Goal: Task Accomplishment & Management: Use online tool/utility

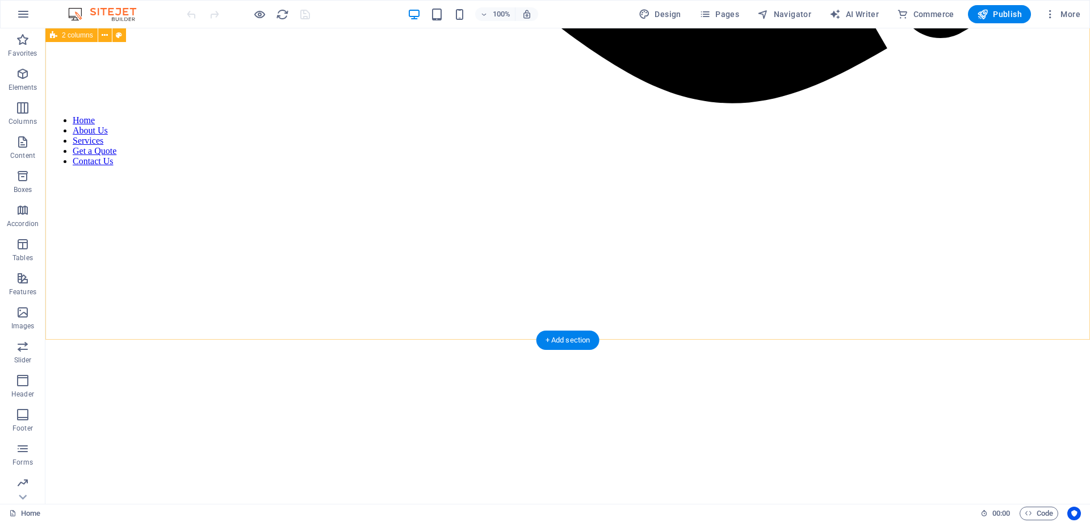
scroll to position [1390, 0]
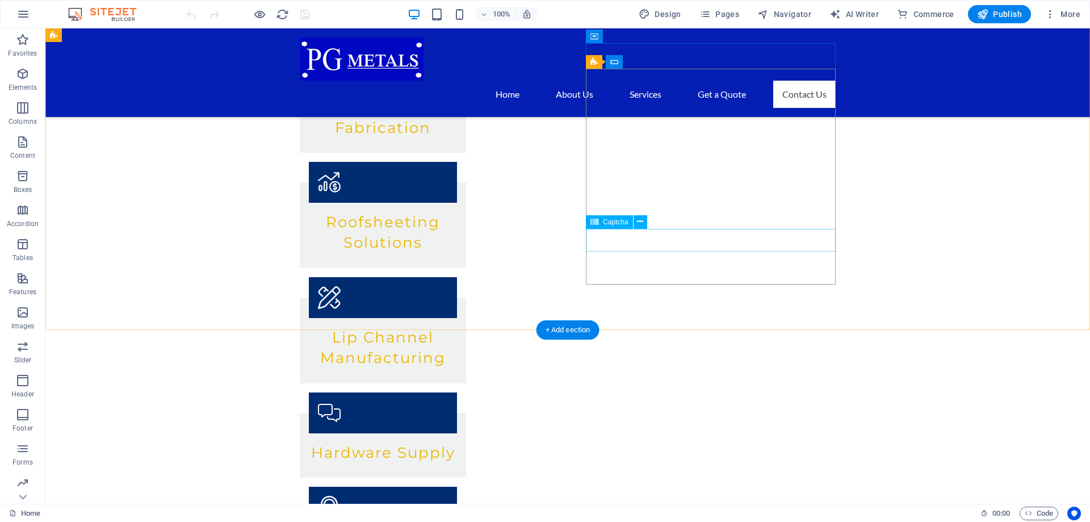
click at [641, 225] on icon at bounding box center [640, 222] width 6 height 12
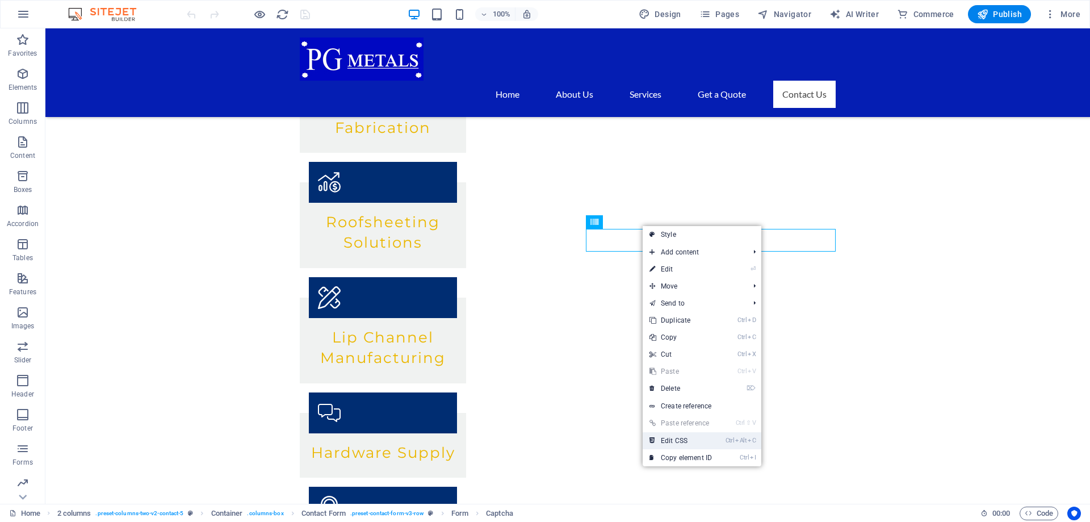
click at [695, 444] on link "Ctrl Alt C Edit CSS" at bounding box center [681, 440] width 76 height 17
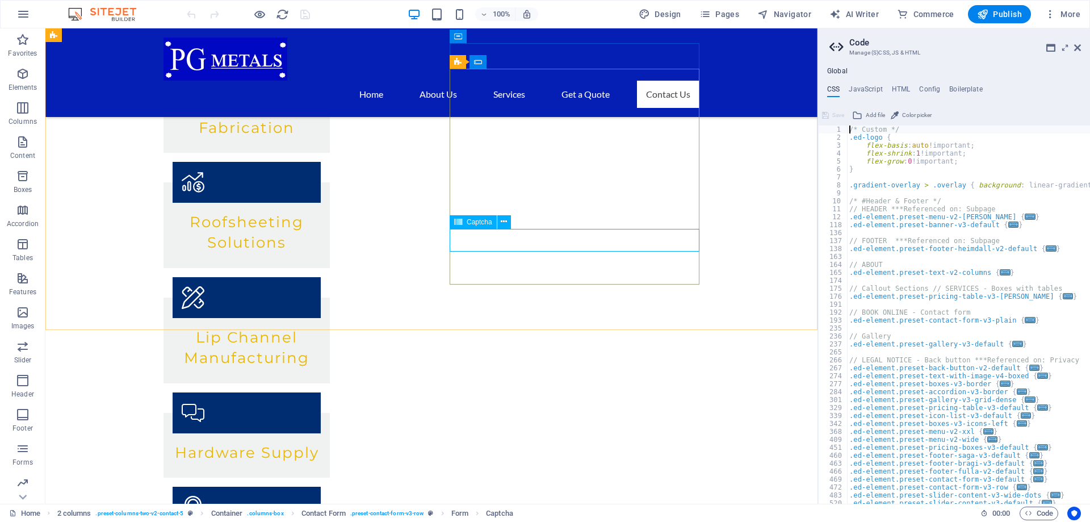
click at [460, 221] on icon at bounding box center [458, 222] width 8 height 14
click at [506, 224] on icon at bounding box center [504, 222] width 6 height 12
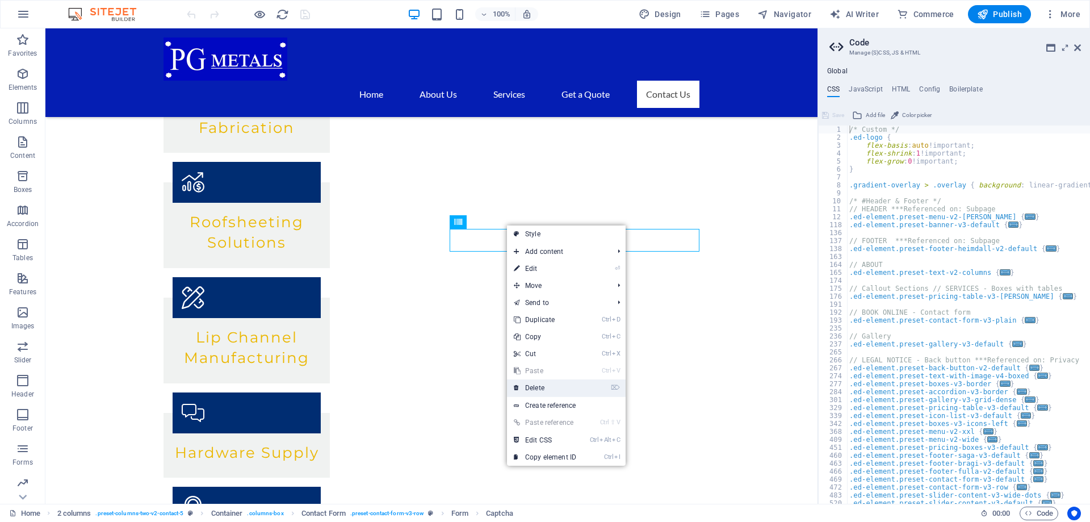
click at [548, 388] on link "⌦ Delete" at bounding box center [545, 387] width 76 height 17
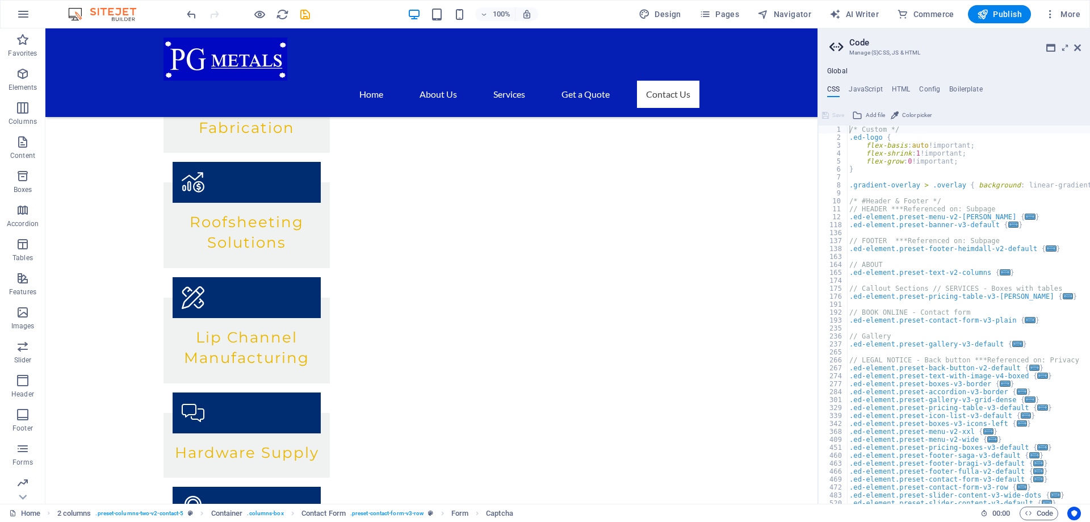
scroll to position [1382, 0]
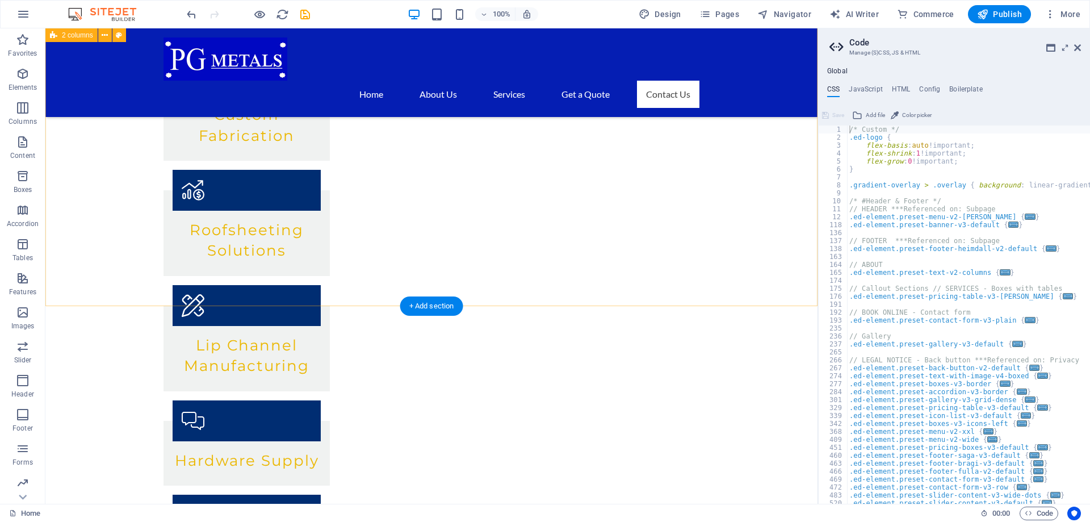
click at [308, 15] on icon "save" at bounding box center [305, 14] width 13 height 13
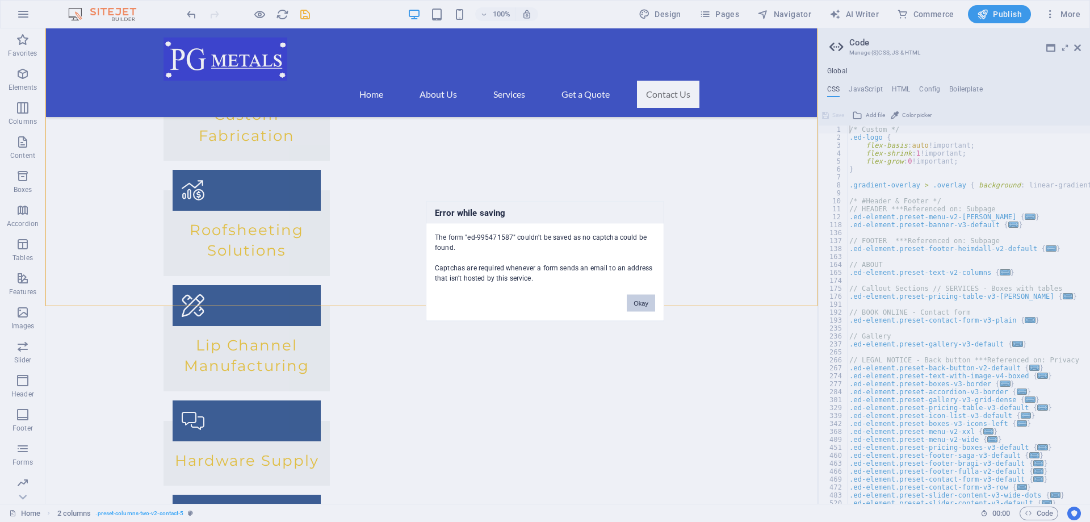
drag, startPoint x: 647, startPoint y: 305, endPoint x: 601, endPoint y: 276, distance: 53.9
click at [647, 305] on button "Okay" at bounding box center [641, 302] width 28 height 17
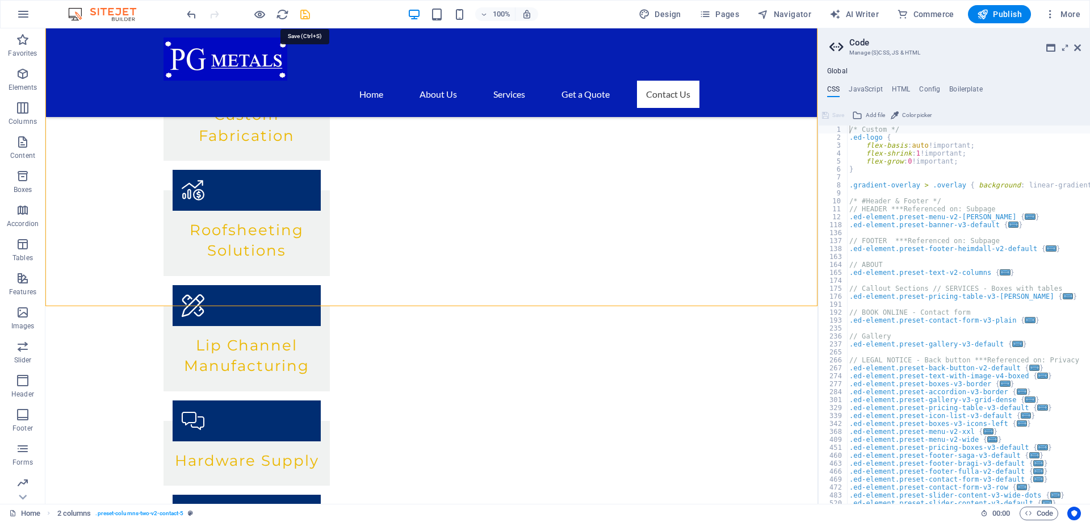
click at [303, 12] on icon "save" at bounding box center [305, 14] width 13 height 13
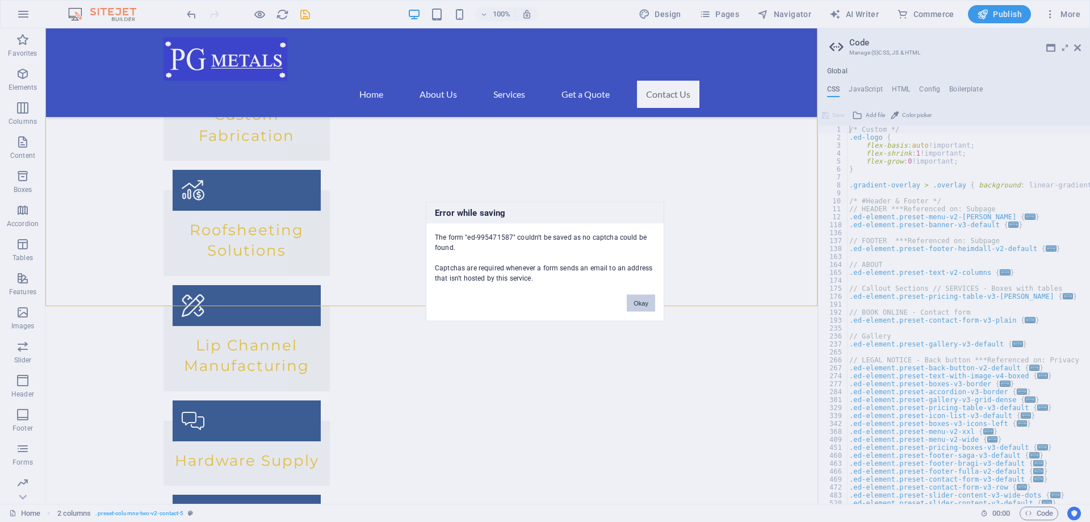
click at [644, 304] on button "Okay" at bounding box center [641, 302] width 28 height 17
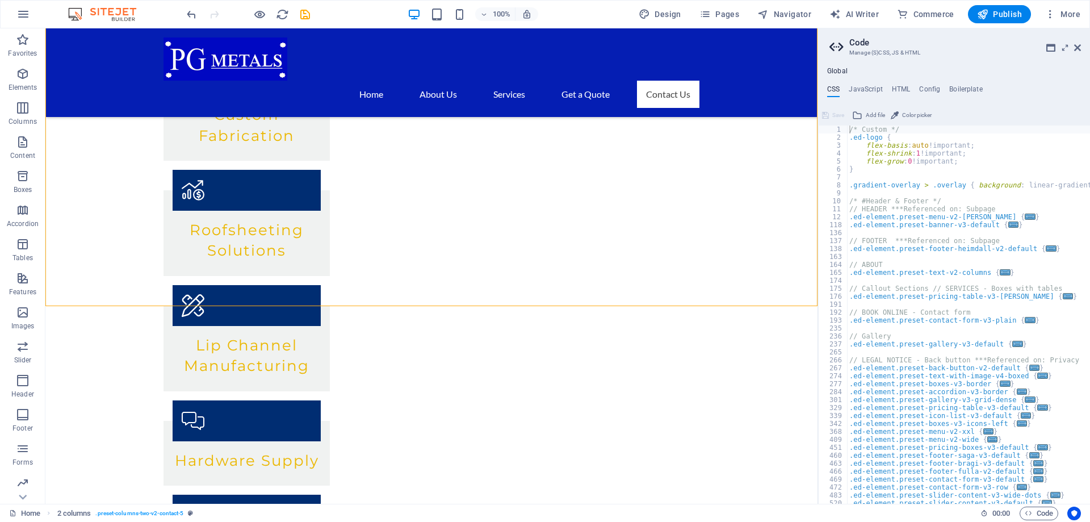
click at [1082, 47] on aside "Code Manage (S)CSS, JS & HTML Global CSS JavaScript HTML Config Boilerplate /* …" at bounding box center [953, 265] width 272 height 475
click at [1077, 50] on icon at bounding box center [1077, 47] width 7 height 9
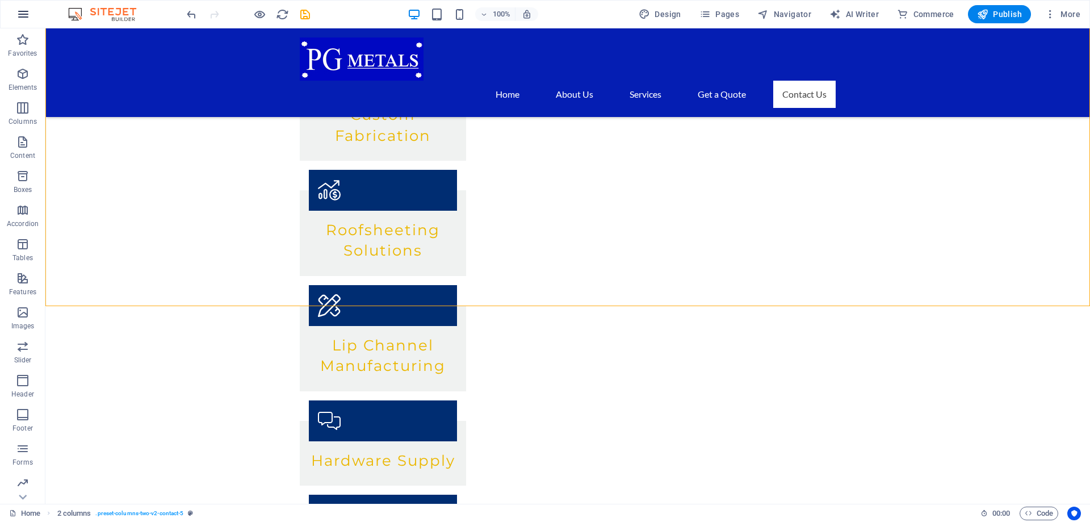
click at [22, 10] on icon "button" at bounding box center [23, 14] width 14 height 14
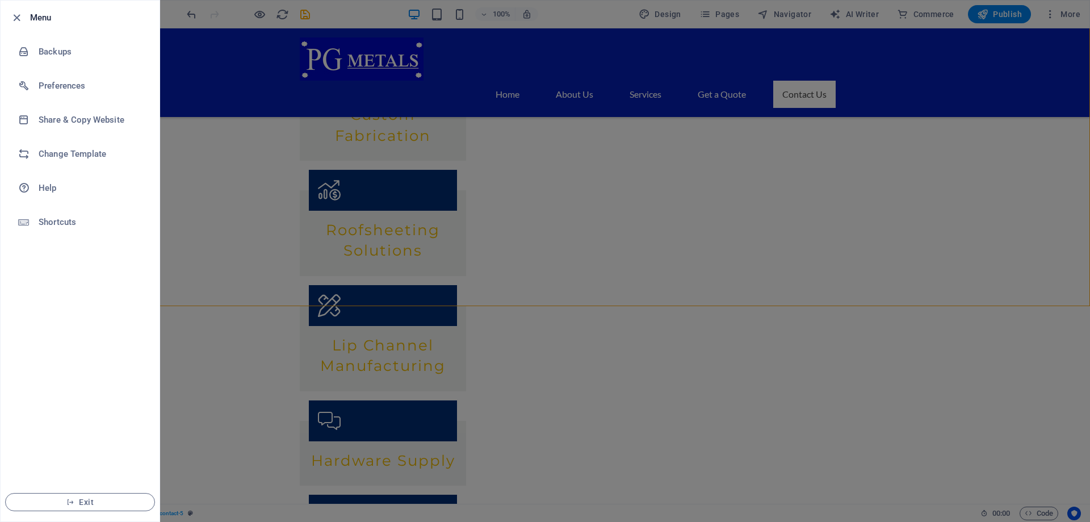
drag, startPoint x: 229, startPoint y: 113, endPoint x: 203, endPoint y: 82, distance: 40.6
click at [230, 113] on div at bounding box center [545, 261] width 1090 height 522
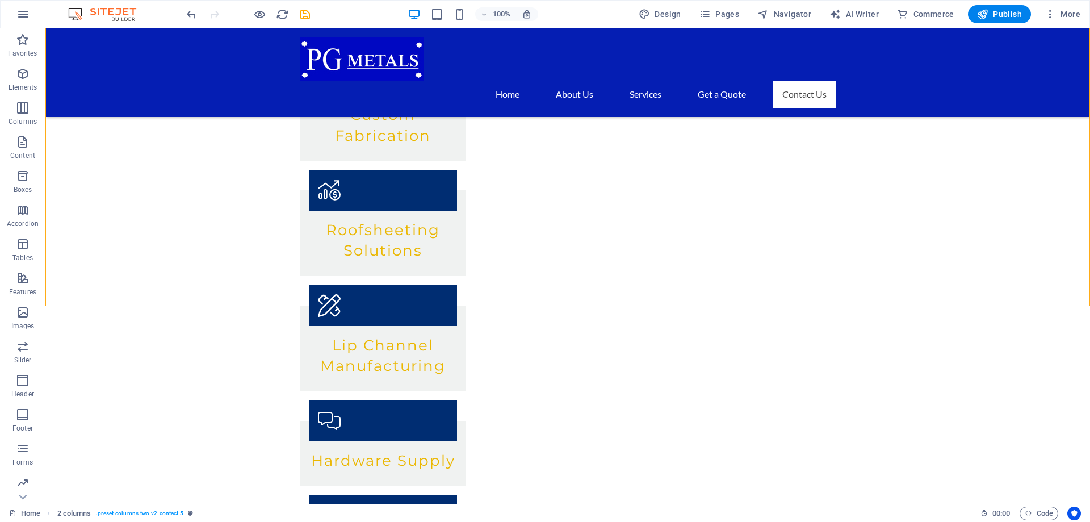
click at [121, 13] on img at bounding box center [107, 14] width 85 height 14
click at [286, 14] on icon "reload" at bounding box center [282, 14] width 13 height 13
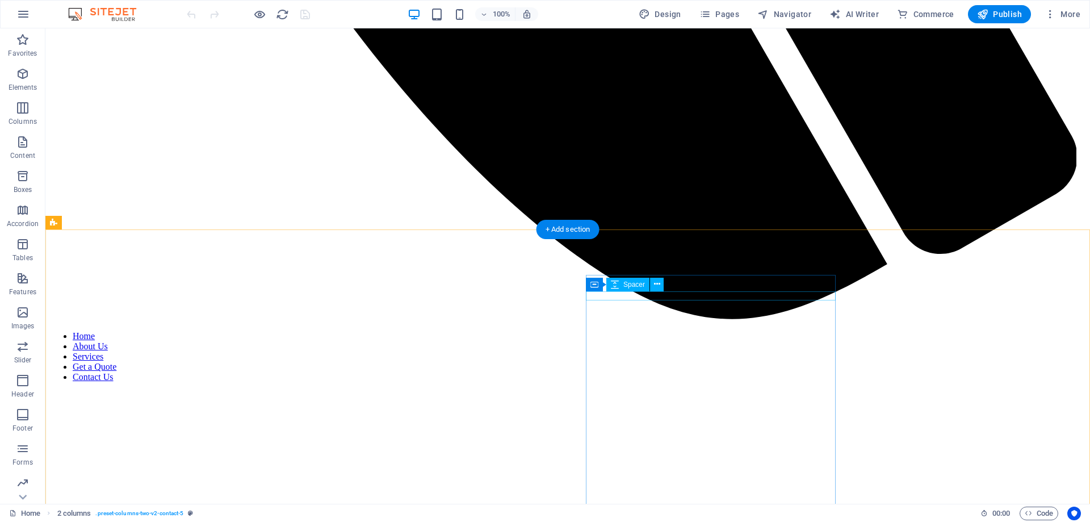
scroll to position [1413, 0]
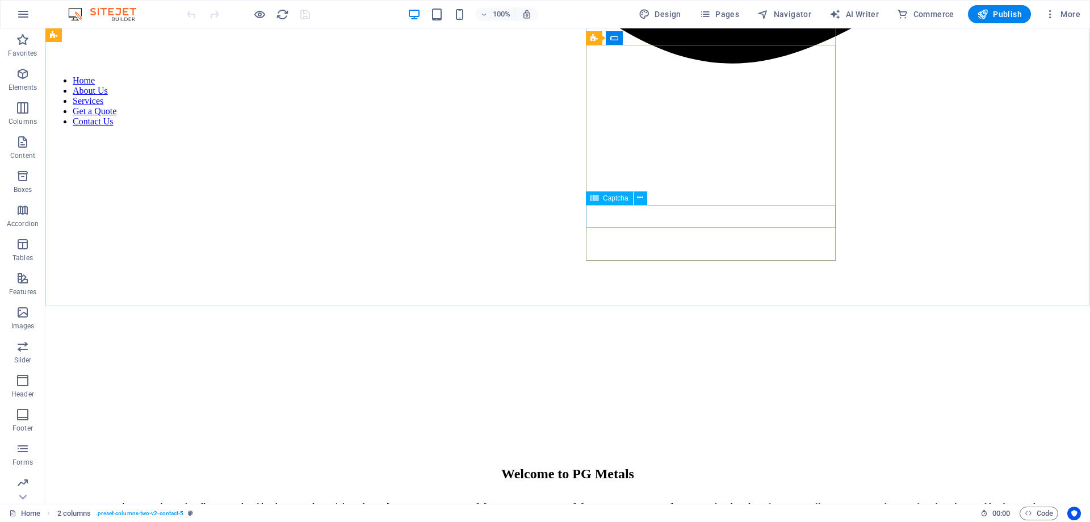
click at [618, 203] on div "Captcha" at bounding box center [609, 198] width 47 height 14
click at [642, 195] on icon at bounding box center [640, 198] width 6 height 12
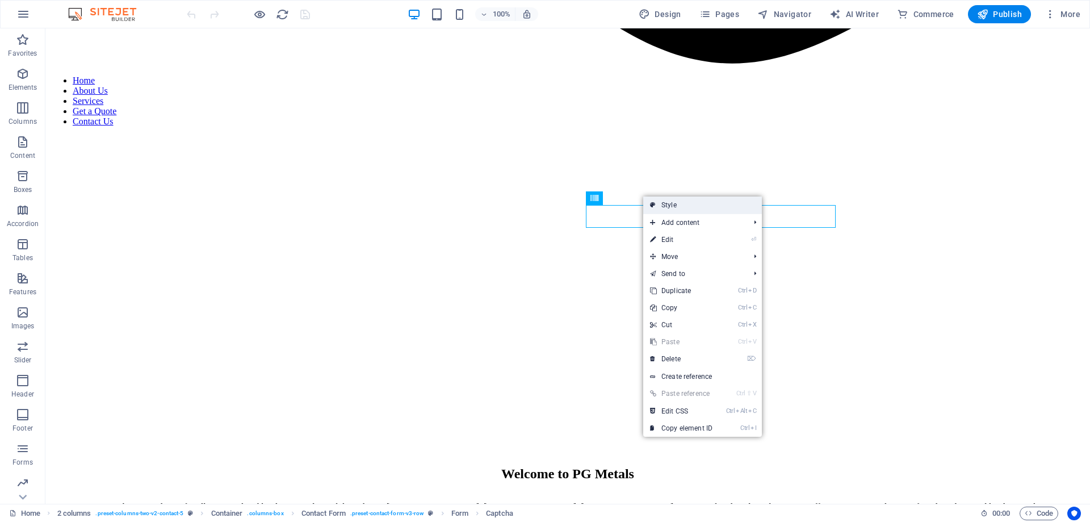
click at [676, 203] on link "Style" at bounding box center [702, 204] width 119 height 17
select select "rem"
select select "preset-contact-form-v3-row"
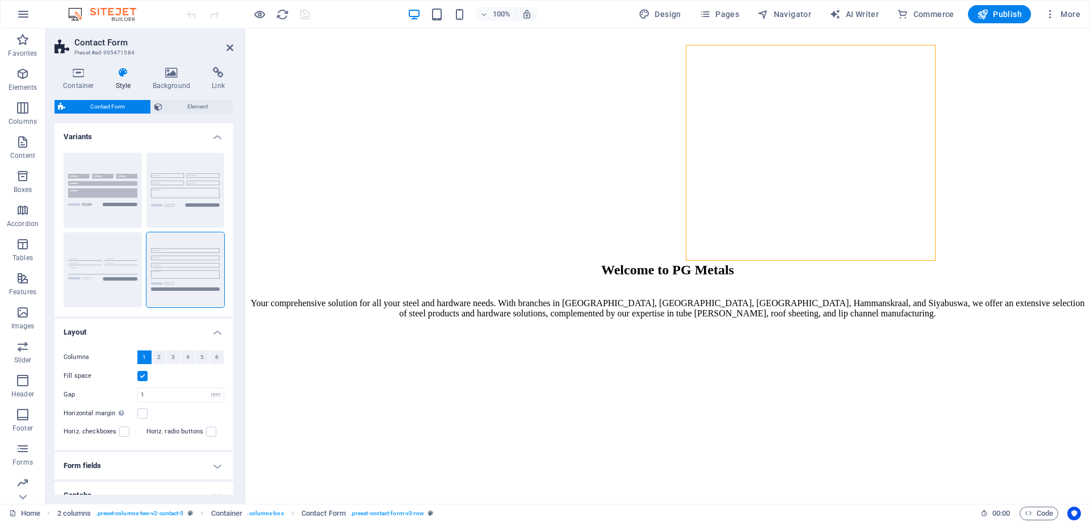
click at [221, 465] on h4 "Form fields" at bounding box center [143, 465] width 179 height 27
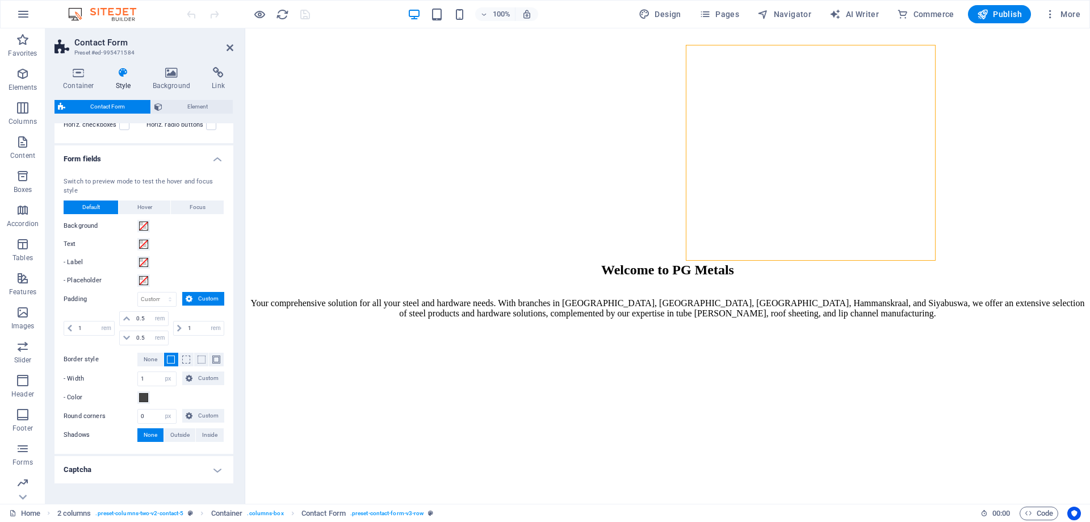
scroll to position [331, 0]
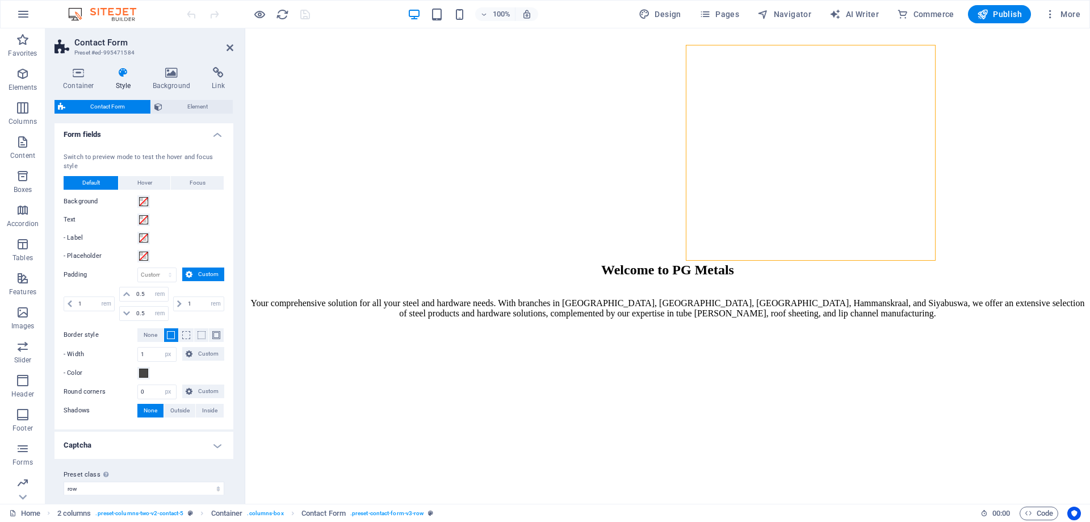
click at [209, 435] on h4 "Captcha" at bounding box center [143, 444] width 179 height 27
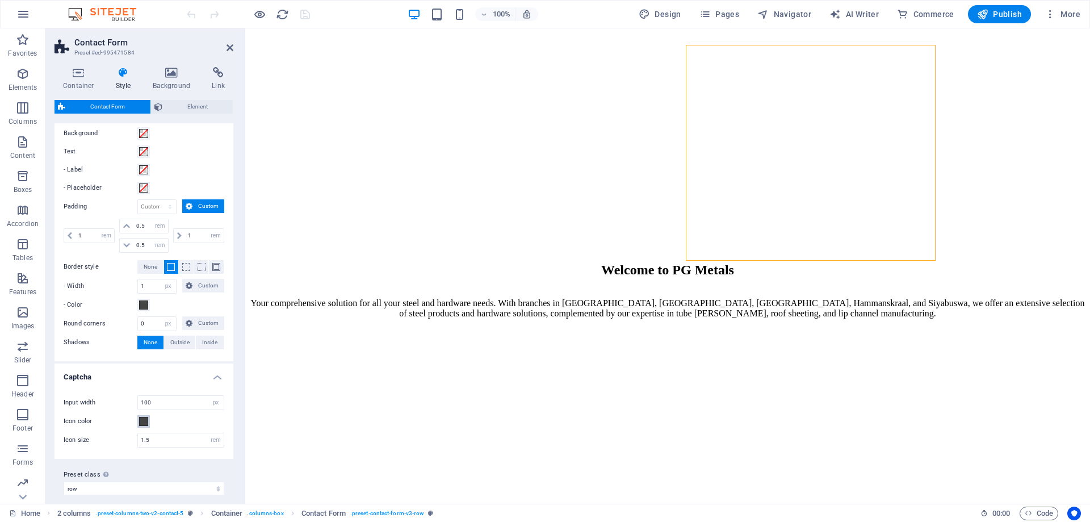
click at [146, 417] on span at bounding box center [143, 421] width 9 height 9
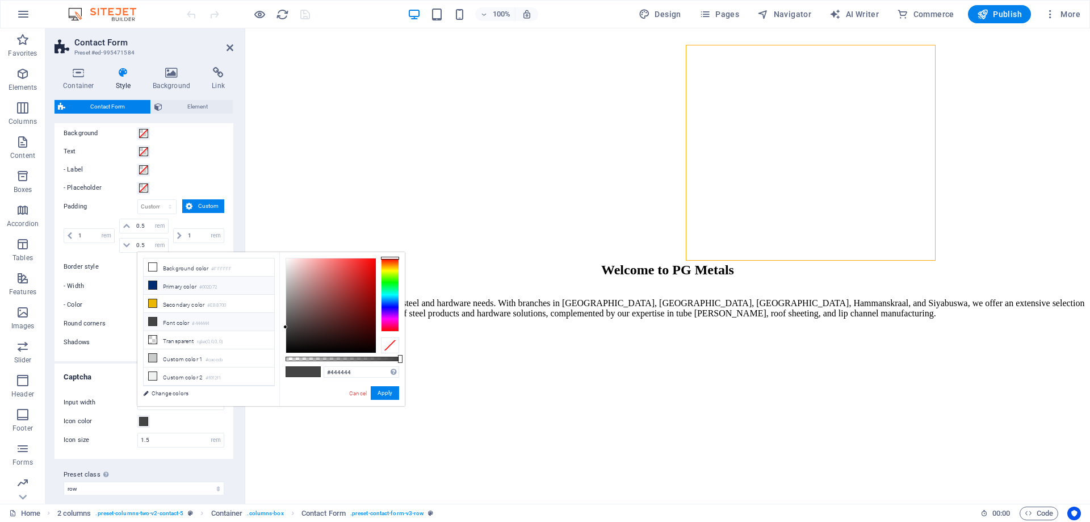
click at [179, 283] on li "Primary color #002D72" at bounding box center [209, 285] width 131 height 18
type input "#002d72"
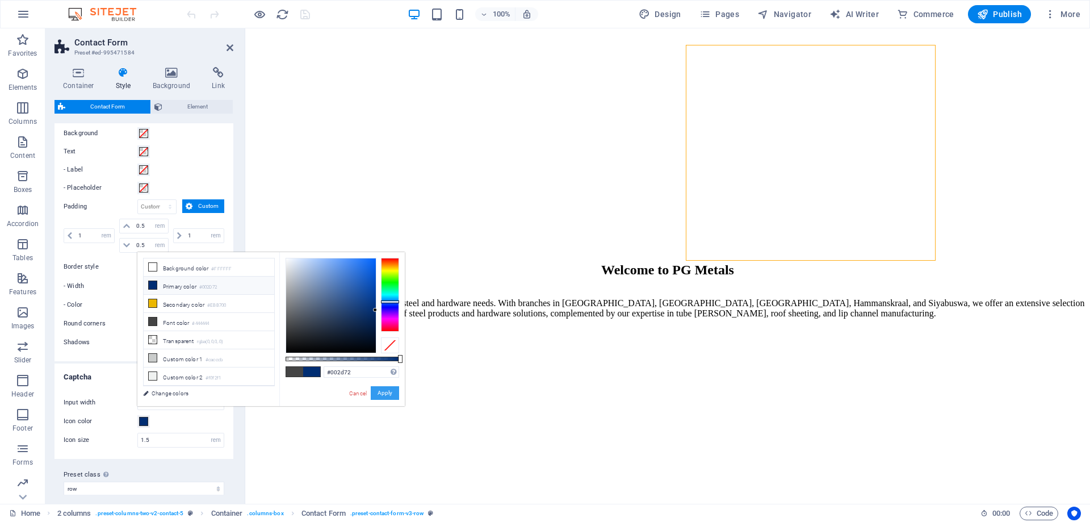
click at [386, 395] on button "Apply" at bounding box center [385, 393] width 28 height 14
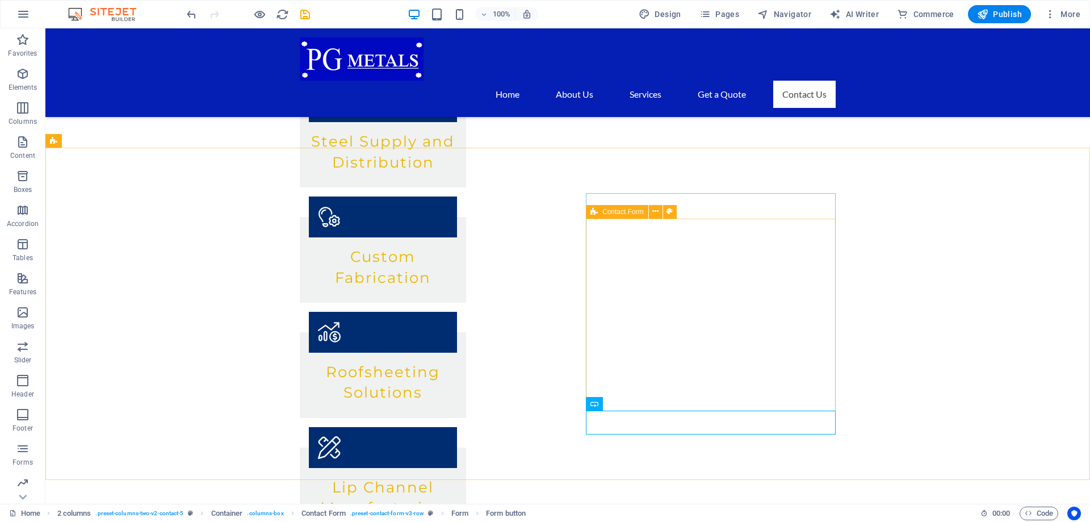
click at [597, 213] on icon at bounding box center [593, 212] width 7 height 14
click at [657, 212] on icon at bounding box center [655, 211] width 6 height 12
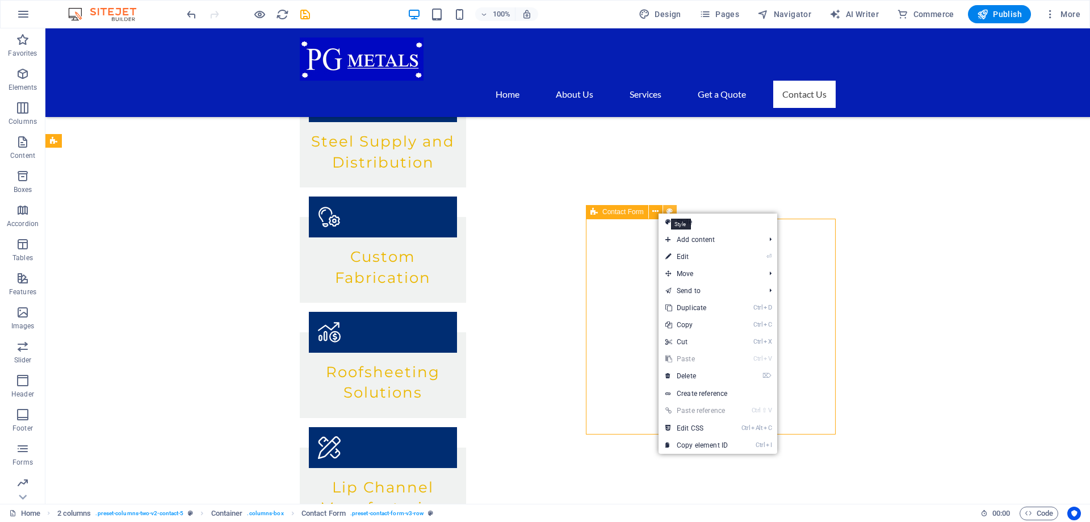
click at [673, 209] on button at bounding box center [670, 212] width 14 height 14
select select "rem"
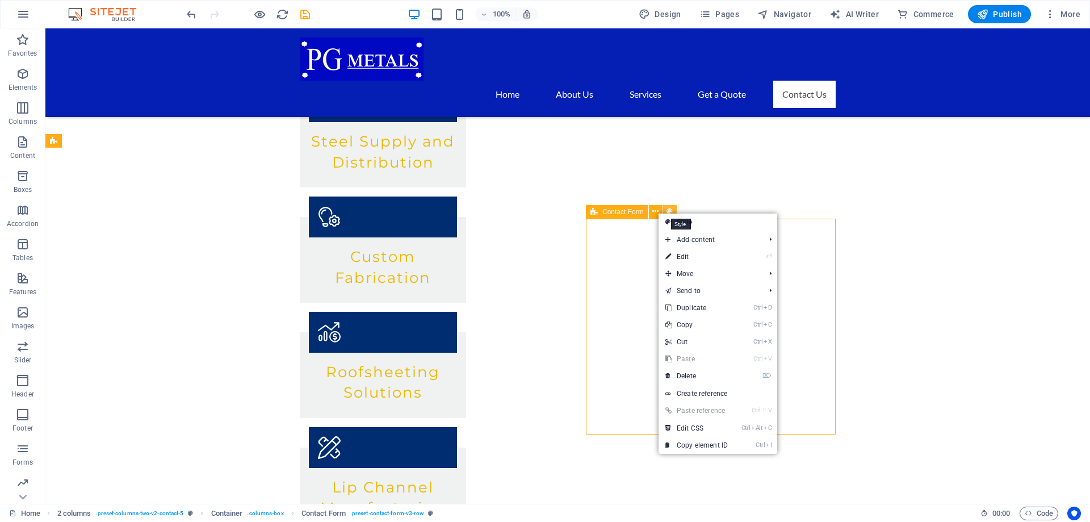
select select "rem"
select select "px"
select select "rem"
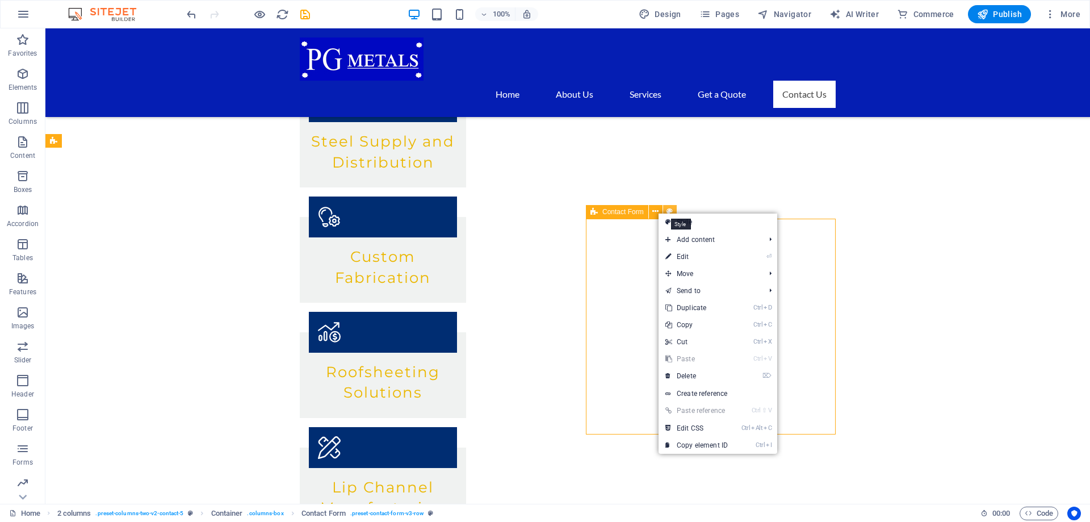
select select "preset-contact-form-v3-row"
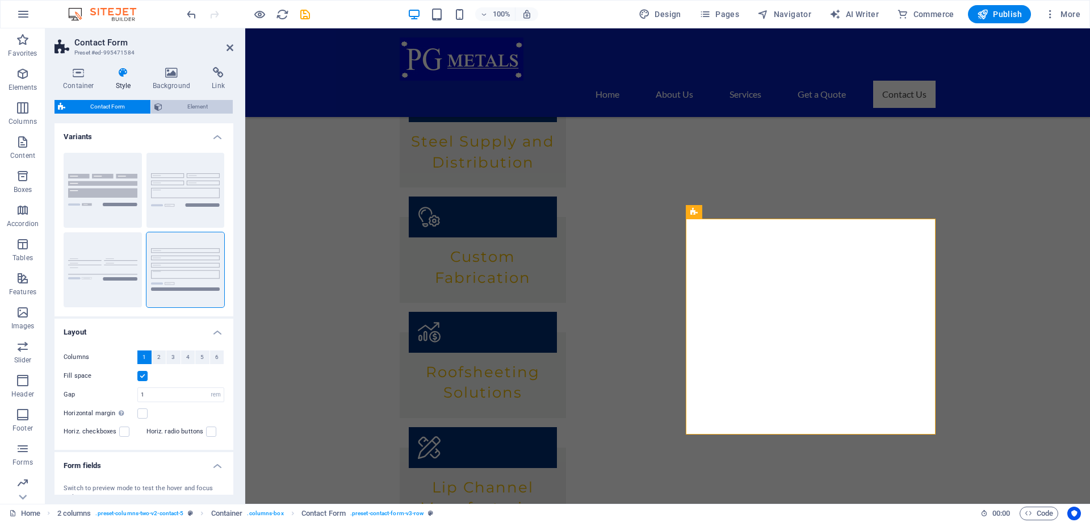
click at [209, 108] on span "Element" at bounding box center [198, 107] width 64 height 14
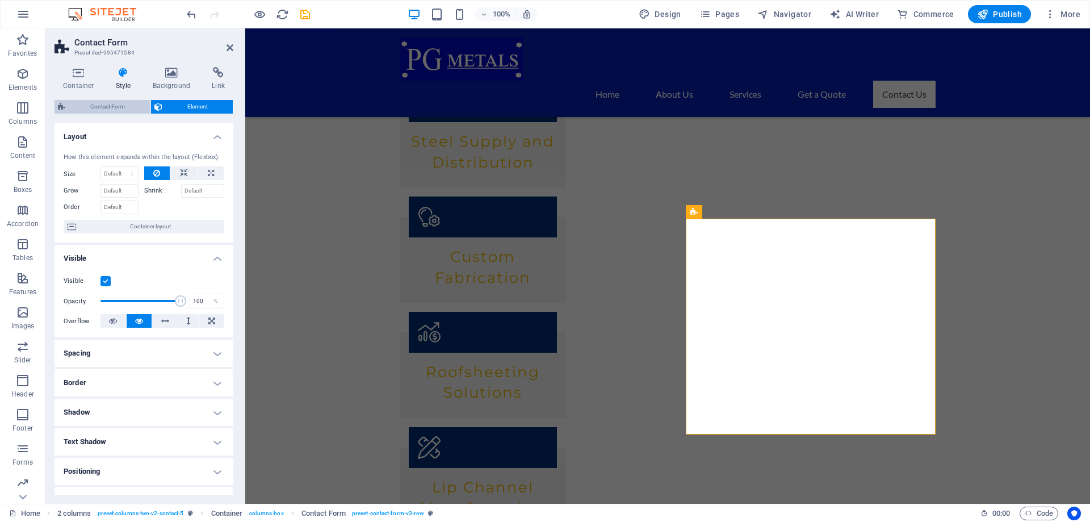
click at [104, 102] on span "Contact Form" at bounding box center [108, 107] width 78 height 14
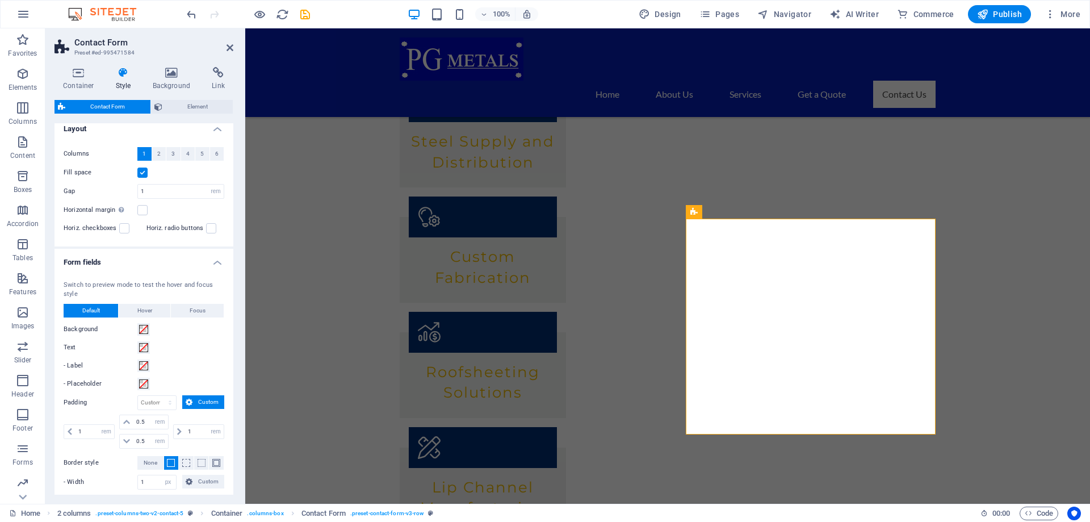
scroll to position [399, 0]
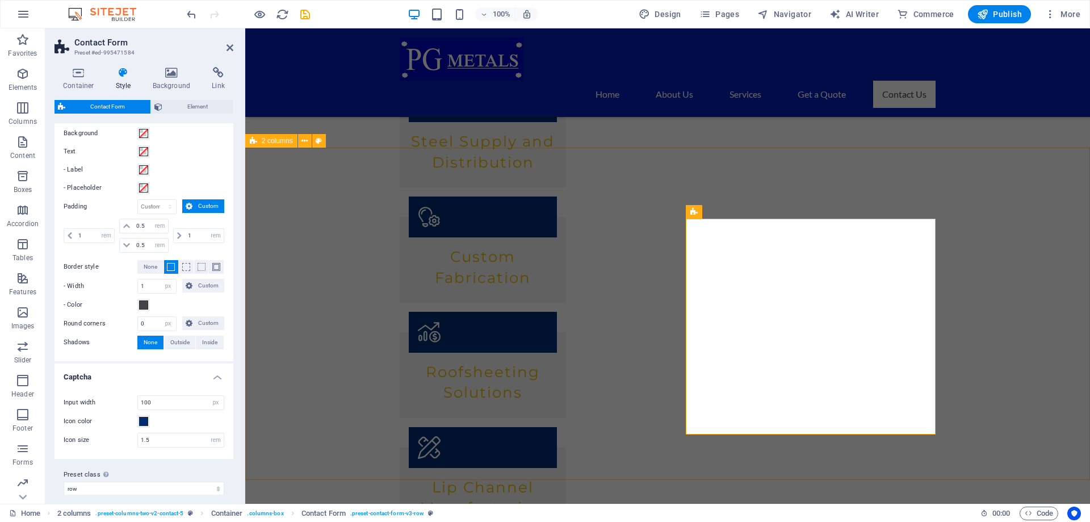
drag, startPoint x: 1046, startPoint y: 330, endPoint x: 1240, endPoint y: 330, distance: 194.1
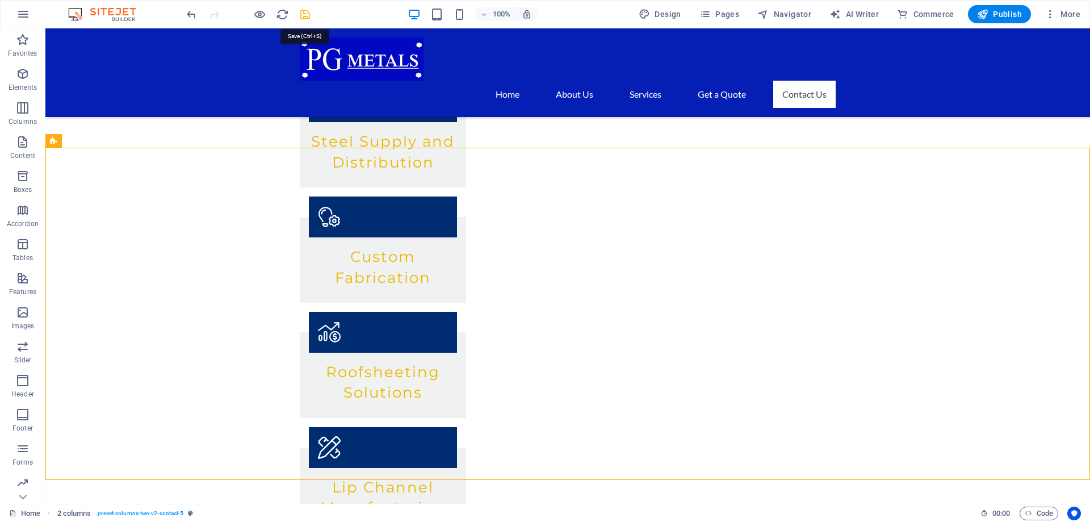
click at [303, 11] on icon "save" at bounding box center [305, 14] width 13 height 13
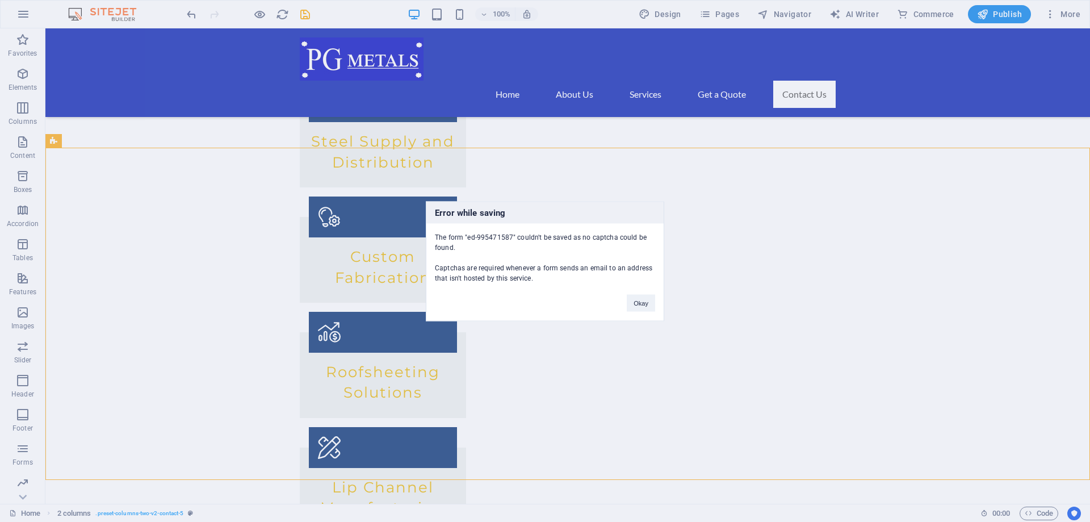
drag, startPoint x: 1005, startPoint y: 131, endPoint x: 992, endPoint y: 121, distance: 15.8
click at [1001, 132] on div "Error while saving The form "ed-995471587" couldn't be saved as no captcha coul…" at bounding box center [545, 261] width 1090 height 522
drag, startPoint x: 602, startPoint y: 272, endPoint x: 644, endPoint y: 302, distance: 51.8
click at [644, 302] on button "Okay" at bounding box center [641, 302] width 28 height 17
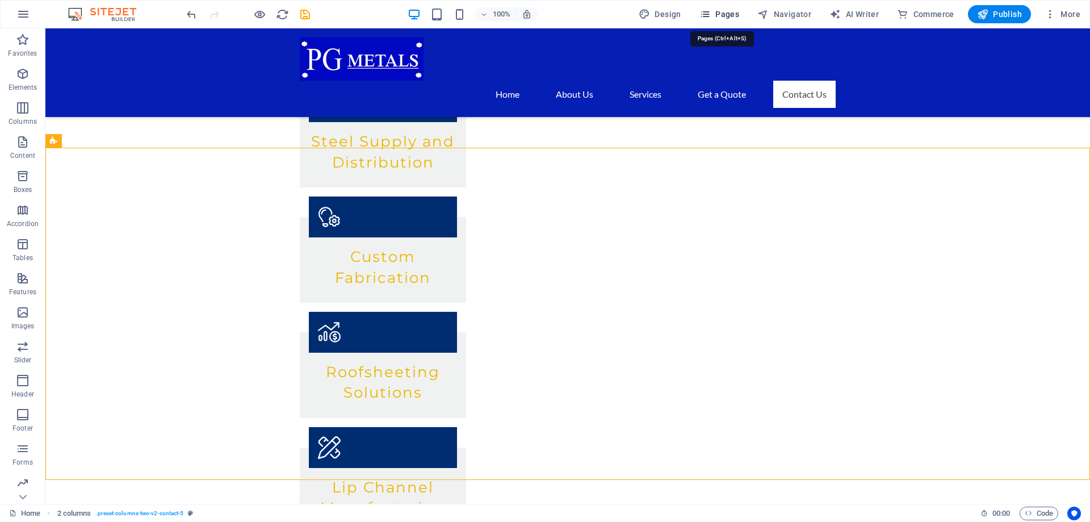
click at [738, 13] on span "Pages" at bounding box center [719, 14] width 40 height 11
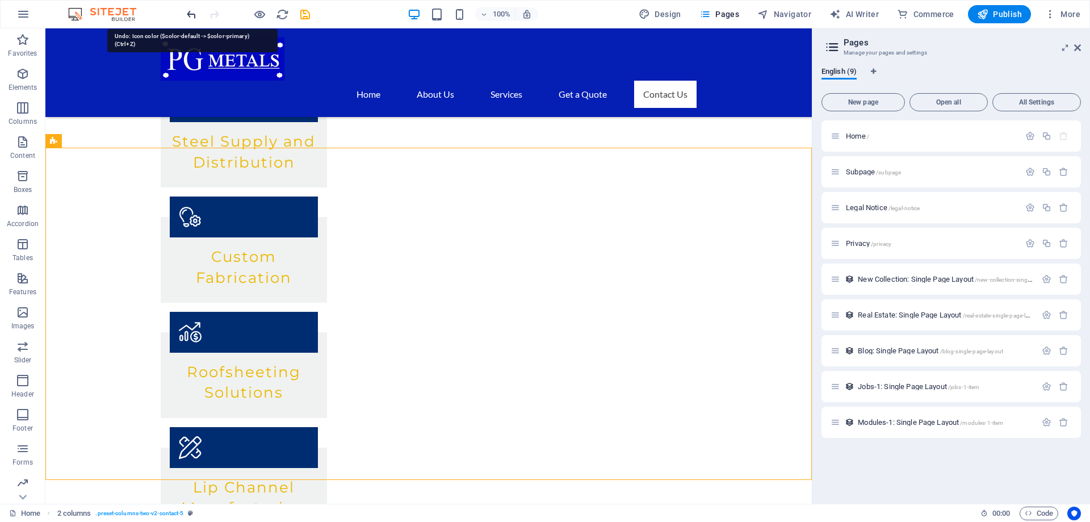
click at [188, 11] on icon "undo" at bounding box center [191, 14] width 13 height 13
click at [209, 17] on icon "redo" at bounding box center [214, 14] width 13 height 13
click at [22, 18] on icon "button" at bounding box center [23, 14] width 14 height 14
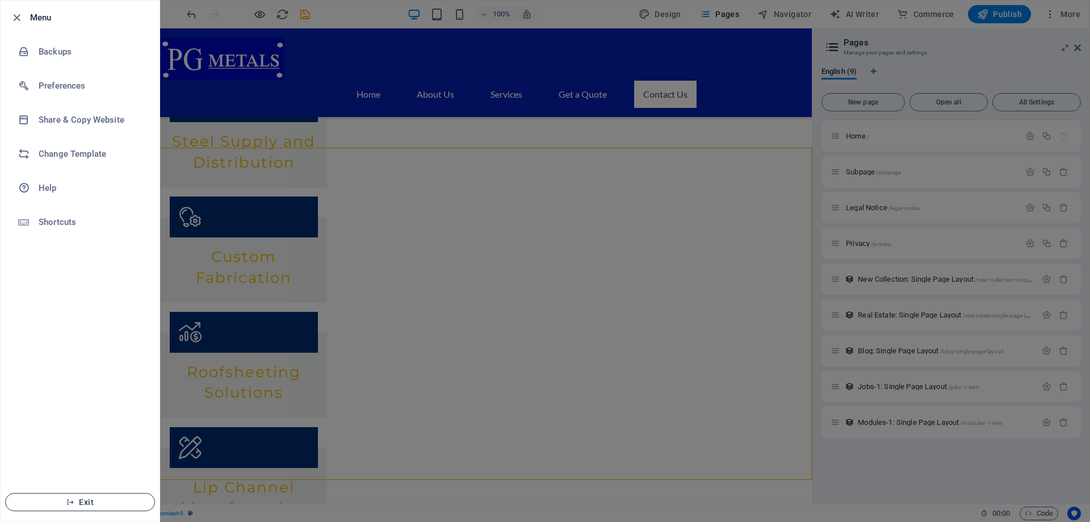
click at [120, 498] on span "Exit" at bounding box center [80, 501] width 131 height 9
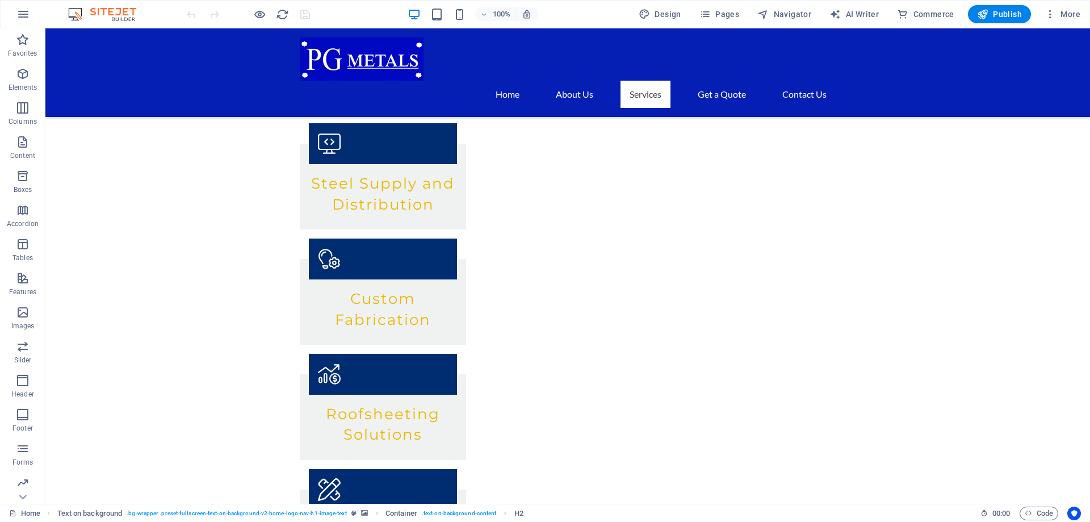
scroll to position [1413, 0]
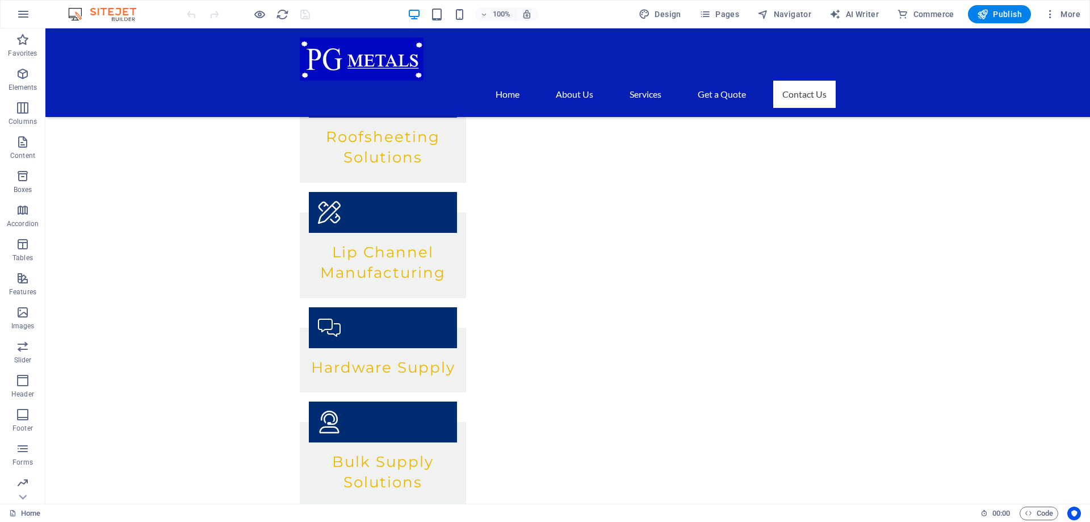
drag, startPoint x: 1089, startPoint y: 104, endPoint x: 1134, endPoint y: 546, distance: 443.3
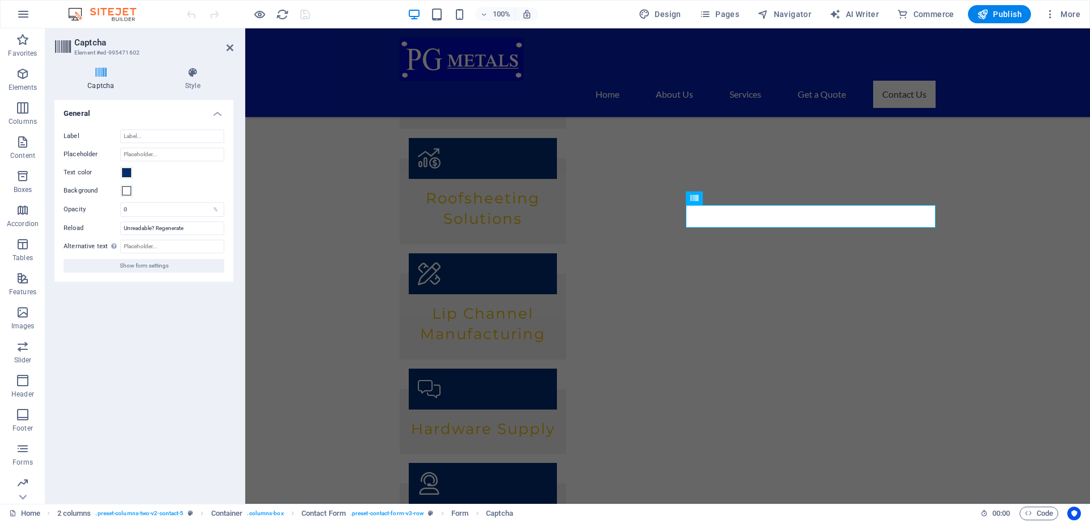
click at [103, 75] on icon at bounding box center [100, 72] width 93 height 11
click at [89, 45] on h2 "Captcha" at bounding box center [153, 42] width 159 height 10
click at [160, 263] on span "Show form settings" at bounding box center [144, 266] width 49 height 14
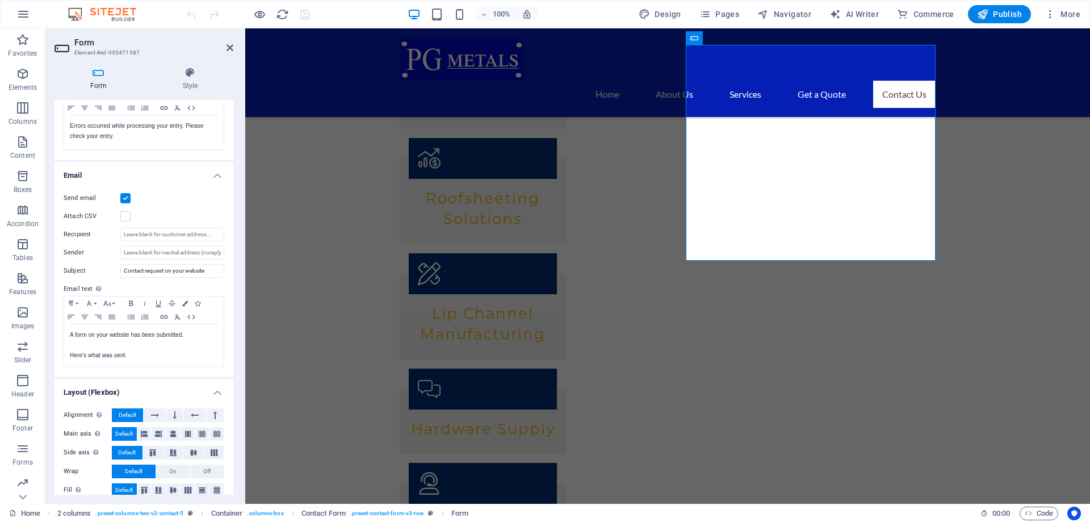
scroll to position [241, 0]
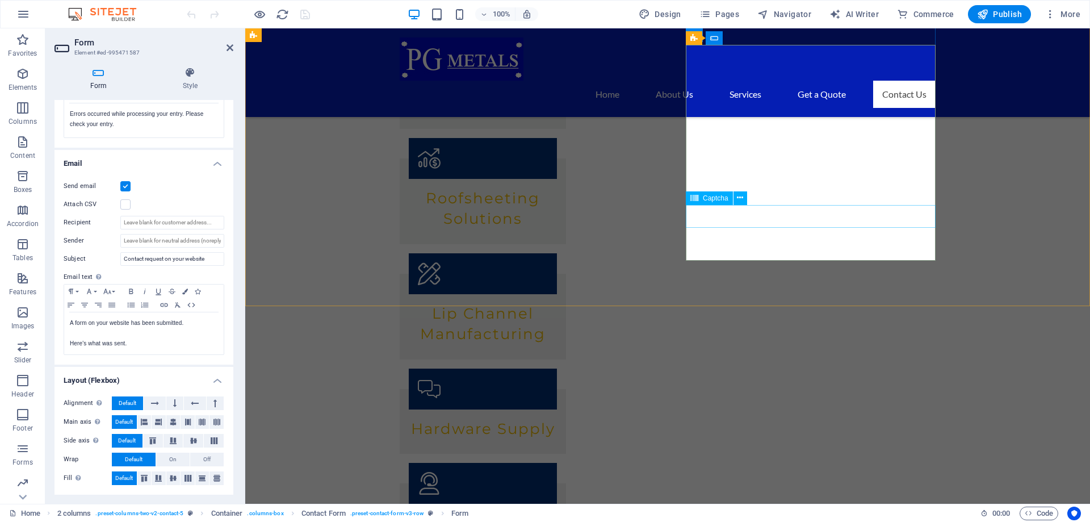
click at [695, 200] on icon at bounding box center [694, 198] width 8 height 14
click at [509, 513] on span "Captcha" at bounding box center [499, 513] width 27 height 14
click at [504, 514] on span "Captcha" at bounding box center [499, 513] width 27 height 14
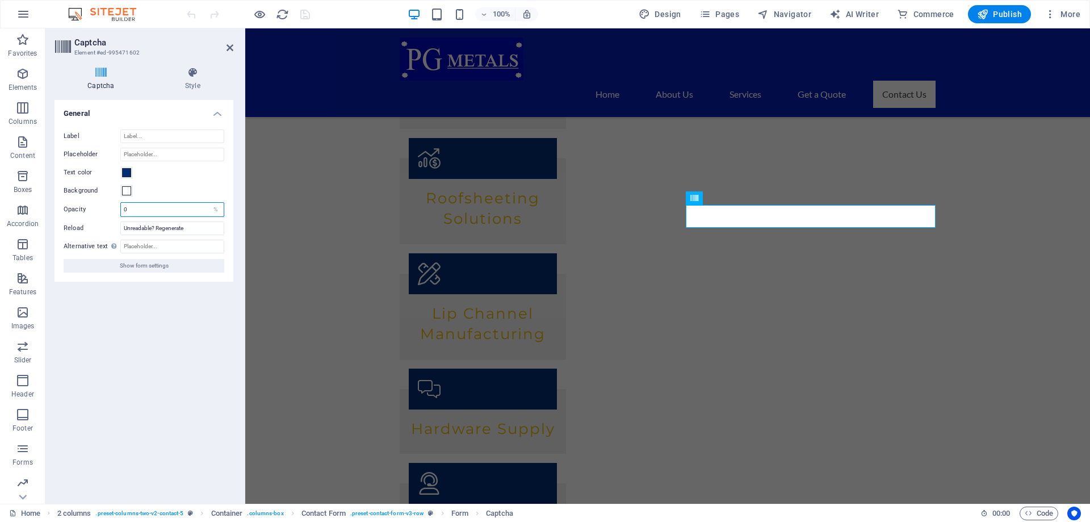
drag, startPoint x: 135, startPoint y: 209, endPoint x: 116, endPoint y: 209, distance: 18.7
click at [121, 209] on input "0" at bounding box center [172, 210] width 103 height 14
type input "100"
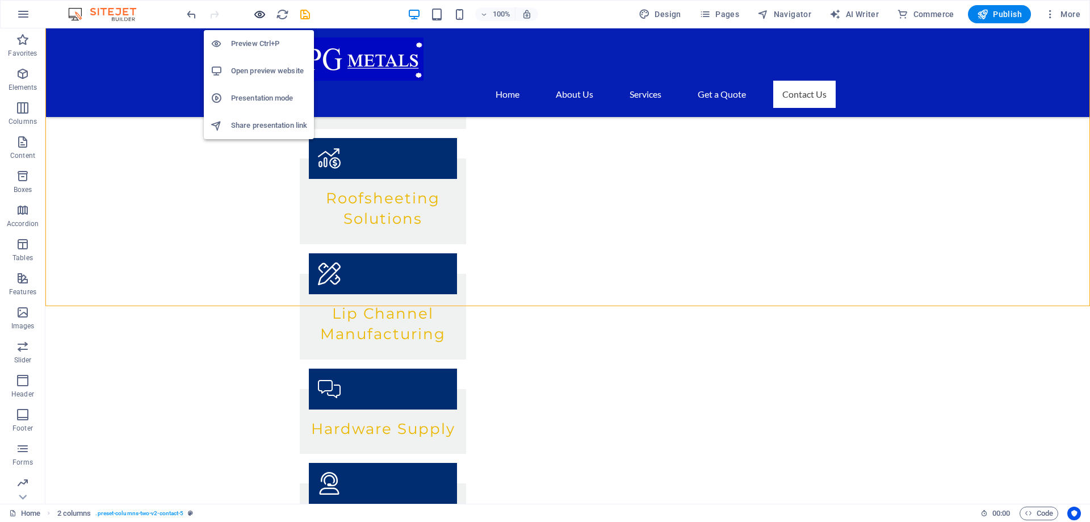
click at [261, 12] on icon "button" at bounding box center [259, 14] width 13 height 13
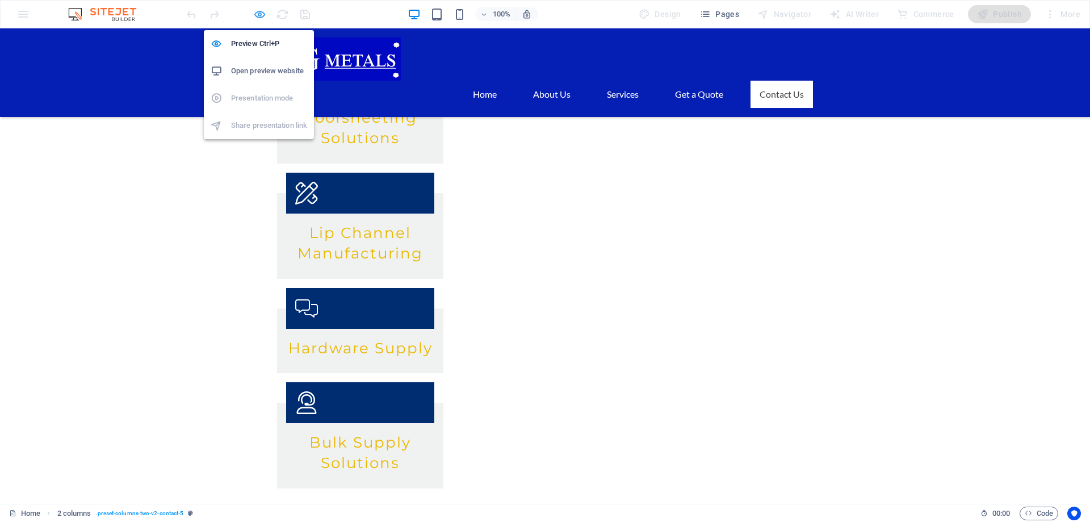
click at [263, 16] on icon "button" at bounding box center [259, 14] width 13 height 13
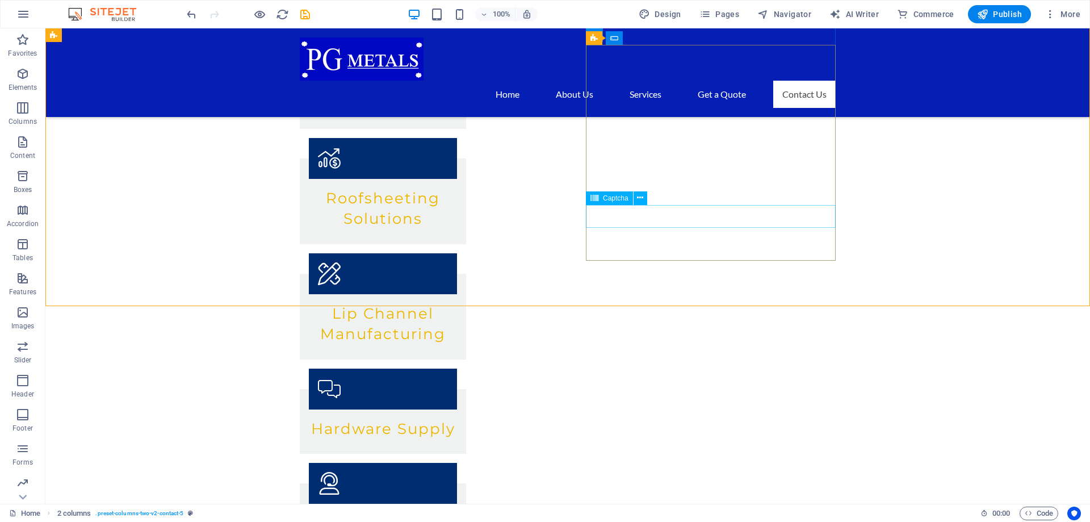
click at [620, 195] on span "Captcha" at bounding box center [616, 198] width 26 height 7
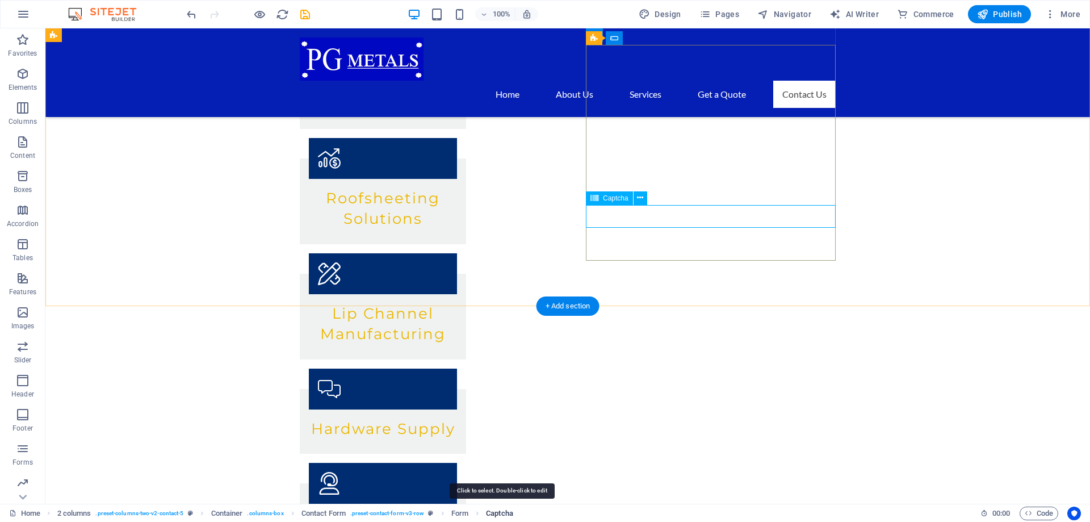
click at [505, 513] on span "Captcha" at bounding box center [499, 513] width 27 height 14
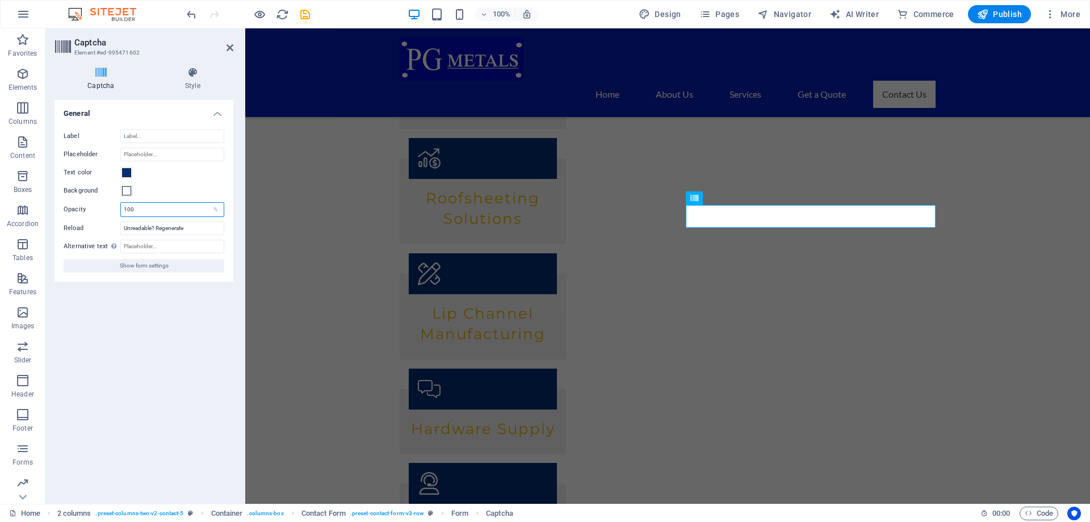
drag, startPoint x: 136, startPoint y: 208, endPoint x: 115, endPoint y: 208, distance: 21.6
click at [121, 208] on input "100" at bounding box center [172, 210] width 103 height 14
type input "10"
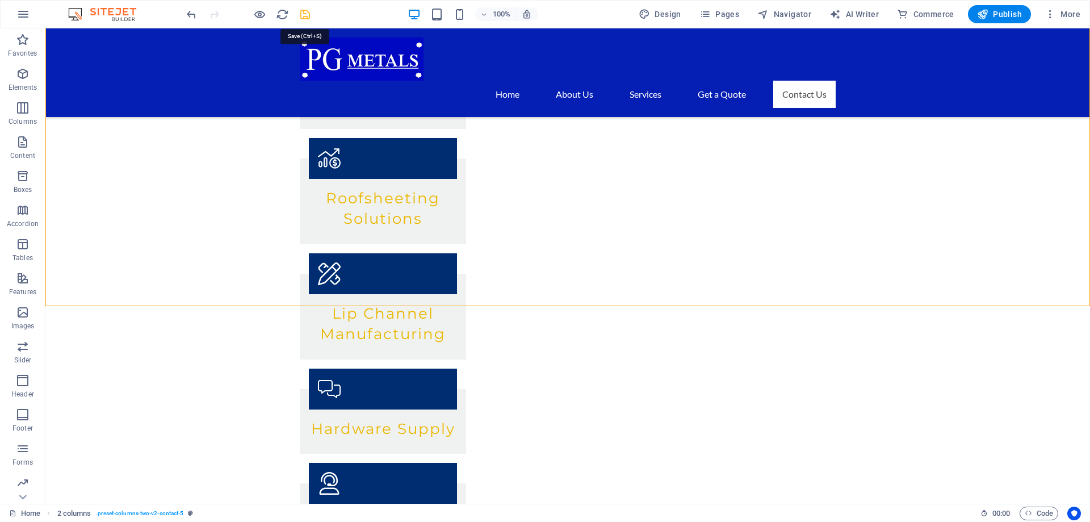
click at [305, 18] on icon "save" at bounding box center [305, 14] width 13 height 13
checkbox input "false"
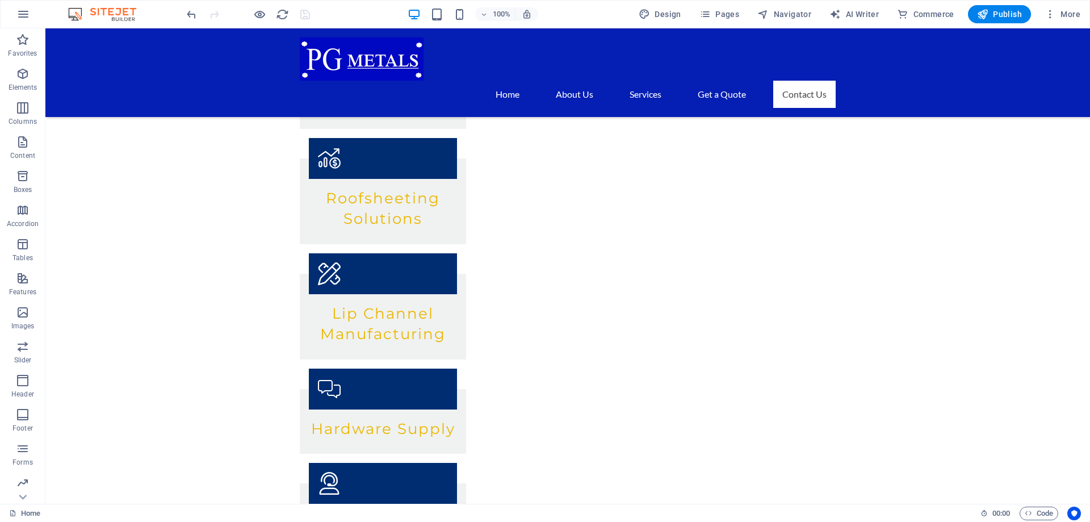
drag, startPoint x: 1008, startPoint y: 17, endPoint x: 1000, endPoint y: 26, distance: 11.3
click at [1007, 17] on span "Publish" at bounding box center [999, 14] width 45 height 11
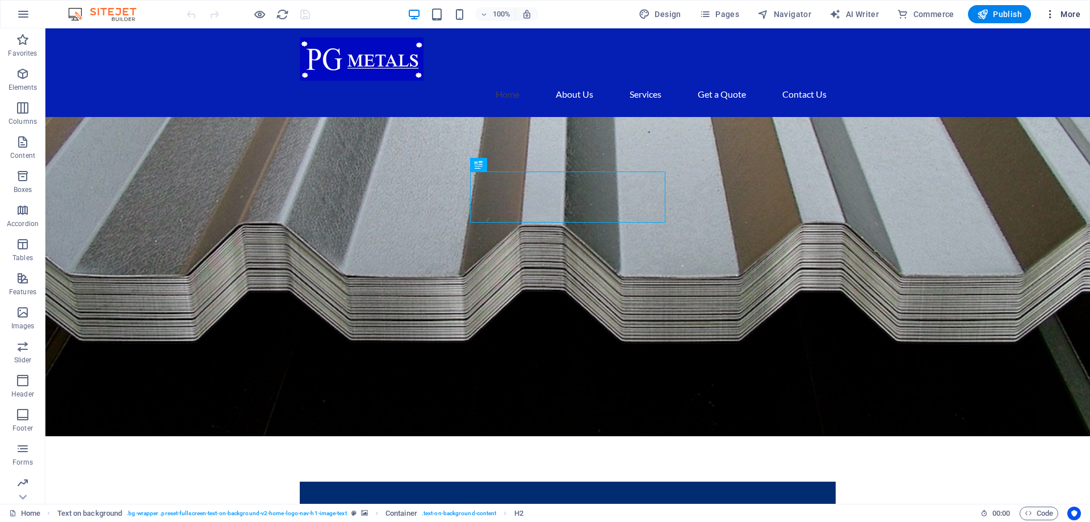
click at [1066, 14] on span "More" at bounding box center [1062, 14] width 36 height 11
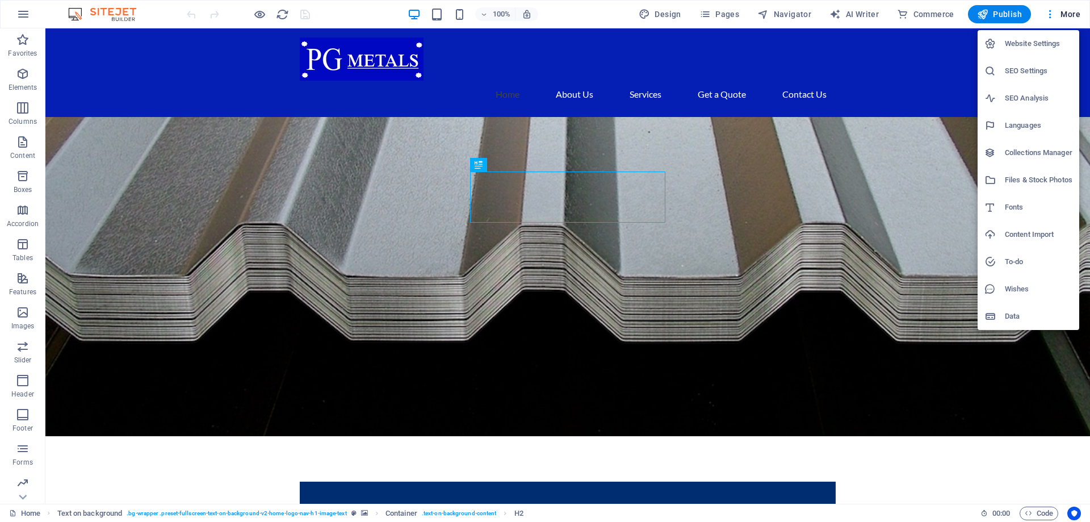
click at [1018, 317] on h6 "Data" at bounding box center [1039, 316] width 68 height 14
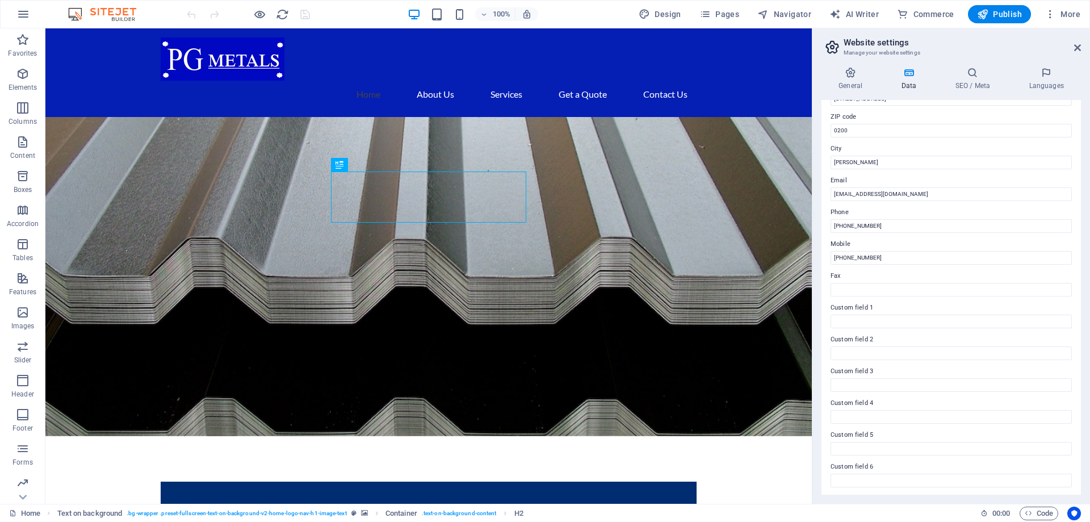
scroll to position [151, 0]
click at [1032, 515] on span "Code" at bounding box center [1039, 513] width 28 height 14
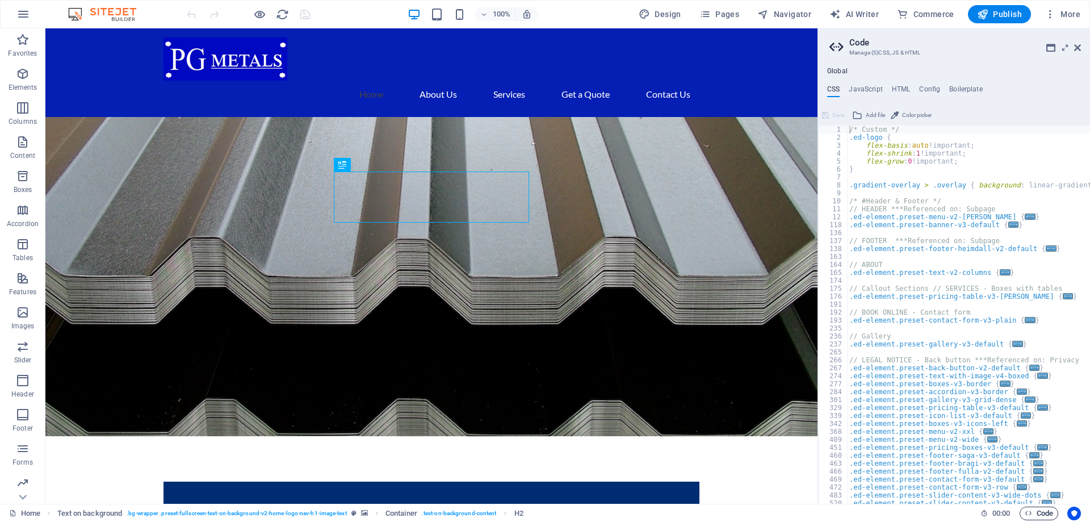
click at [1032, 515] on span "Code" at bounding box center [1039, 513] width 28 height 14
click at [902, 88] on h4 "HTML" at bounding box center [901, 91] width 19 height 12
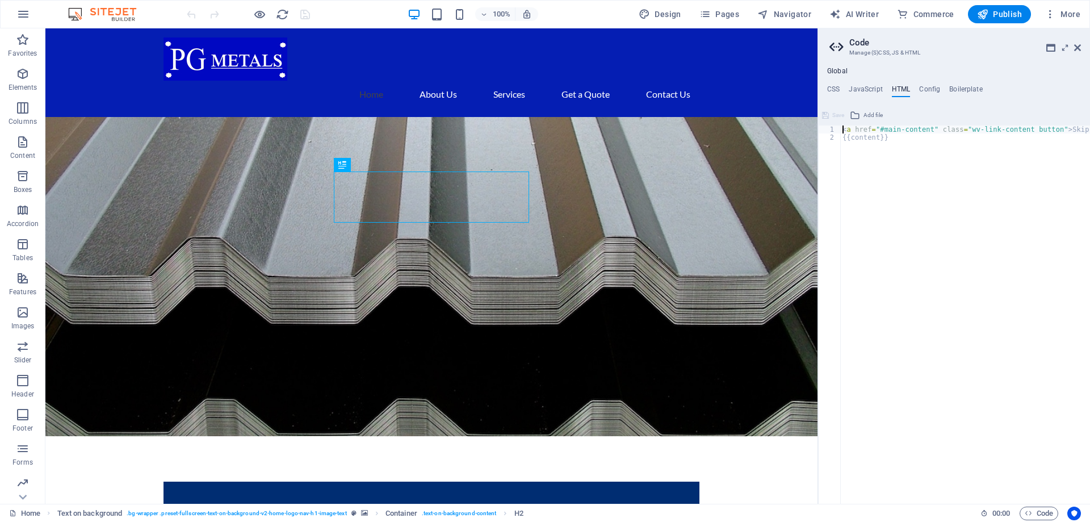
type textarea "<a href="#main-content" class="wv-link-content button">Skip to main content</a>"
click at [927, 88] on h4 "Config" at bounding box center [929, 91] width 21 height 12
type textarea "$color-background: #FFFFFF;"
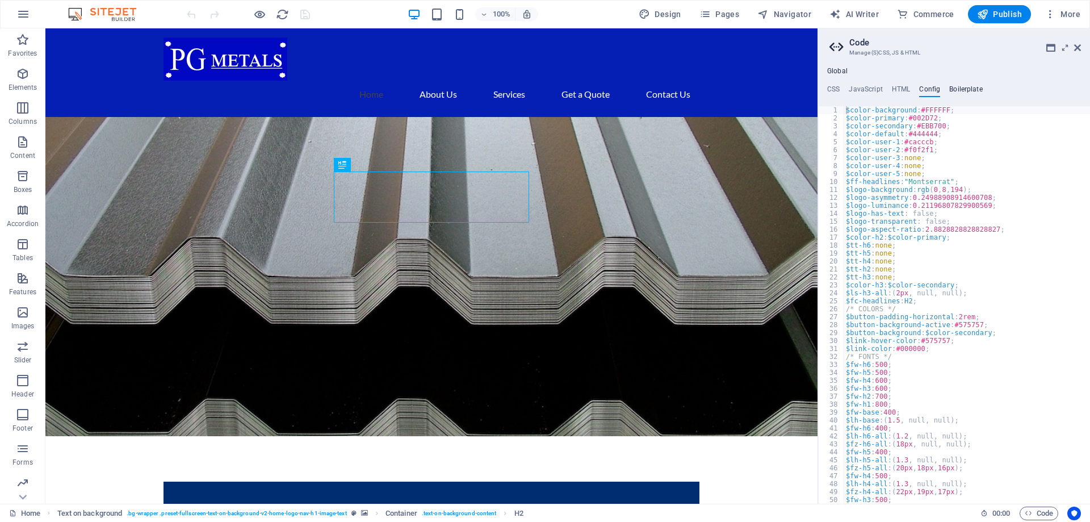
click at [963, 88] on h4 "Boilerplate" at bounding box center [965, 91] width 33 height 12
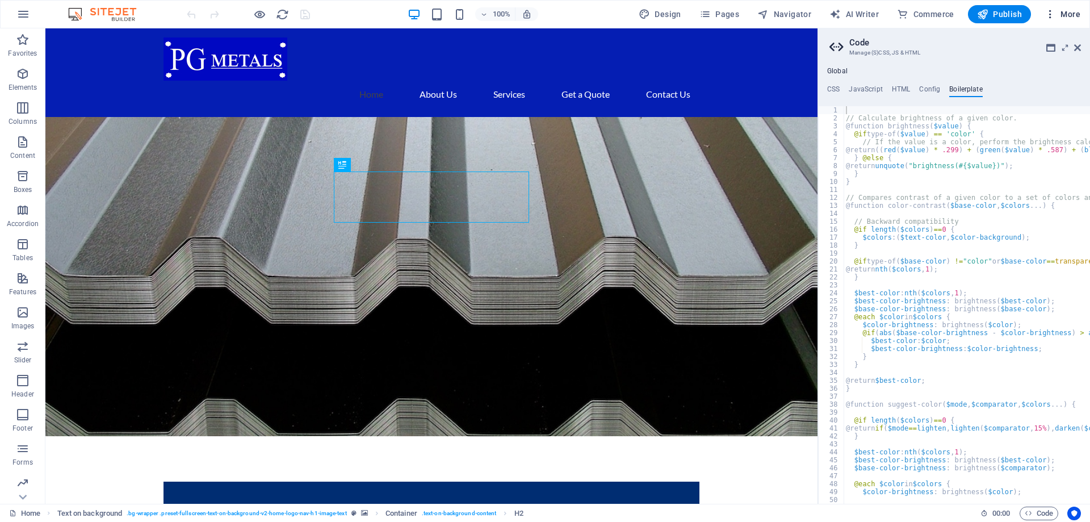
click at [1075, 16] on span "More" at bounding box center [1062, 14] width 36 height 11
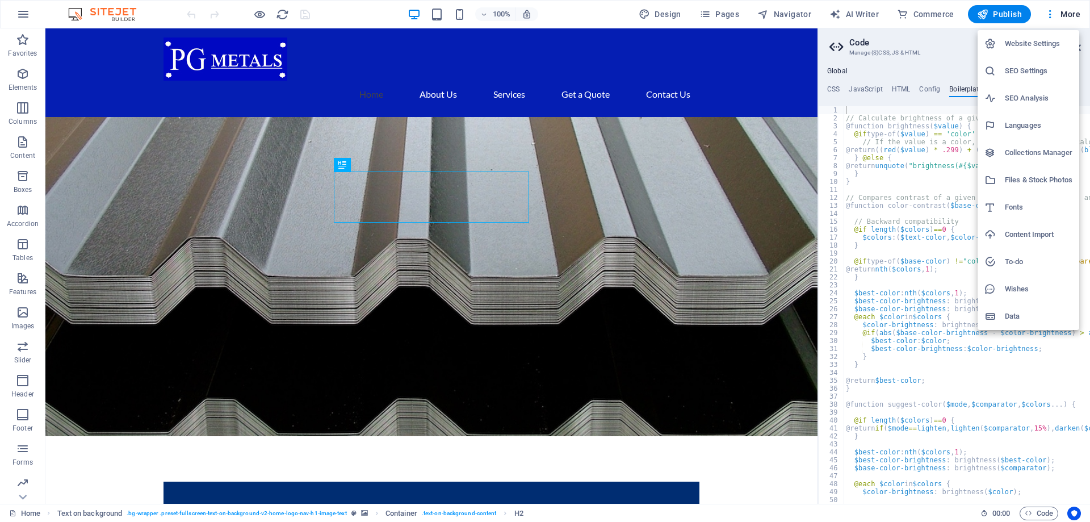
click at [1012, 44] on h6 "Website Settings" at bounding box center [1039, 44] width 68 height 14
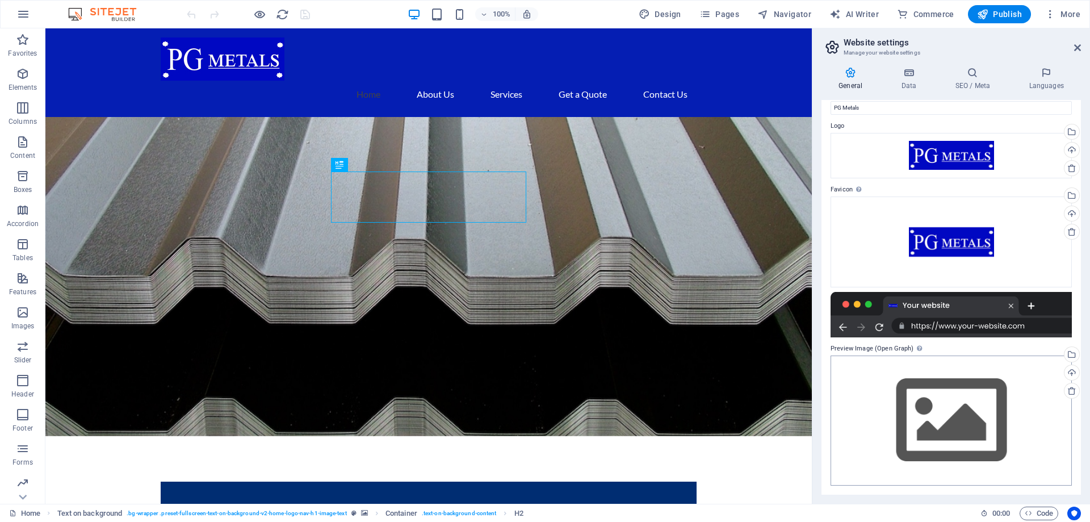
scroll to position [0, 0]
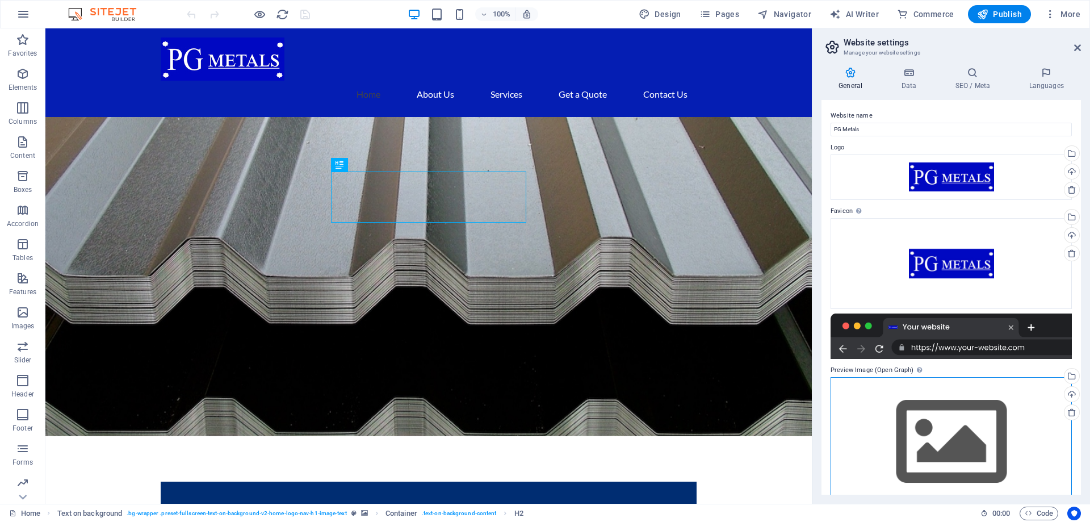
click at [963, 443] on div "Drag files here, click to choose files or select files from Files or our free s…" at bounding box center [950, 442] width 241 height 130
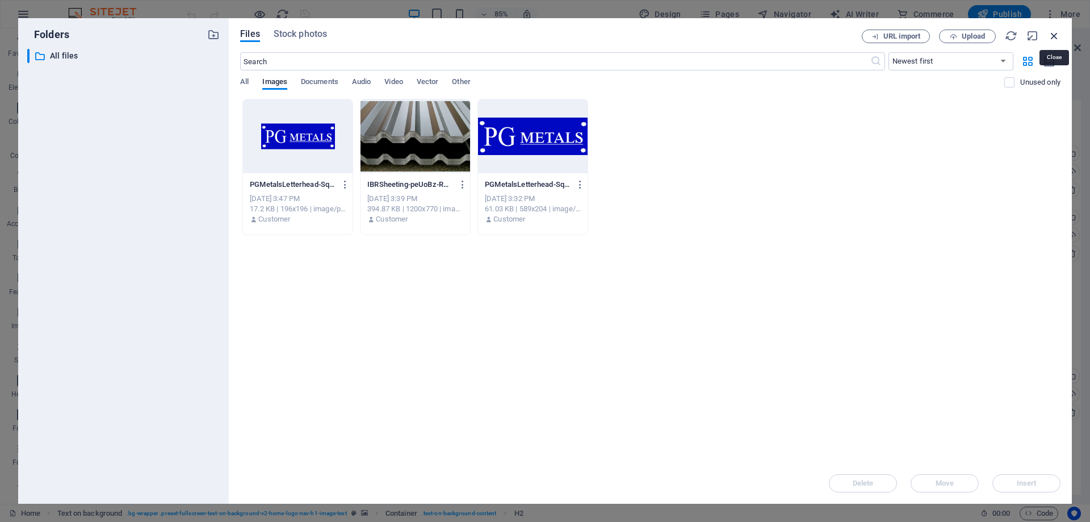
click at [1056, 35] on icon "button" at bounding box center [1054, 36] width 12 height 12
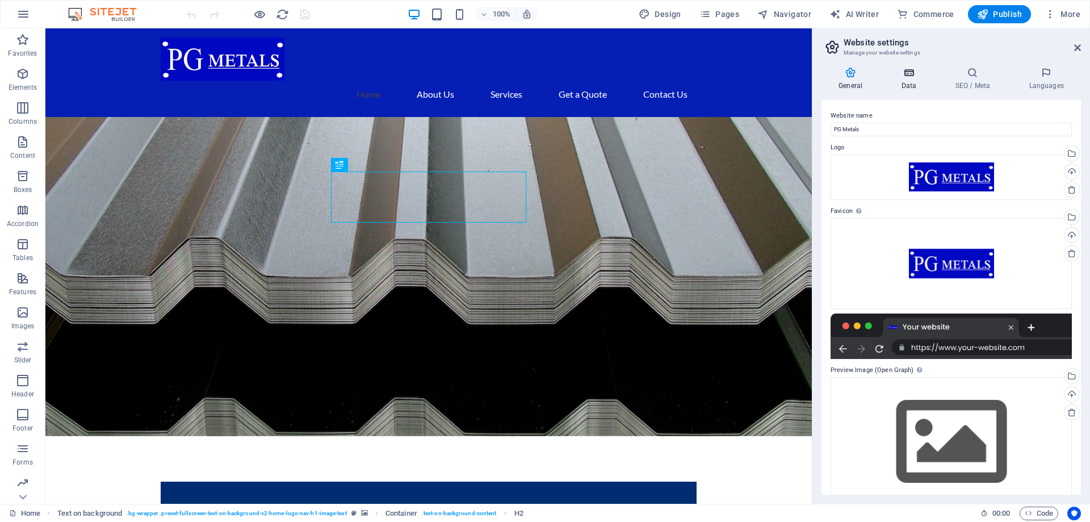
click at [913, 75] on icon at bounding box center [908, 72] width 49 height 11
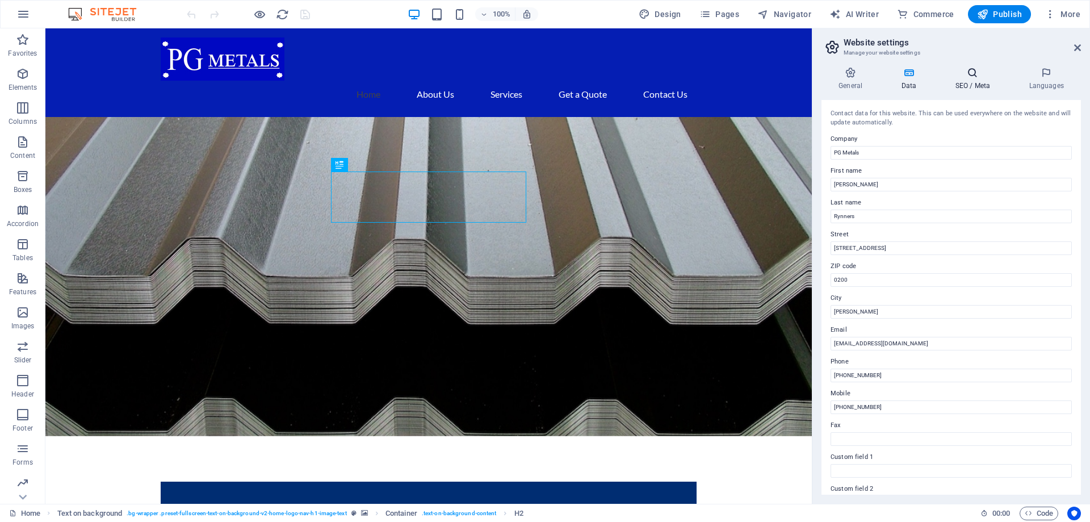
click at [961, 85] on h4 "SEO / Meta" at bounding box center [975, 79] width 74 height 24
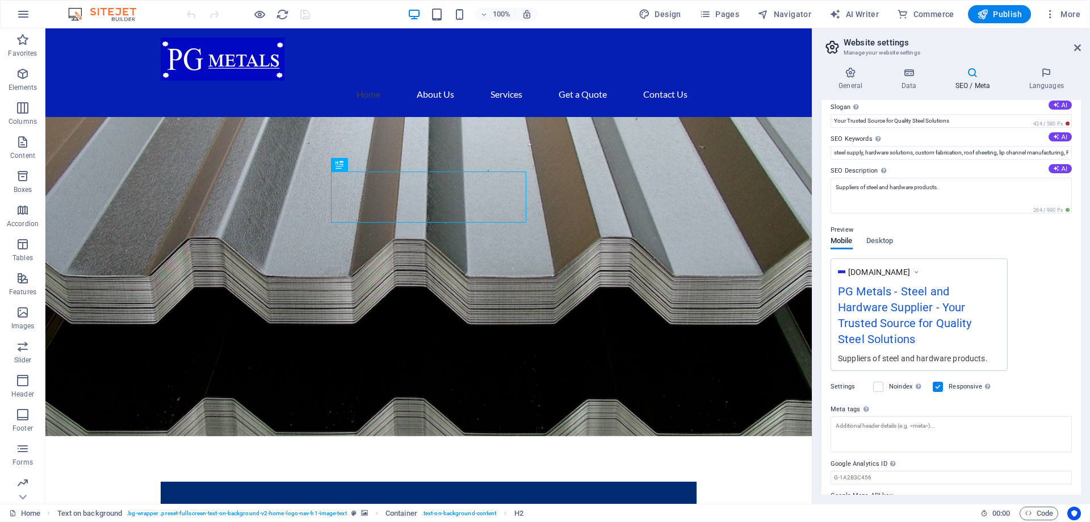
scroll to position [55, 0]
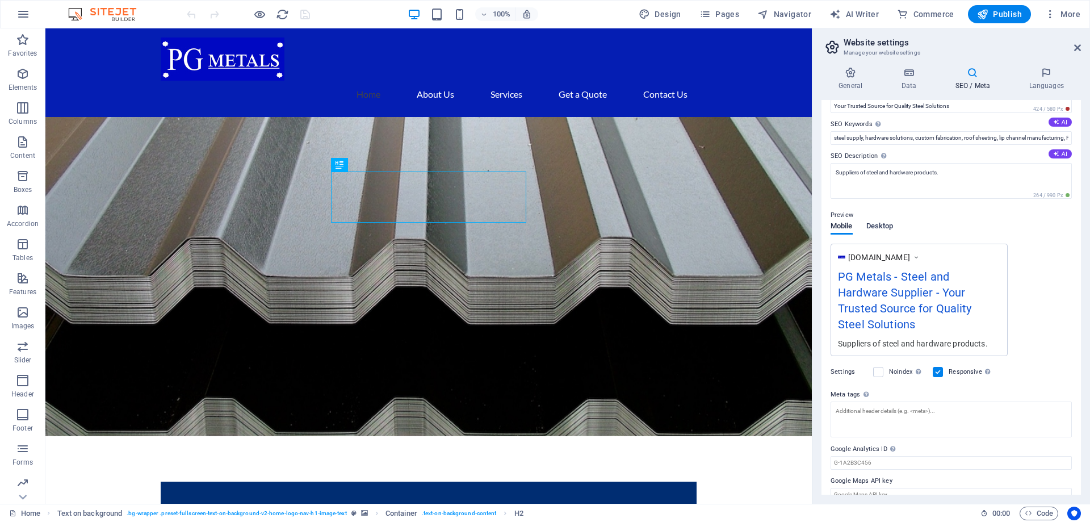
click at [878, 225] on span "Desktop" at bounding box center [879, 227] width 27 height 16
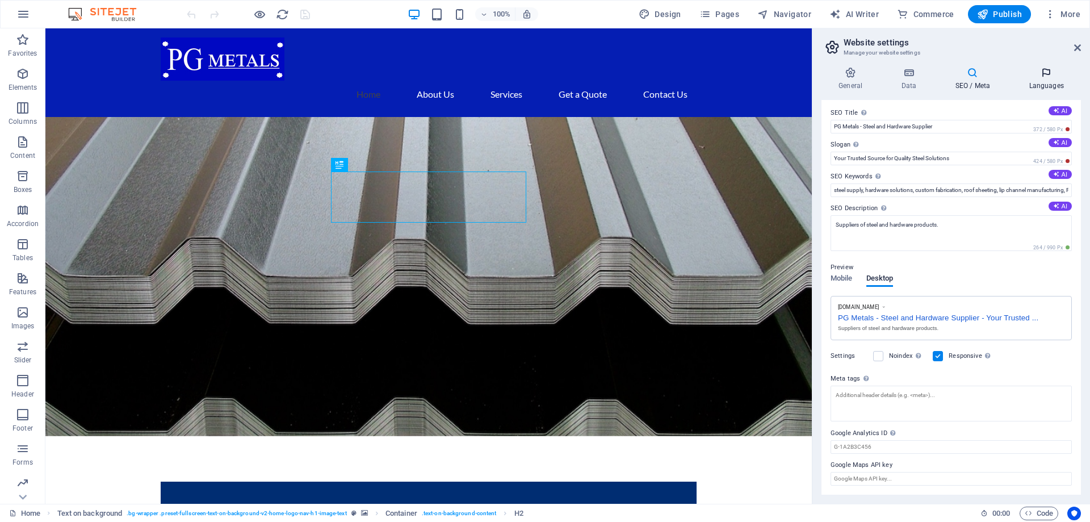
click at [1053, 85] on h4 "Languages" at bounding box center [1046, 79] width 69 height 24
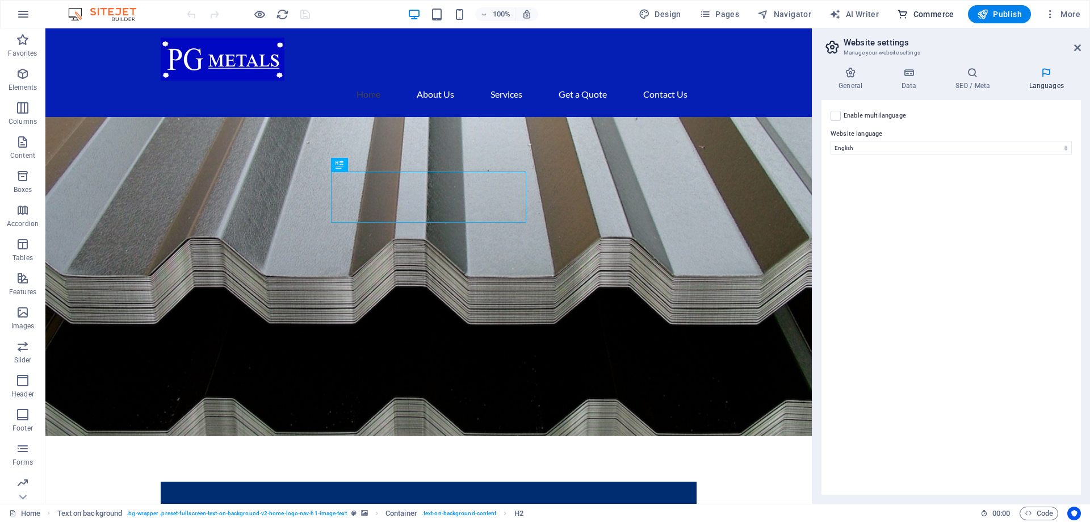
click at [943, 13] on span "Commerce" at bounding box center [925, 14] width 57 height 11
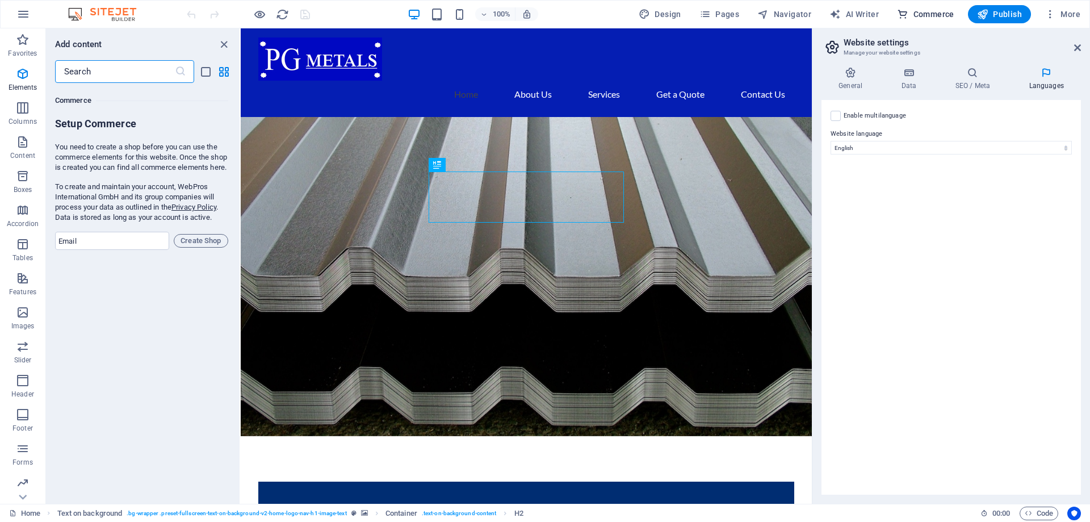
scroll to position [10939, 0]
click at [1063, 14] on span "More" at bounding box center [1062, 14] width 36 height 11
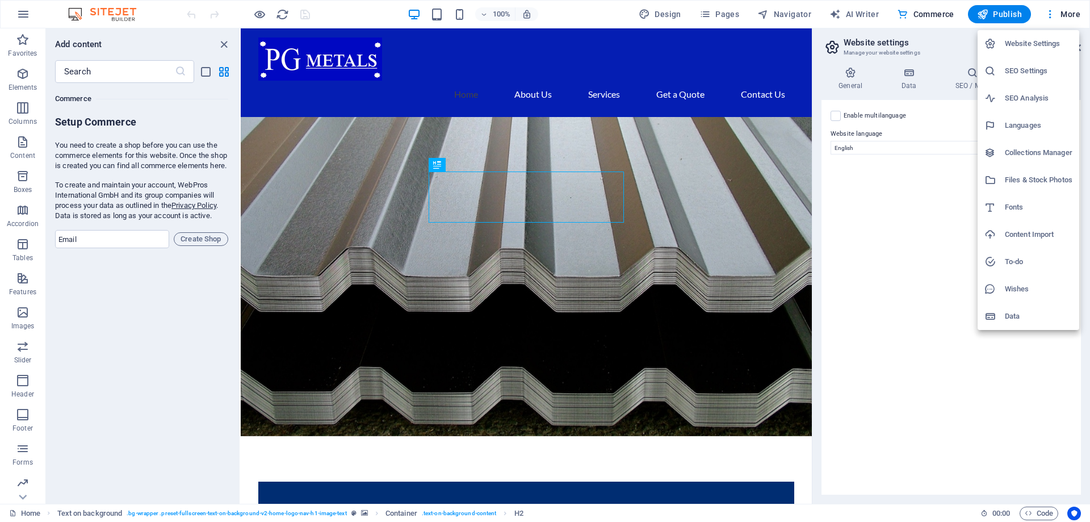
click at [1038, 151] on h6 "Collections Manager" at bounding box center [1039, 153] width 68 height 14
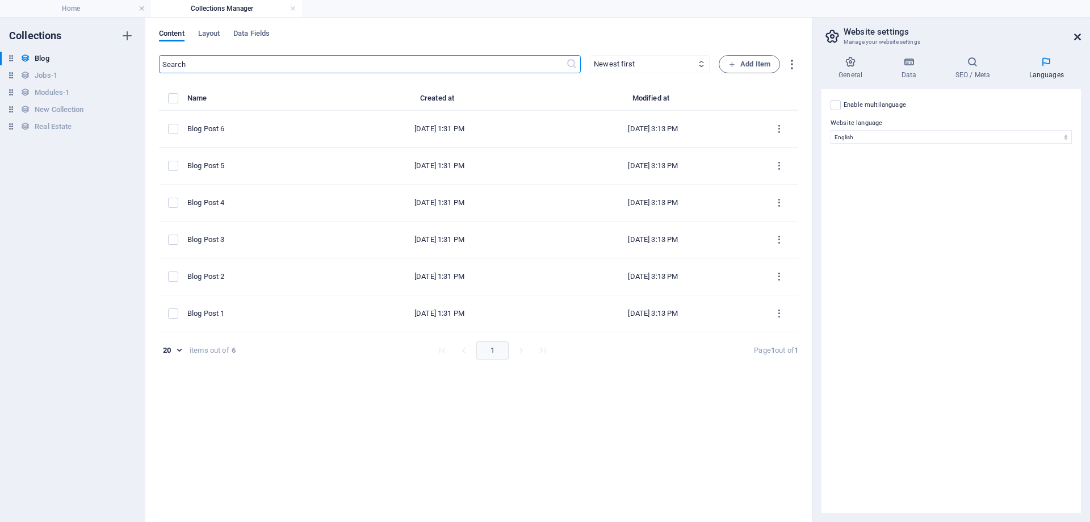
click at [1080, 34] on icon at bounding box center [1077, 36] width 7 height 9
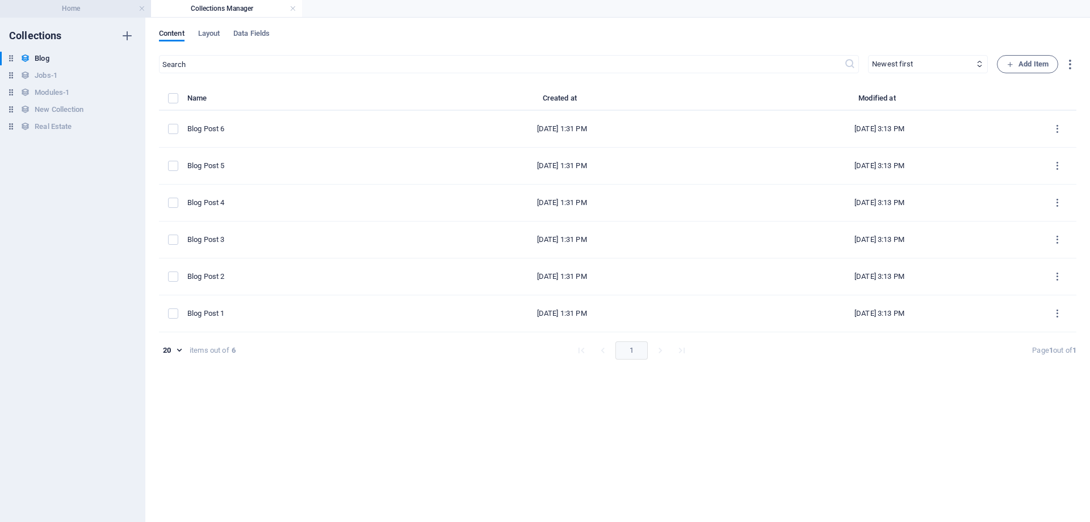
click at [75, 9] on h4 "Home" at bounding box center [75, 8] width 151 height 12
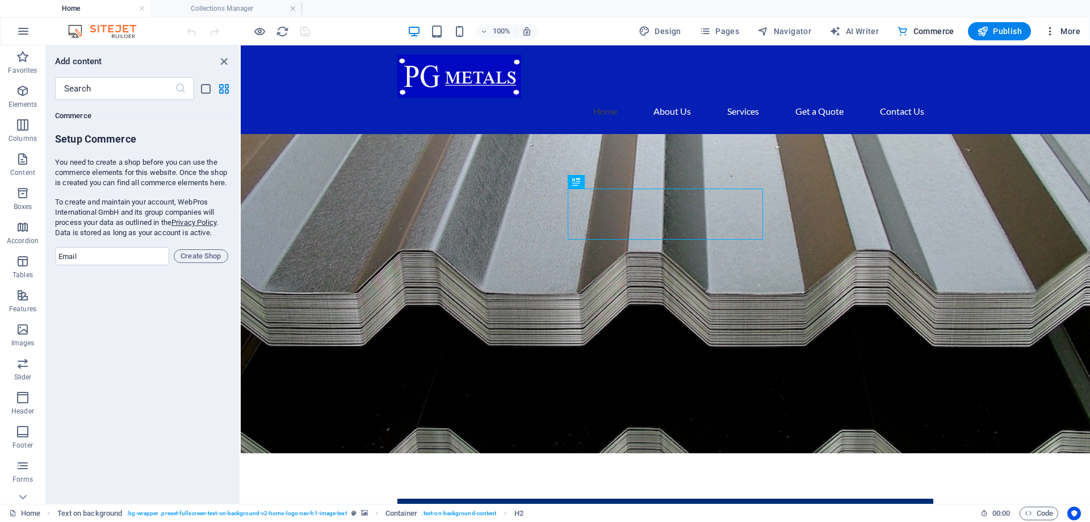
click at [1075, 30] on span "More" at bounding box center [1062, 31] width 36 height 11
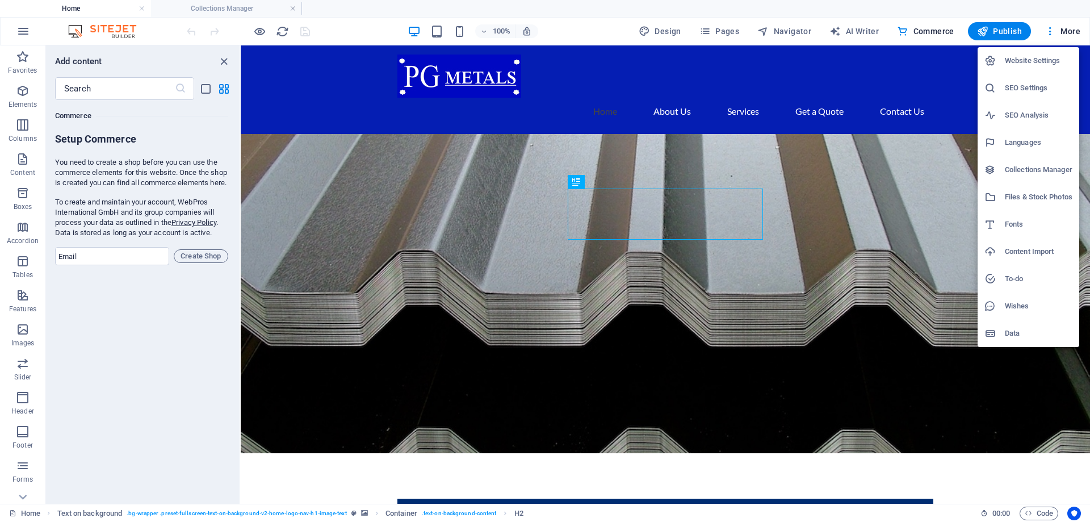
click at [1022, 275] on h6 "To-do" at bounding box center [1039, 279] width 68 height 14
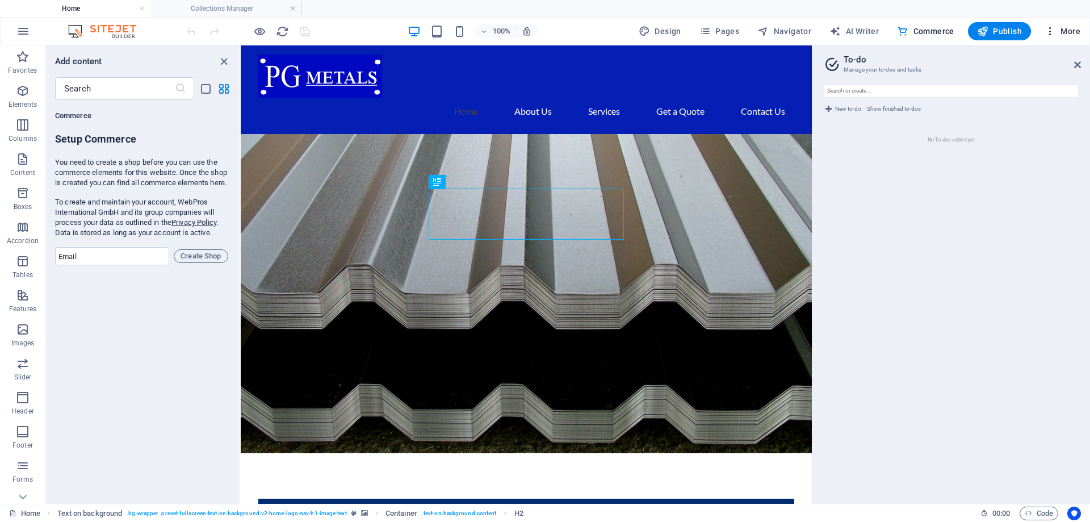
click at [1071, 32] on span "More" at bounding box center [1062, 31] width 36 height 11
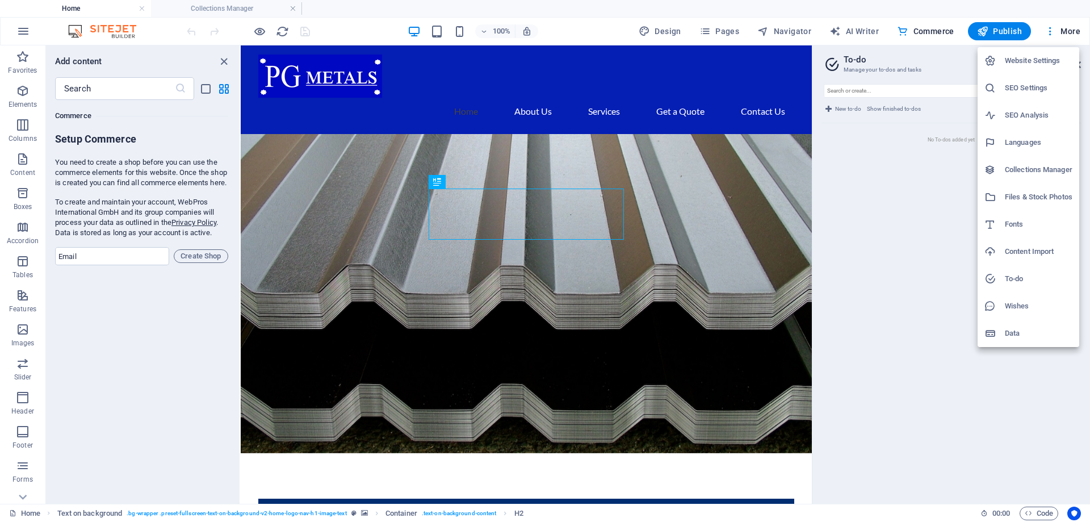
click at [1017, 309] on h6 "Wishes" at bounding box center [1039, 306] width 68 height 14
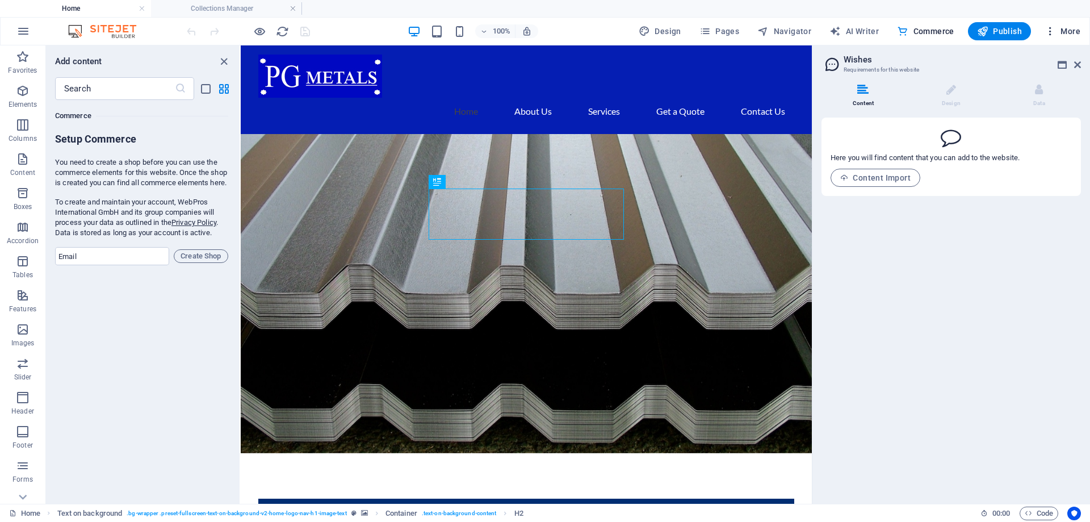
click at [1071, 31] on span "More" at bounding box center [1062, 31] width 36 height 11
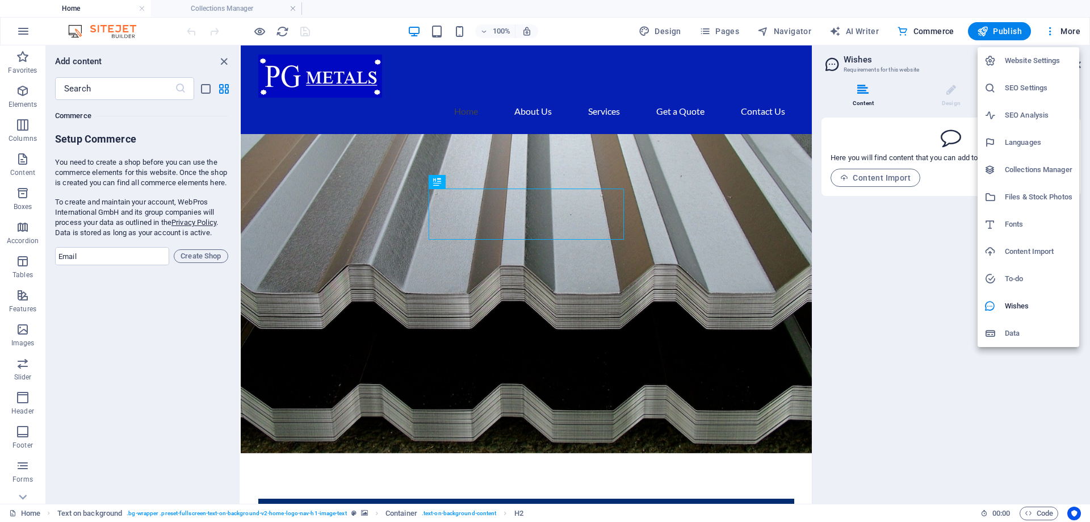
click at [1014, 335] on h6 "Data" at bounding box center [1039, 333] width 68 height 14
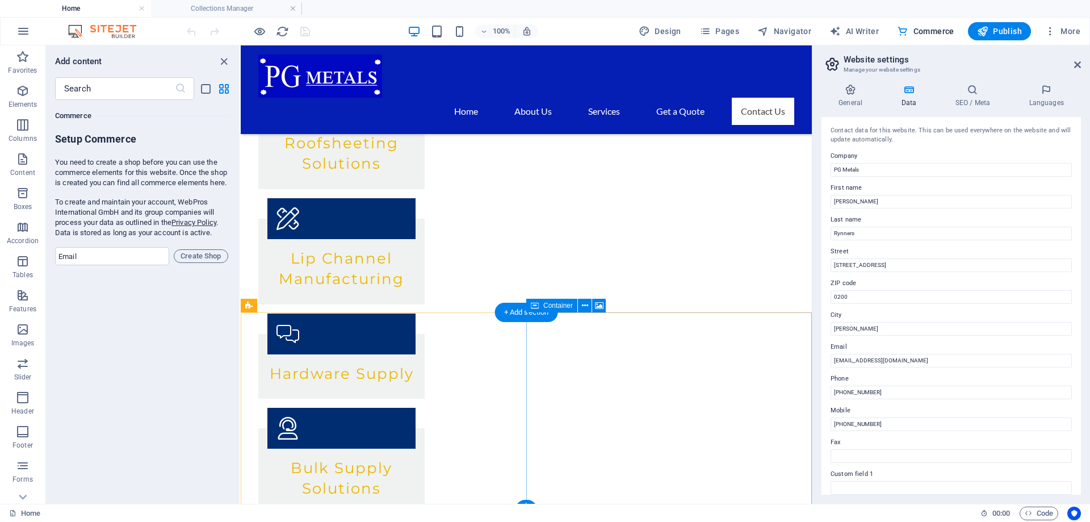
scroll to position [1373, 0]
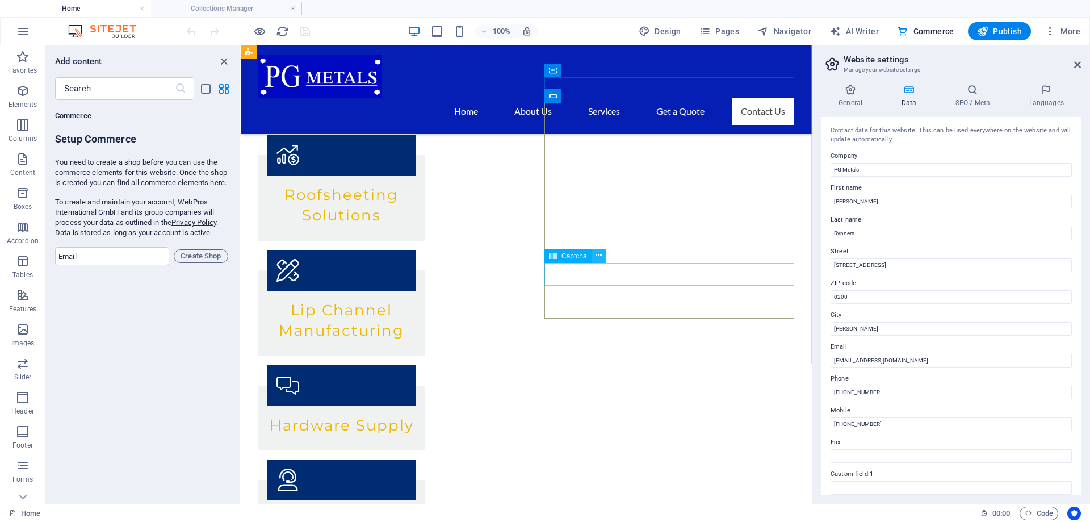
click at [595, 254] on button at bounding box center [599, 256] width 14 height 14
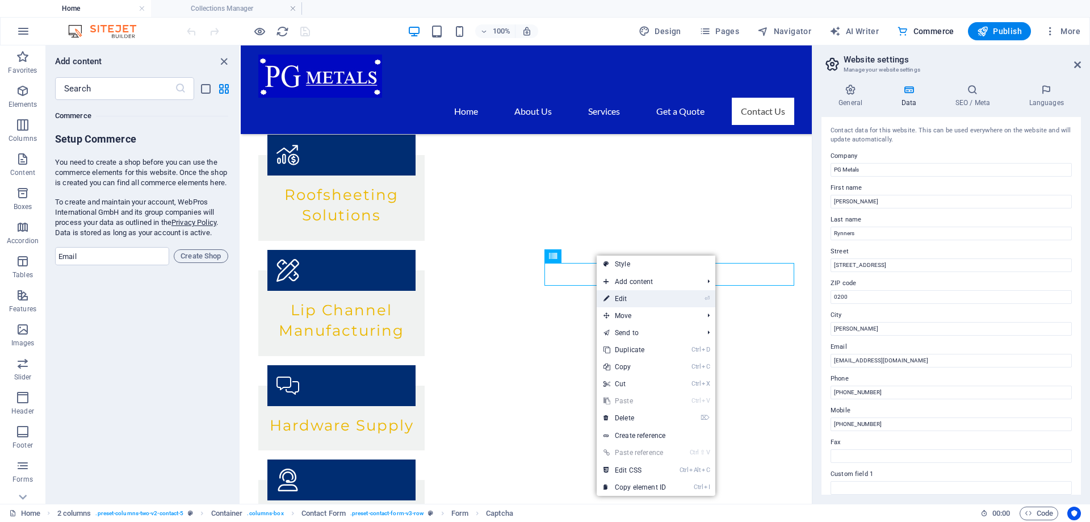
click at [645, 292] on link "⏎ Edit" at bounding box center [635, 298] width 76 height 17
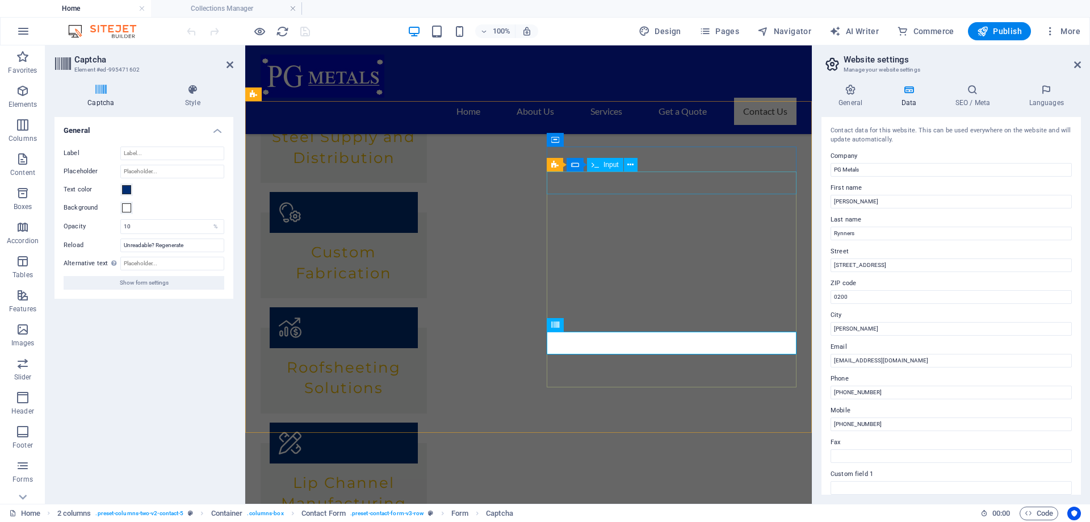
scroll to position [1257, 0]
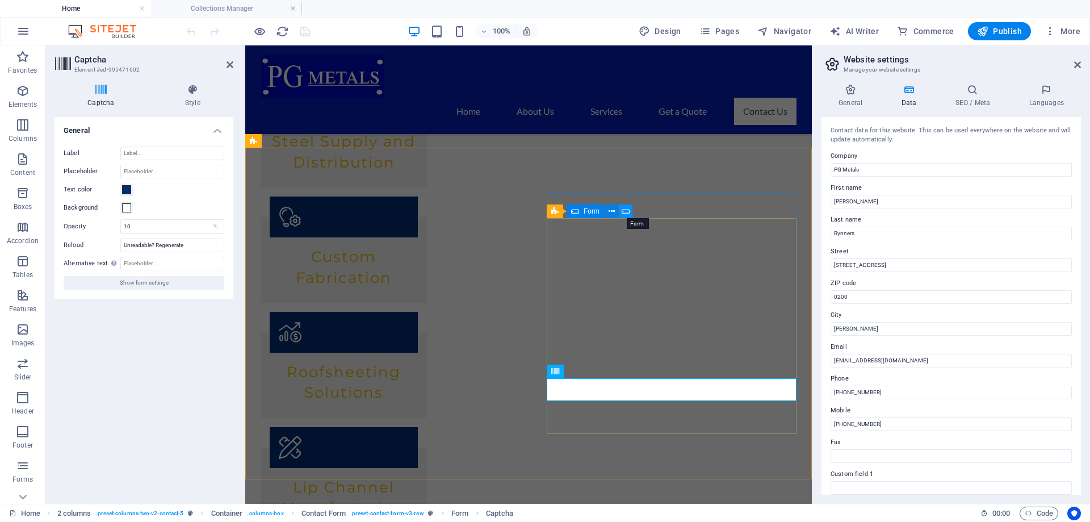
click at [624, 212] on icon at bounding box center [626, 211] width 8 height 12
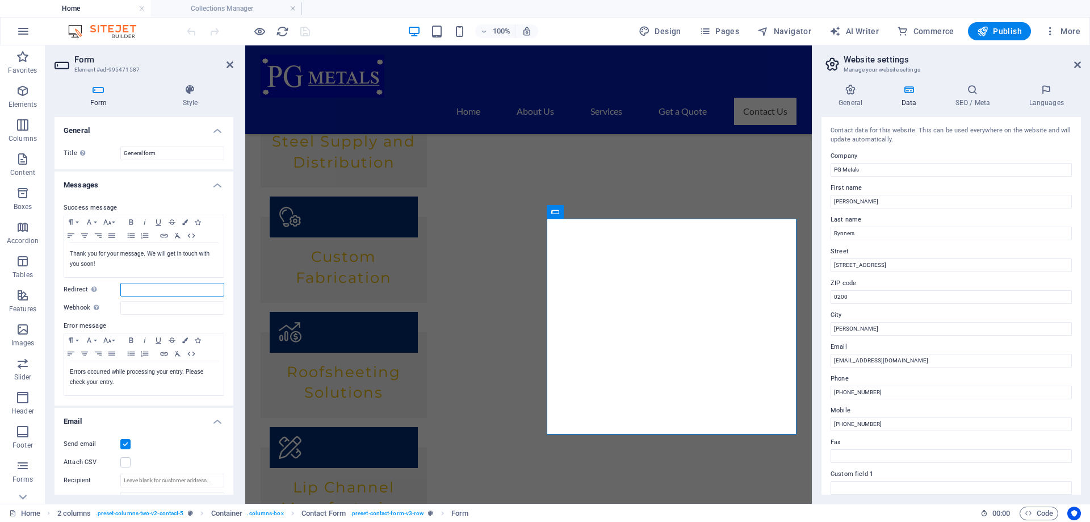
click at [144, 290] on input "Redirect Define a redirect target upon successful form submission; for example,…" at bounding box center [172, 290] width 104 height 14
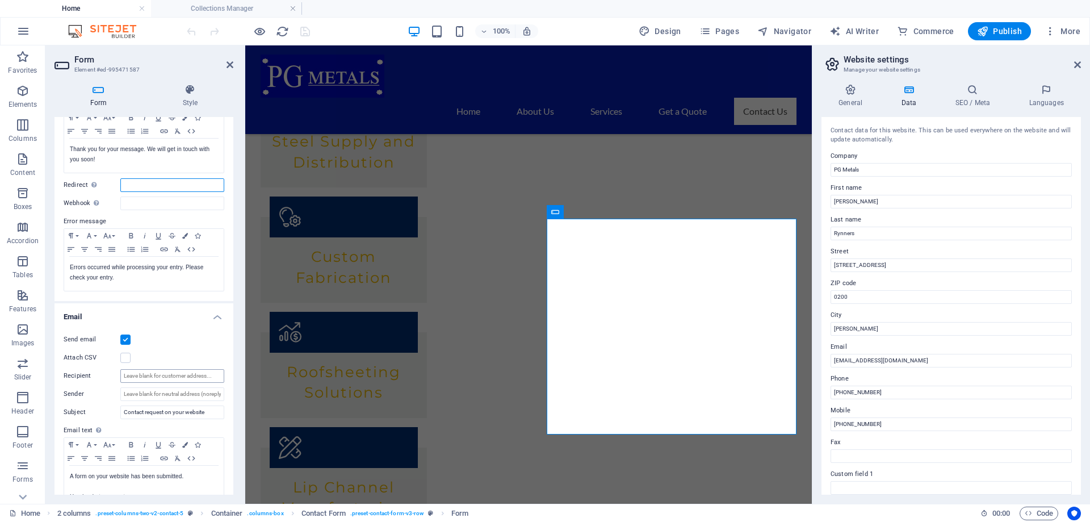
scroll to position [0, 0]
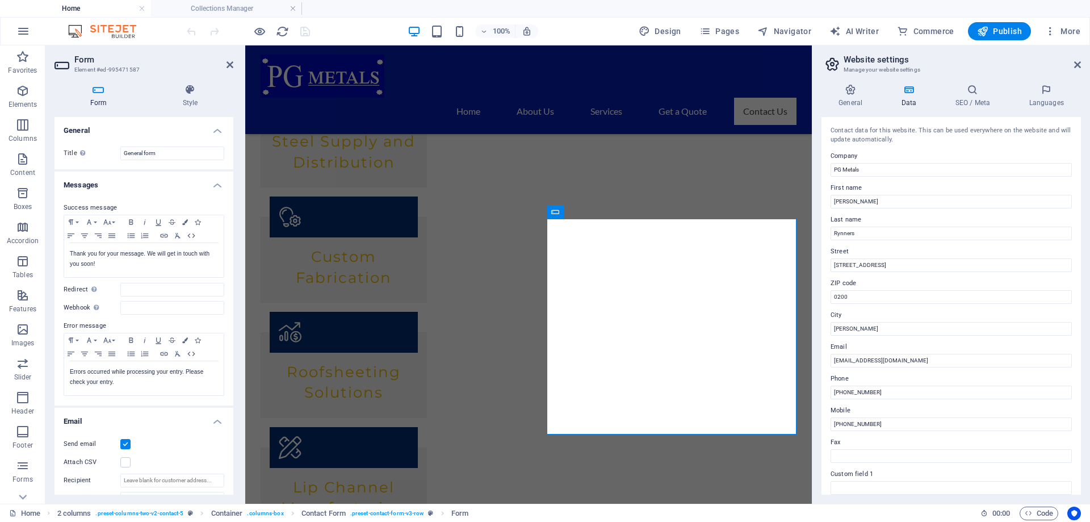
click at [79, 63] on h2 "Form" at bounding box center [153, 59] width 159 height 10
click at [1079, 62] on icon at bounding box center [1077, 64] width 7 height 9
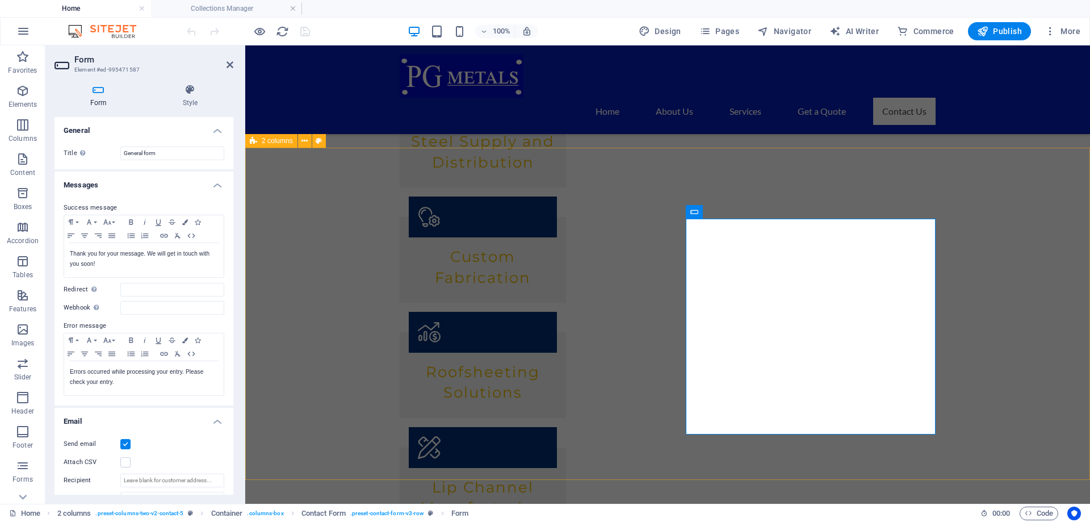
click at [282, 142] on span "2 columns" at bounding box center [277, 140] width 31 height 7
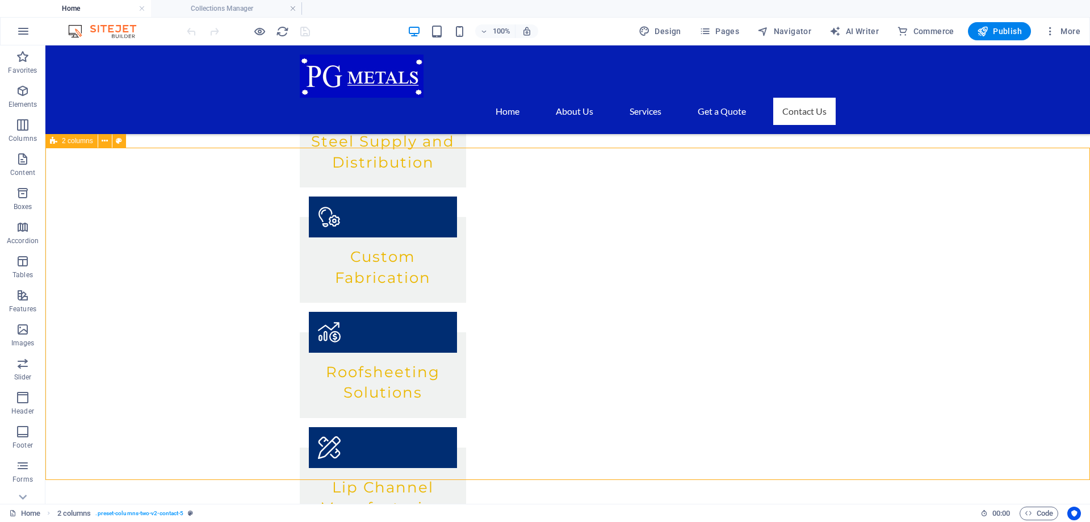
click at [53, 141] on icon at bounding box center [53, 141] width 7 height 14
click at [104, 142] on icon at bounding box center [105, 141] width 6 height 12
click at [649, 212] on span "Input" at bounding box center [650, 211] width 15 height 7
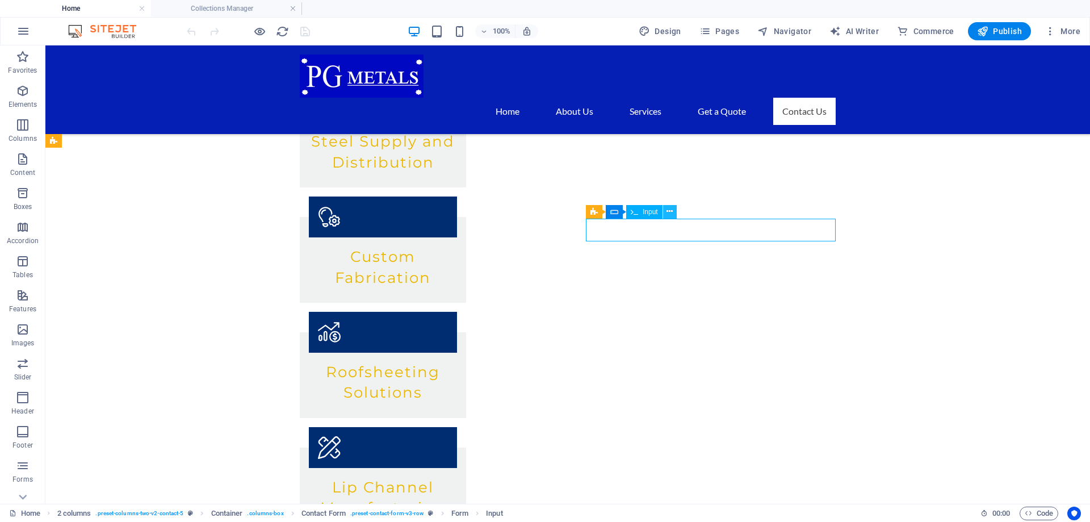
click at [673, 213] on button at bounding box center [670, 212] width 14 height 14
click at [671, 31] on span "Design" at bounding box center [660, 31] width 43 height 11
select select "px"
select select "200"
select select "px"
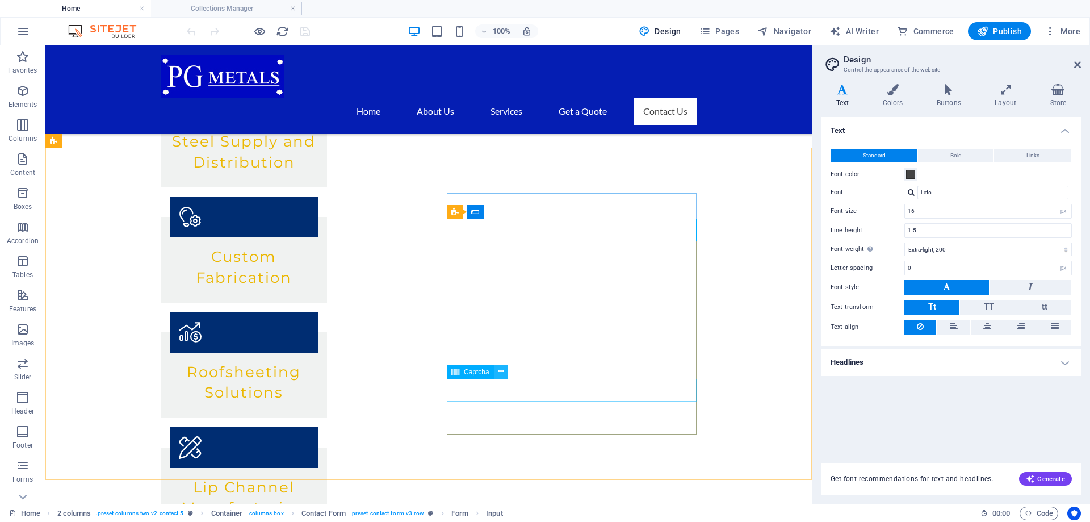
click at [501, 374] on icon at bounding box center [501, 372] width 6 height 12
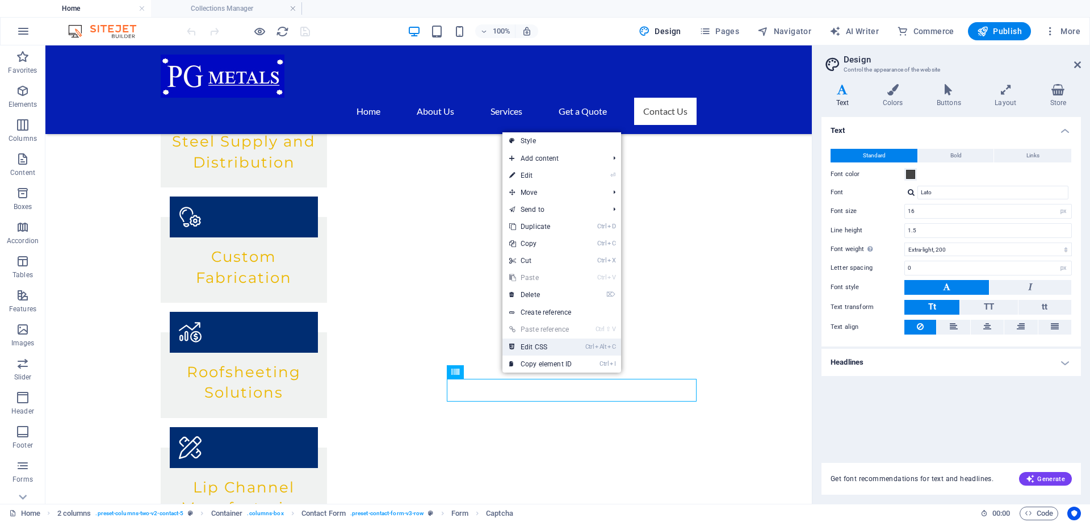
click at [546, 350] on link "Ctrl Alt C Edit CSS" at bounding box center [540, 346] width 76 height 17
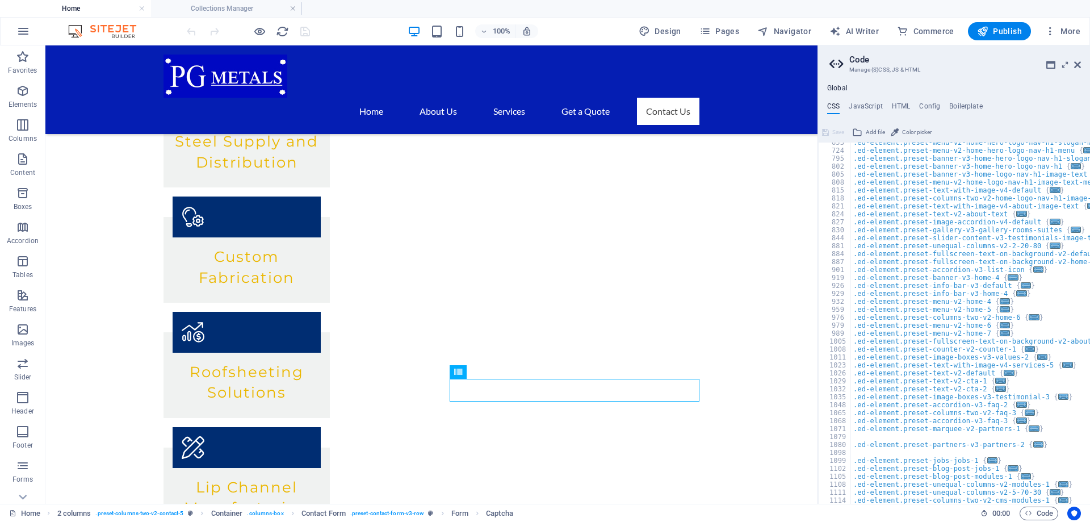
scroll to position [459, 0]
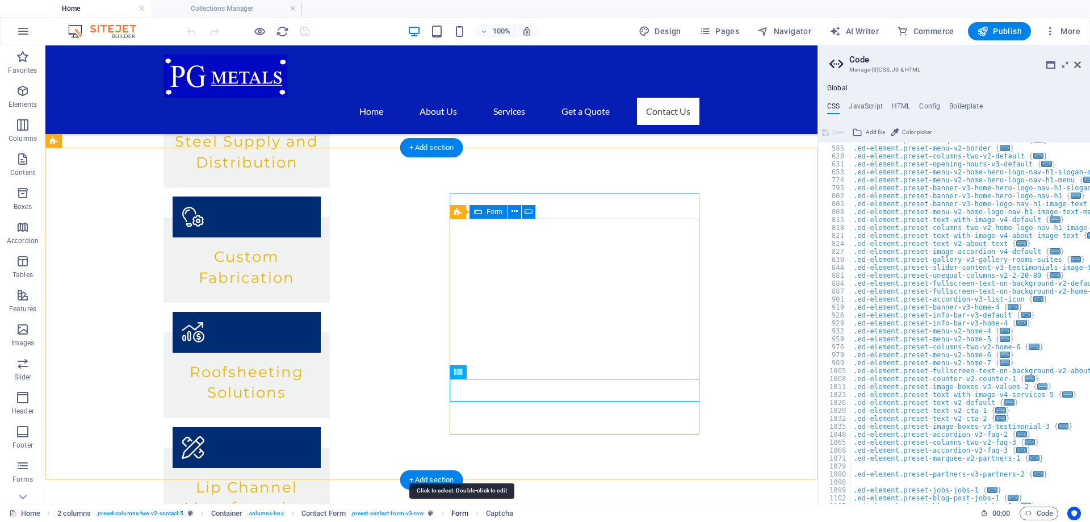
click at [467, 511] on span "Form" at bounding box center [459, 513] width 17 height 14
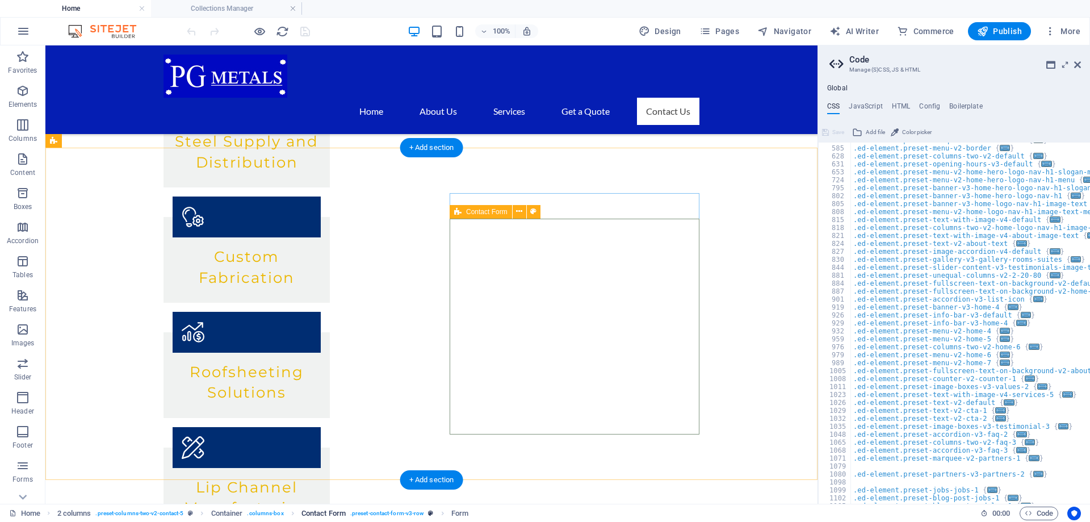
click at [404, 511] on span ". preset-contact-form-v3-row" at bounding box center [387, 513] width 74 height 14
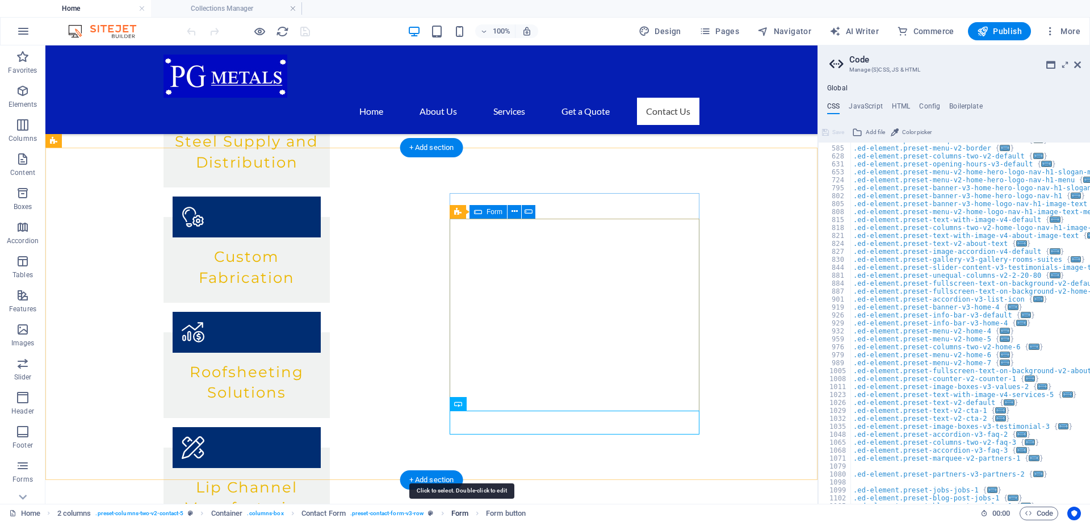
click at [458, 513] on span "Form" at bounding box center [459, 513] width 17 height 14
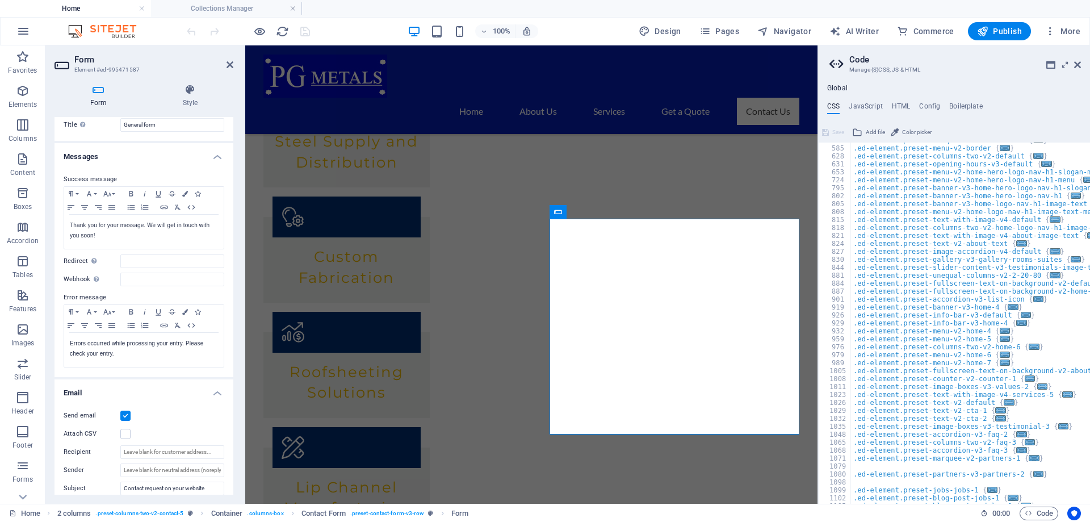
scroll to position [0, 0]
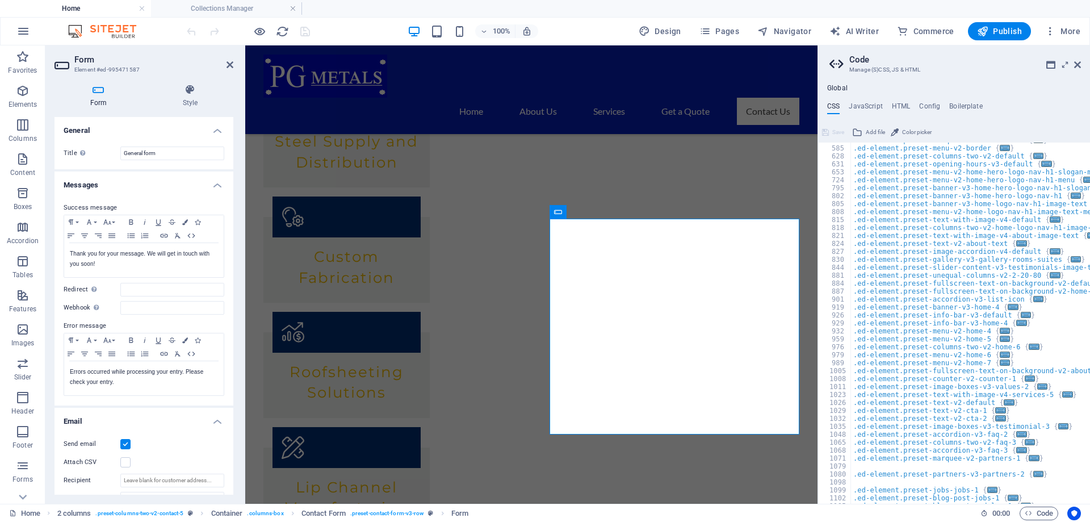
drag, startPoint x: 230, startPoint y: 290, endPoint x: 1, endPoint y: 163, distance: 261.7
click at [191, 100] on h4 "Style" at bounding box center [190, 96] width 86 height 24
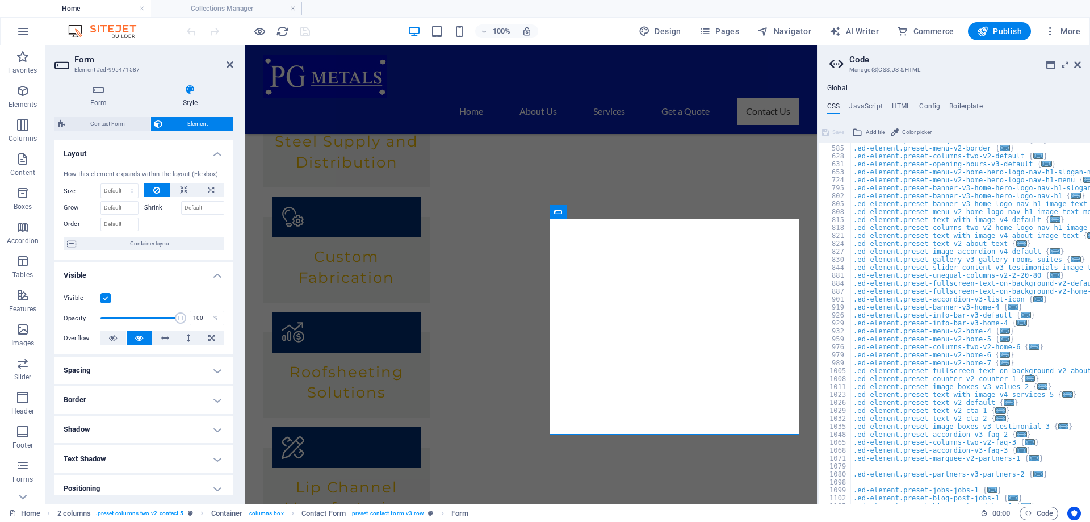
scroll to position [125, 0]
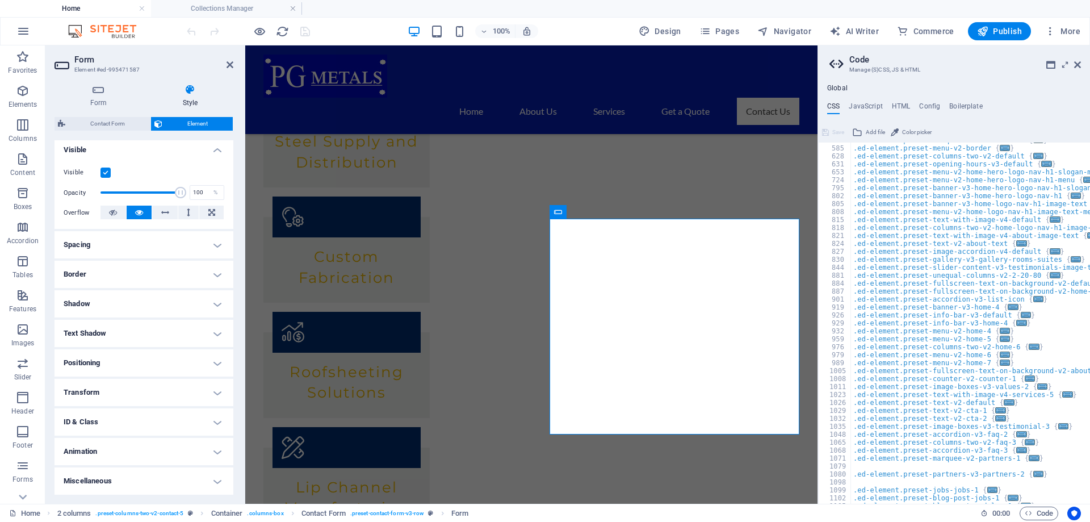
click at [150, 247] on h4 "Spacing" at bounding box center [143, 244] width 179 height 27
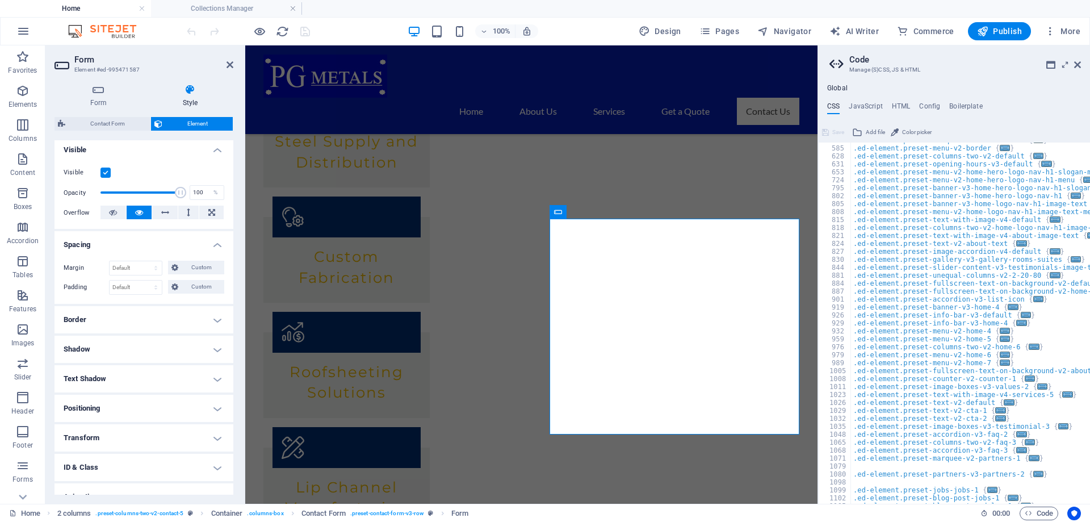
click at [144, 326] on h4 "Border" at bounding box center [143, 319] width 179 height 27
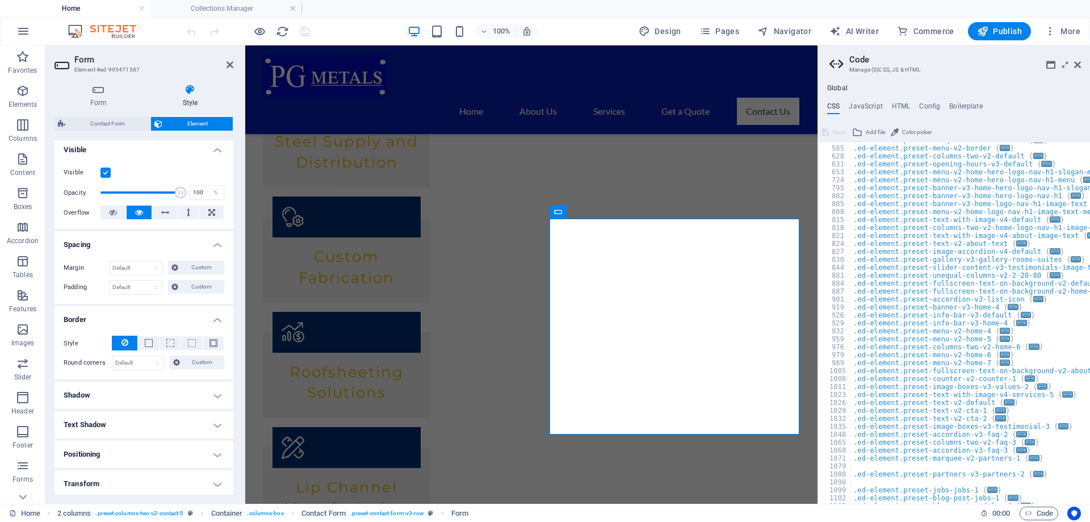
click at [139, 393] on h4 "Shadow" at bounding box center [143, 394] width 179 height 27
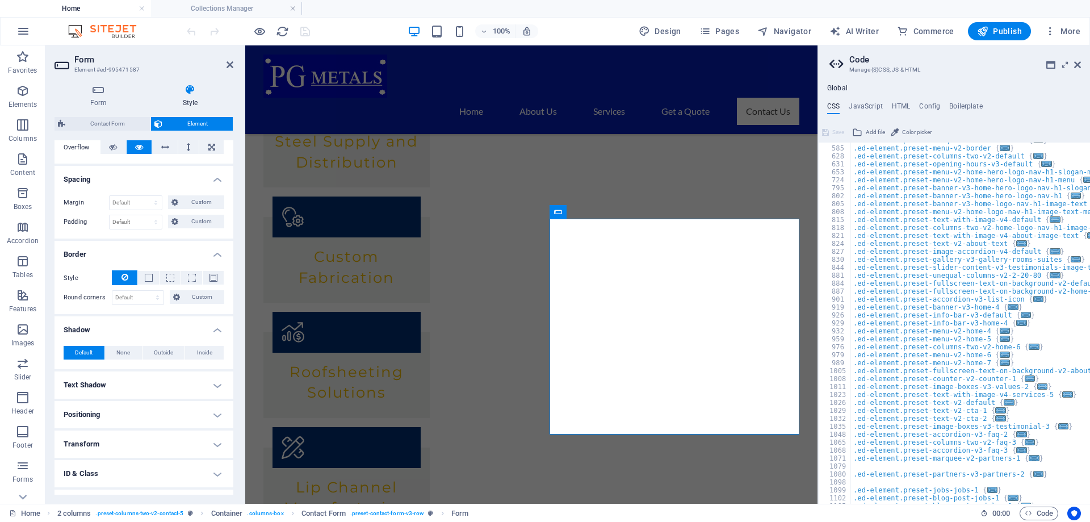
scroll to position [242, 0]
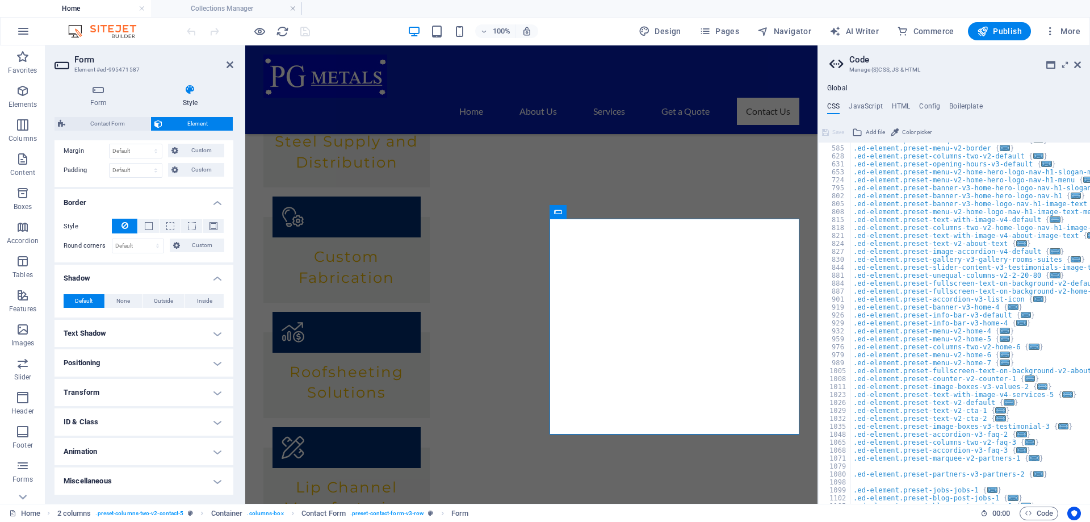
click at [148, 330] on h4 "Text Shadow" at bounding box center [143, 333] width 179 height 27
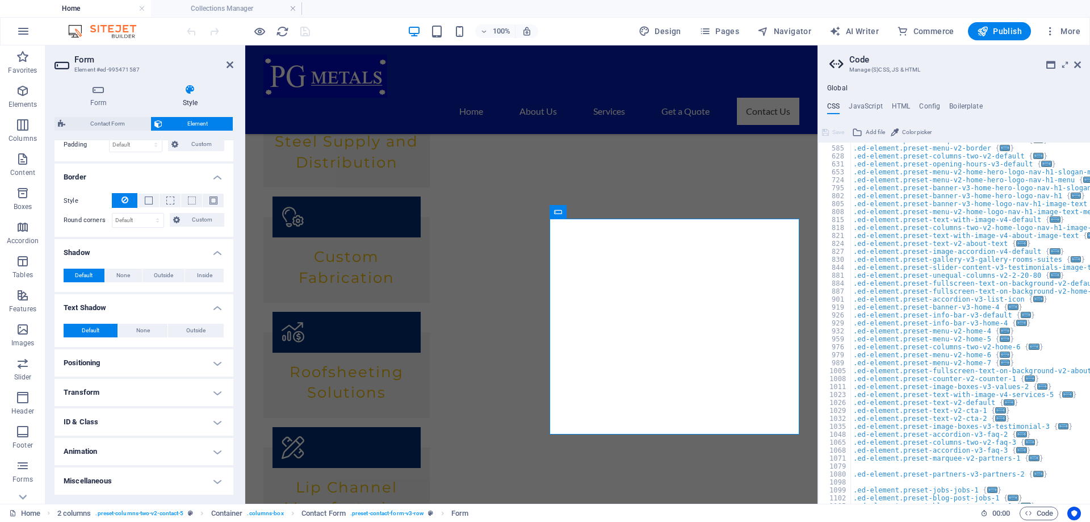
click at [153, 358] on h4 "Positioning" at bounding box center [143, 362] width 179 height 27
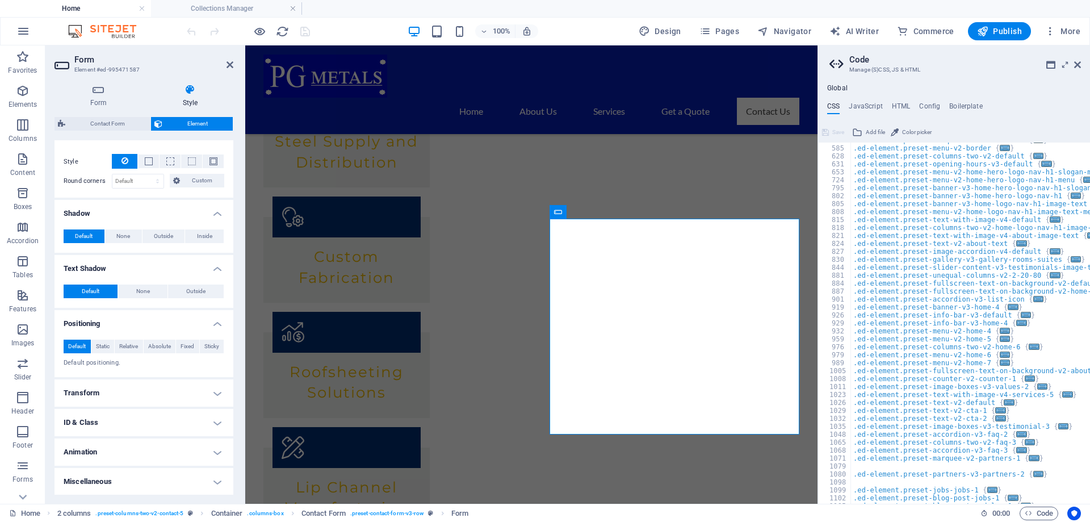
click at [147, 389] on h4 "Transform" at bounding box center [143, 392] width 179 height 27
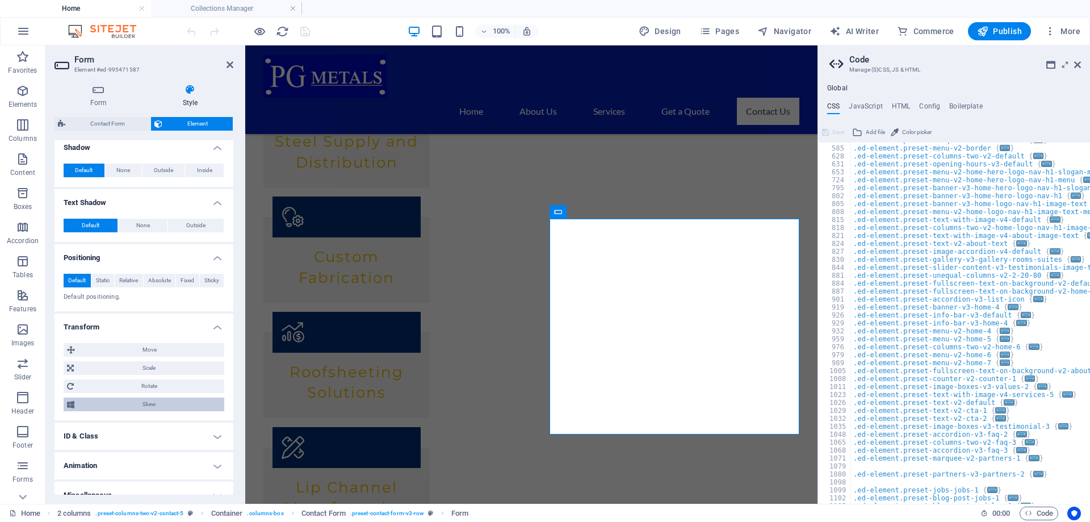
scroll to position [387, 0]
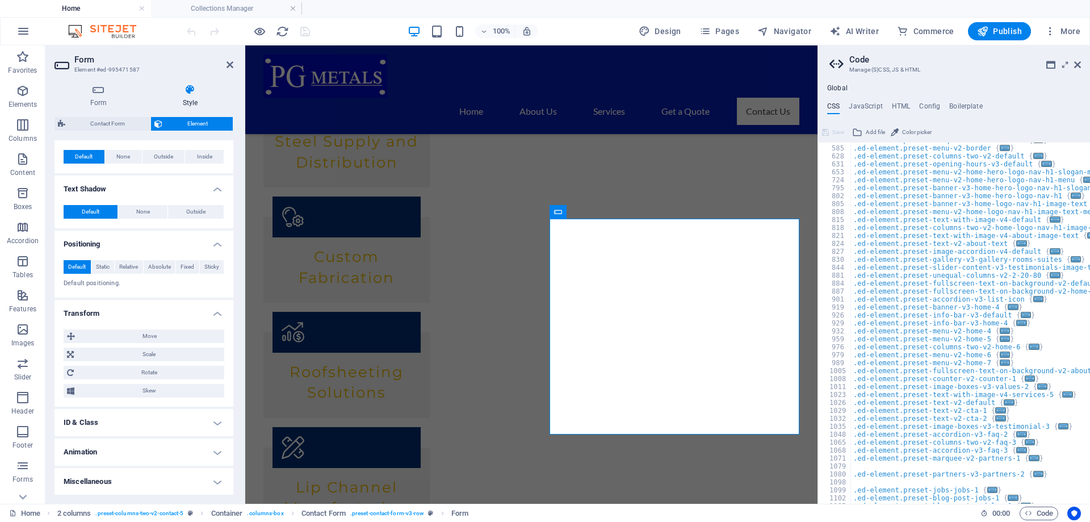
click at [142, 423] on h4 "ID & Class" at bounding box center [143, 422] width 179 height 27
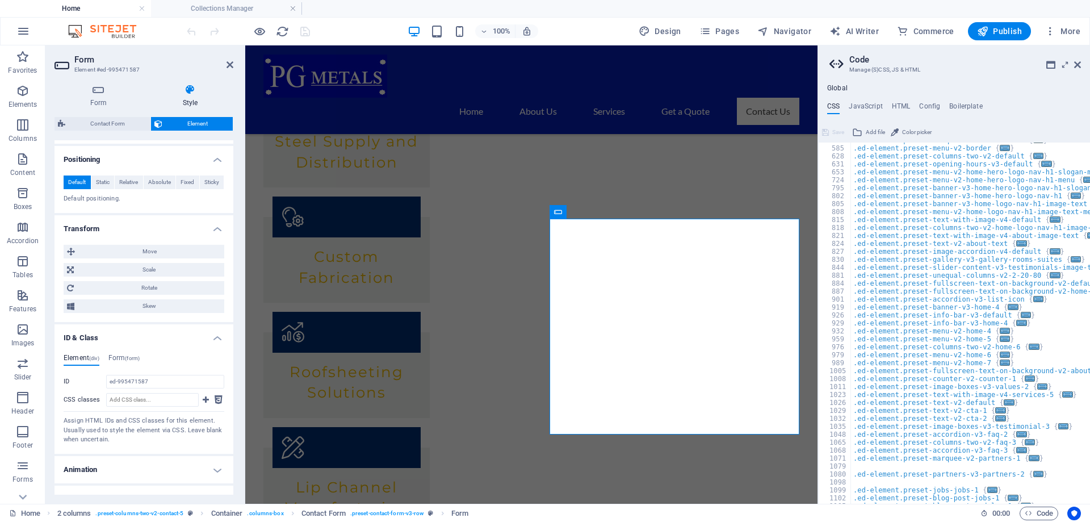
scroll to position [489, 0]
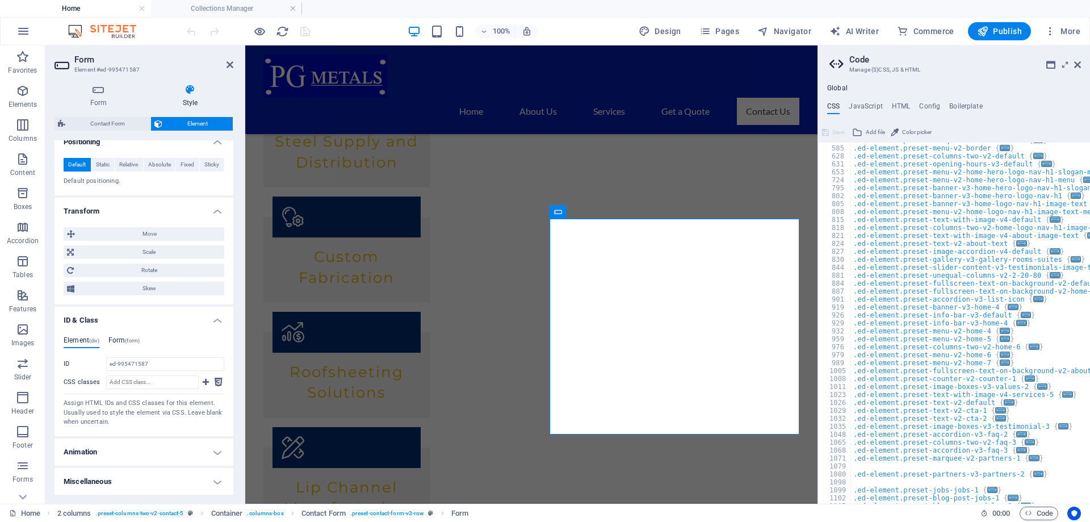
click at [125, 338] on h4 "Form (form)" at bounding box center [123, 342] width 31 height 12
click at [87, 339] on h4 "Element (div)" at bounding box center [82, 342] width 36 height 12
click at [120, 455] on h4 "Animation" at bounding box center [143, 451] width 179 height 27
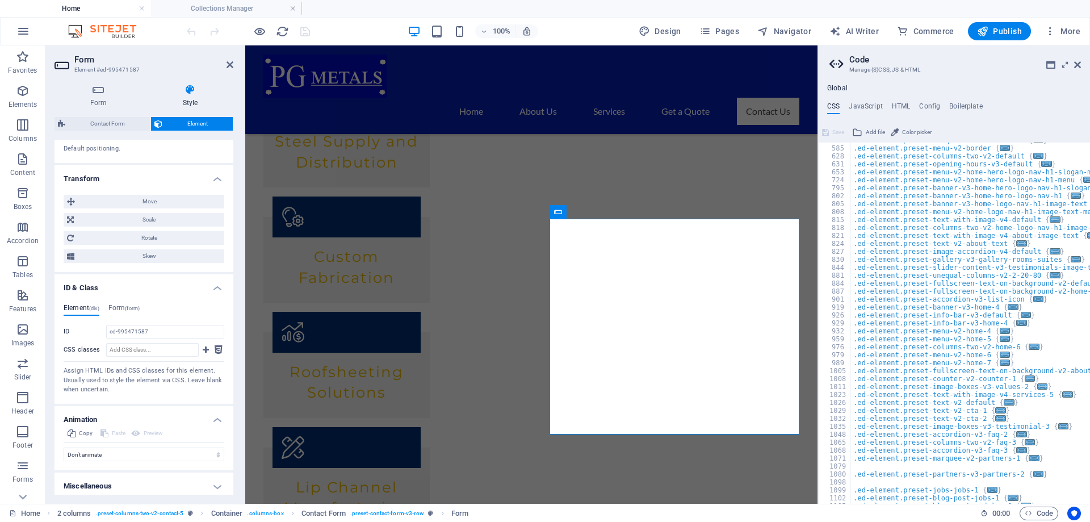
scroll to position [526, 0]
click at [94, 476] on h4 "Miscellaneous" at bounding box center [143, 481] width 179 height 27
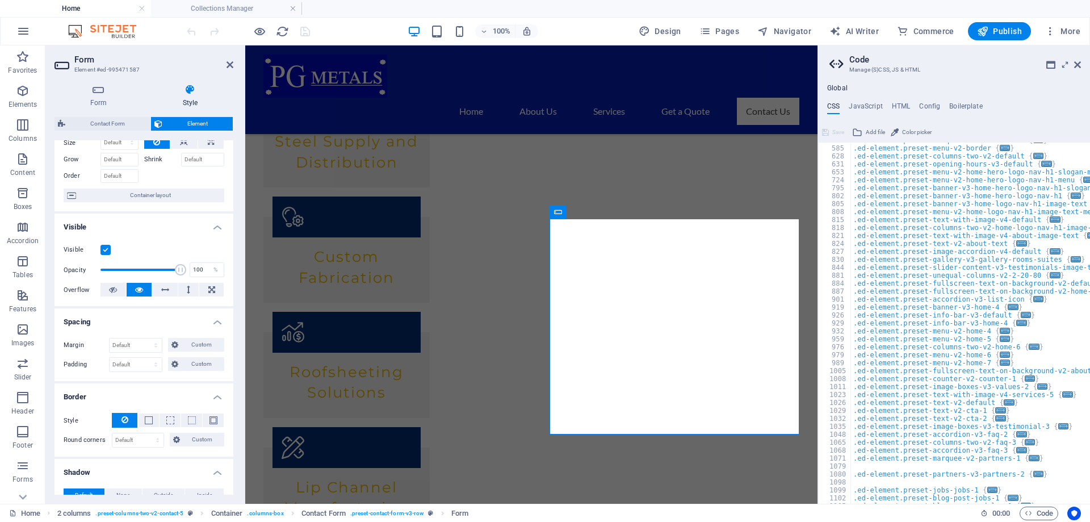
scroll to position [34, 0]
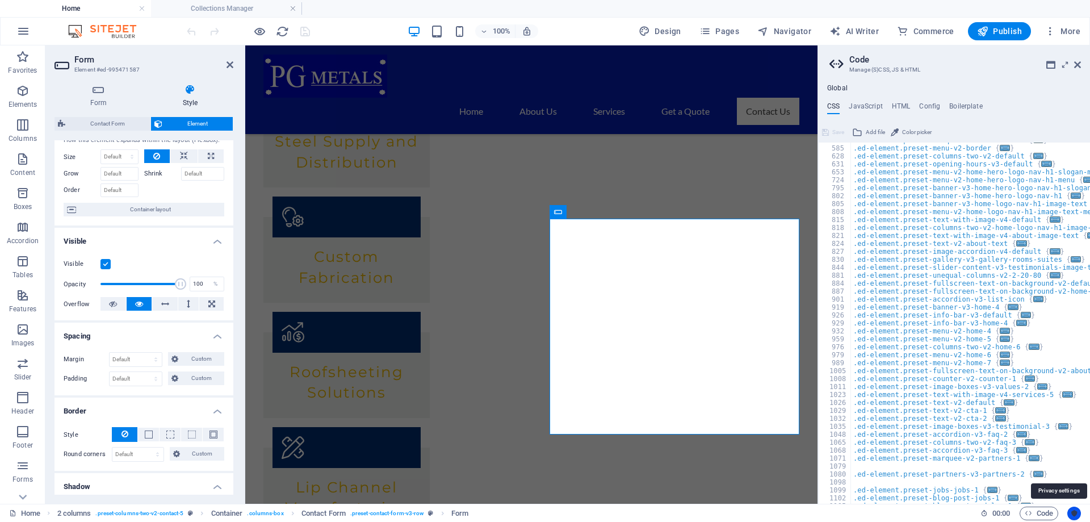
click at [1075, 514] on icon "Usercentrics" at bounding box center [1074, 513] width 8 height 8
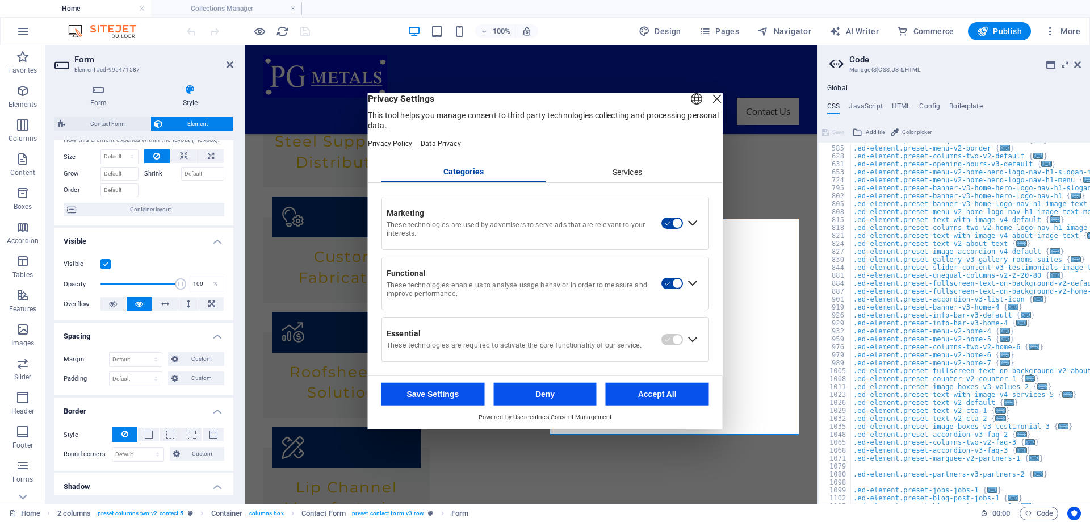
click at [655, 394] on button "Accept All" at bounding box center [657, 394] width 103 height 23
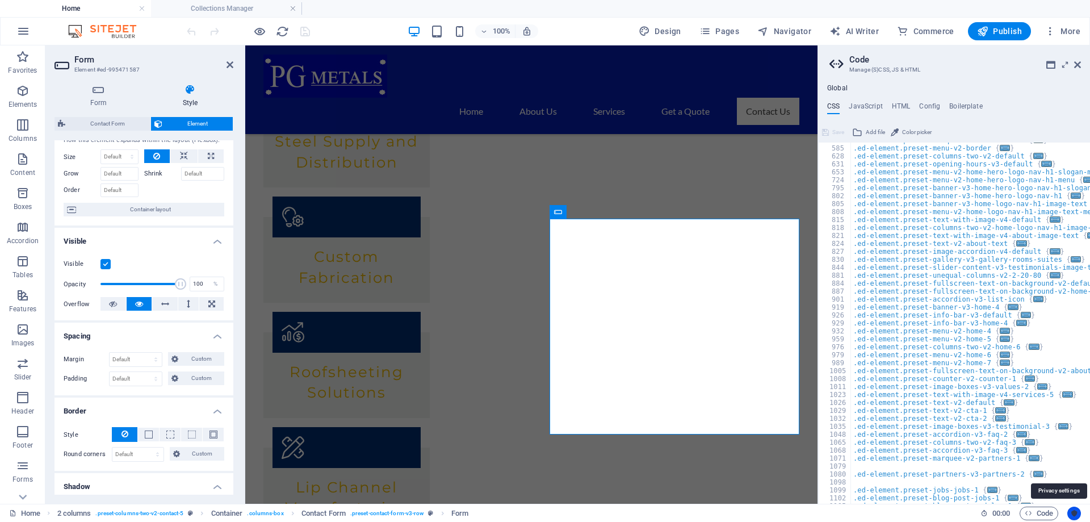
click at [1071, 511] on icon "Usercentrics" at bounding box center [1074, 513] width 8 height 8
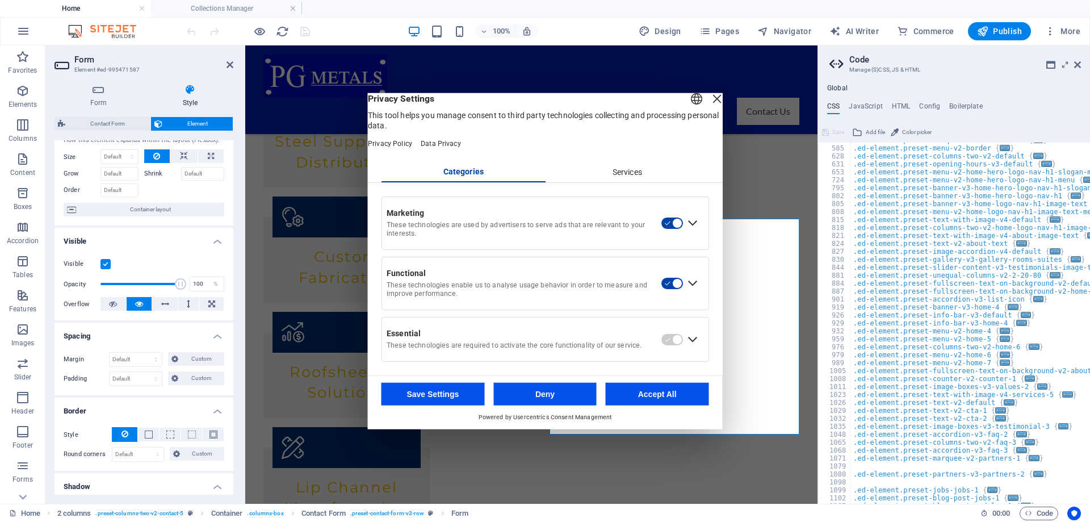
click at [627, 182] on div "Services" at bounding box center [627, 171] width 164 height 19
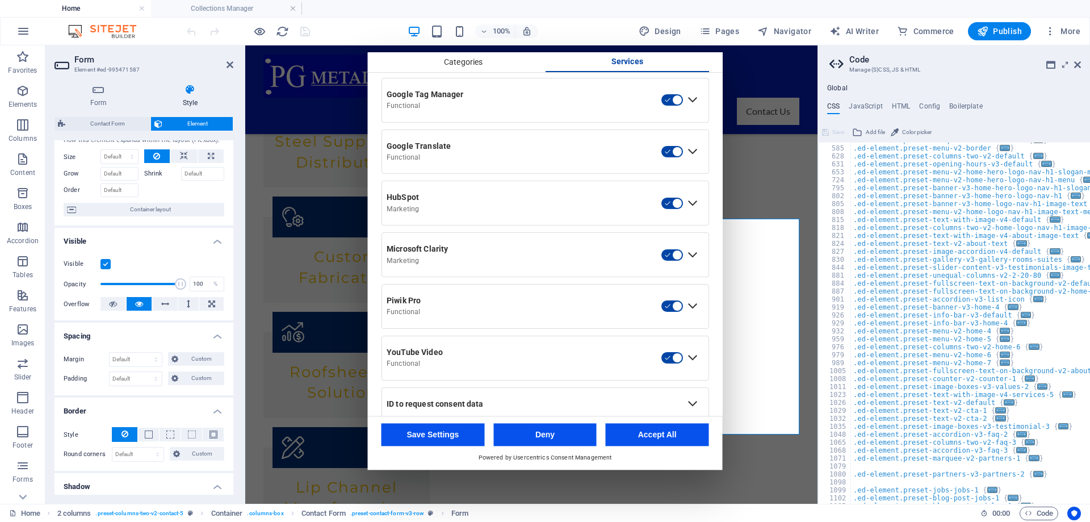
scroll to position [472, 0]
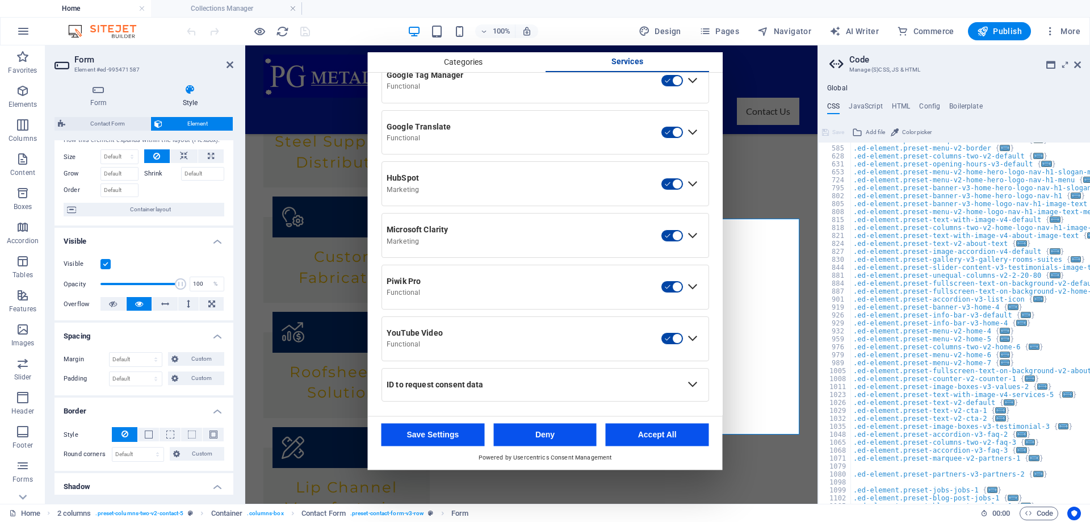
click at [678, 384] on div "ID to request consent data" at bounding box center [533, 385] width 292 height 10
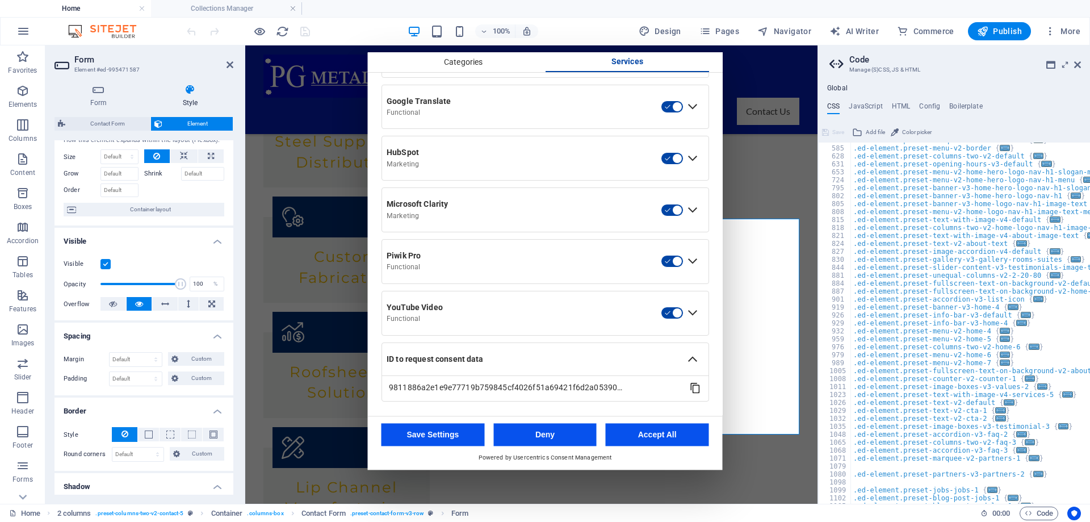
scroll to position [498, 0]
drag, startPoint x: 636, startPoint y: 436, endPoint x: 391, endPoint y: 390, distance: 248.9
click at [636, 436] on button "Accept All" at bounding box center [657, 434] width 103 height 23
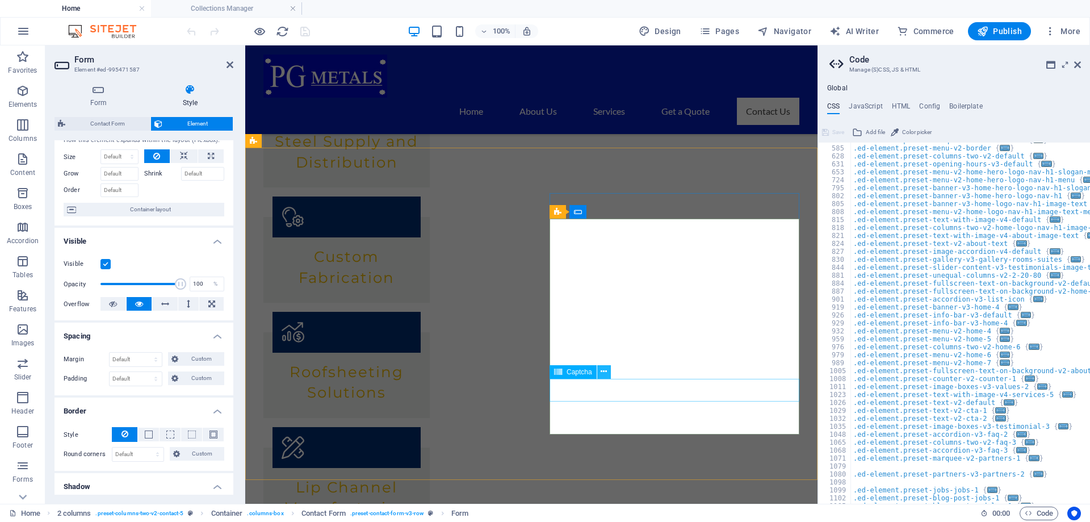
click at [604, 373] on icon at bounding box center [604, 372] width 6 height 12
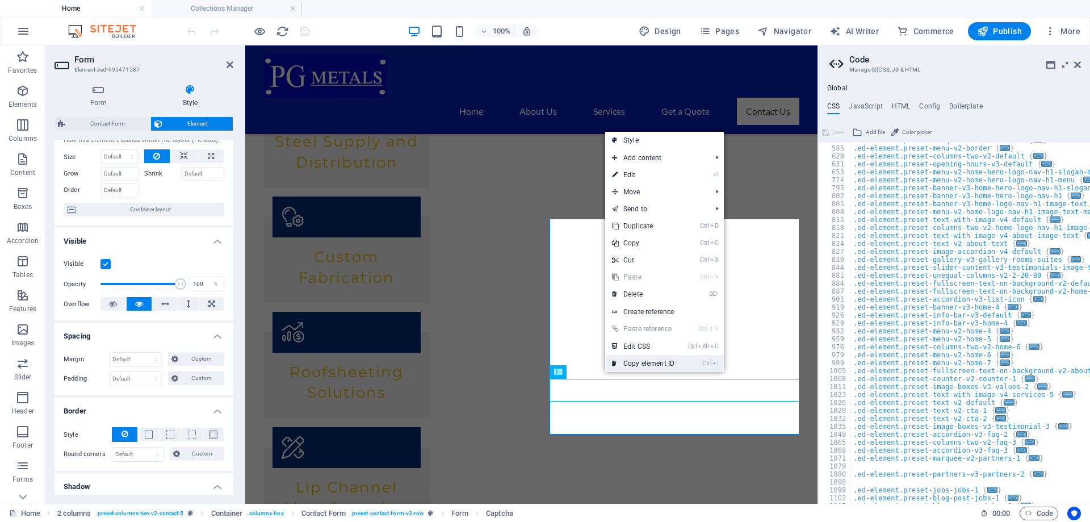
click at [655, 362] on link "Ctrl I Copy element ID" at bounding box center [643, 363] width 76 height 17
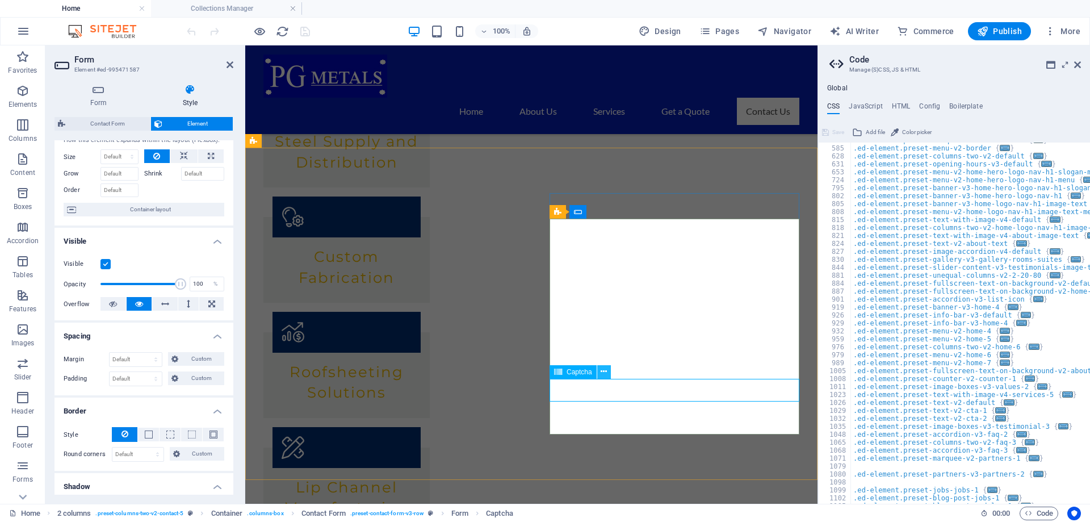
click at [604, 374] on icon at bounding box center [604, 372] width 6 height 12
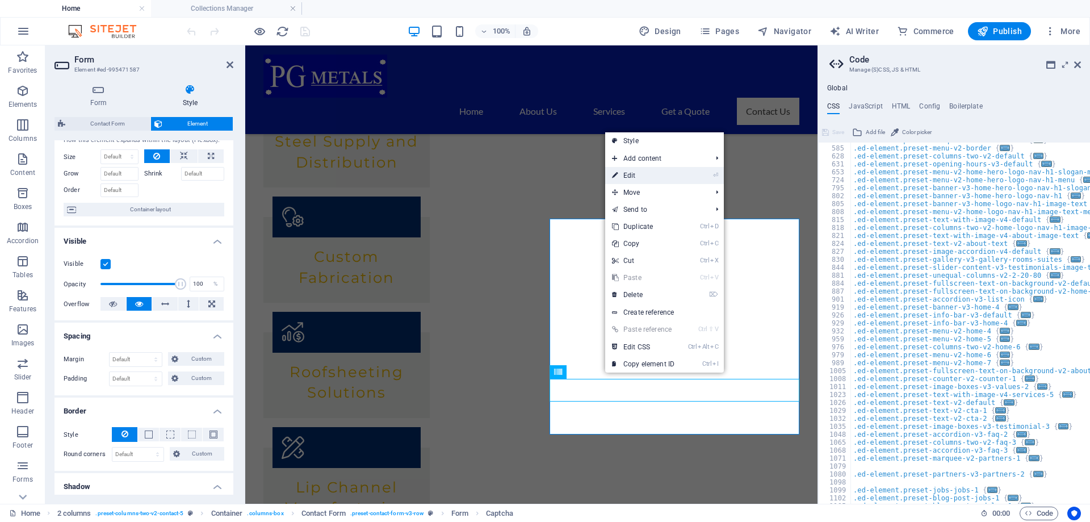
click at [665, 172] on link "⏎ Edit" at bounding box center [643, 175] width 76 height 17
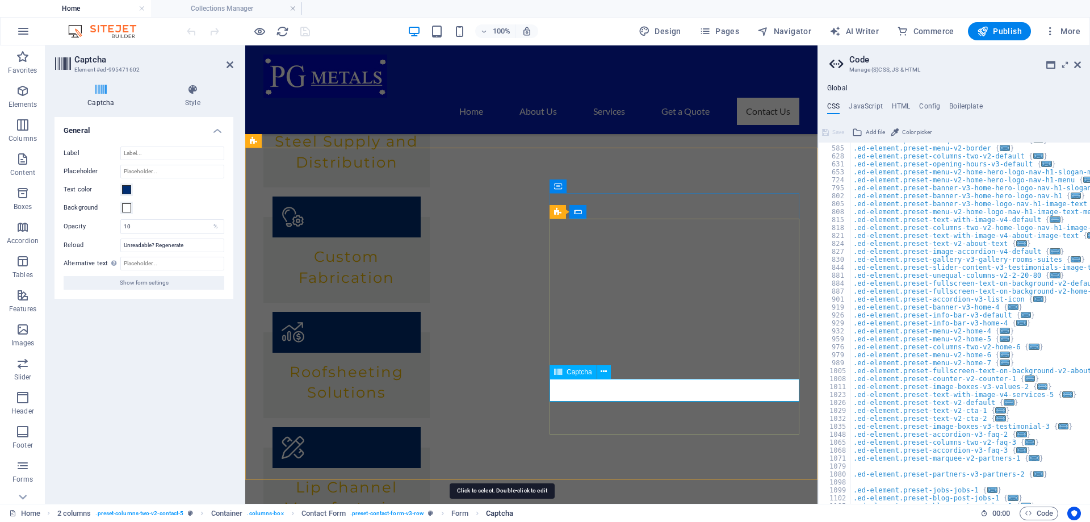
click at [507, 516] on span "Captcha" at bounding box center [499, 513] width 27 height 14
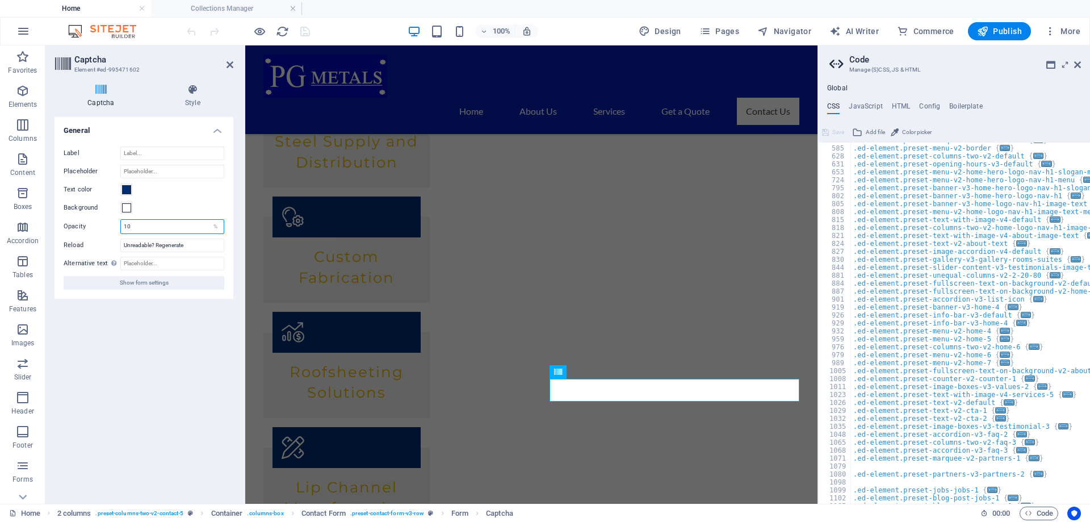
drag, startPoint x: 143, startPoint y: 230, endPoint x: 105, endPoint y: 226, distance: 38.2
click at [121, 227] on input "10" at bounding box center [172, 227] width 103 height 14
type input "0"
click at [142, 352] on div "Turnstile Turnstile by Cloudfare is a third-party integration that offers acces…" at bounding box center [143, 305] width 179 height 377
click at [191, 242] on input "Unreadable? Regenerate" at bounding box center [172, 245] width 104 height 14
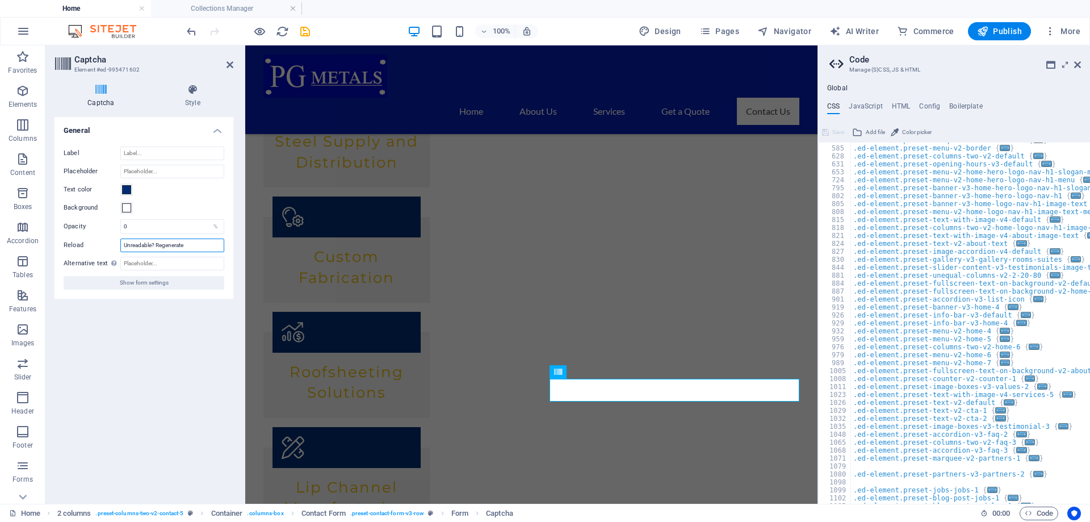
drag, startPoint x: 191, startPoint y: 244, endPoint x: 112, endPoint y: 243, distance: 78.3
click at [120, 243] on input "Unreadable? Regenerate" at bounding box center [172, 245] width 104 height 14
click at [167, 347] on div "Turnstile Turnstile by Cloudfare is a third-party integration that offers acces…" at bounding box center [143, 305] width 179 height 377
click at [162, 246] on input "Reload" at bounding box center [172, 245] width 104 height 14
click at [190, 29] on icon "undo" at bounding box center [191, 31] width 13 height 13
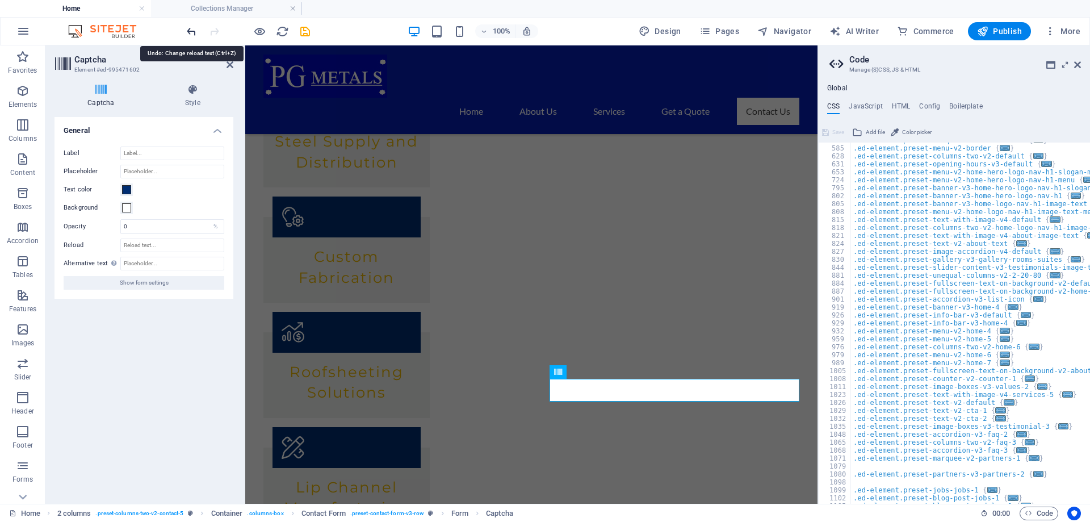
type input "Unreadable? Regenerate"
click at [23, 471] on icon "button" at bounding box center [23, 466] width 14 height 14
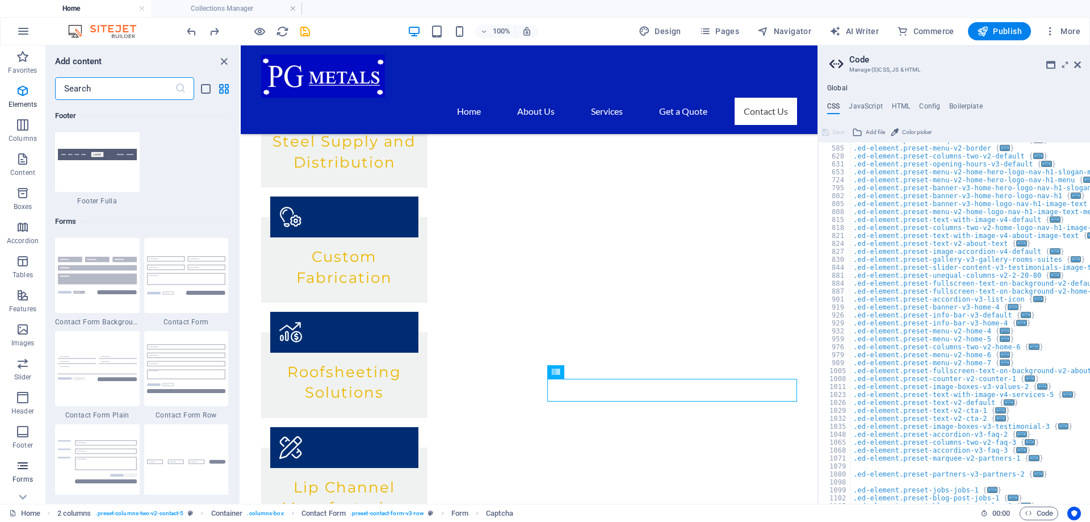
scroll to position [8288, 0]
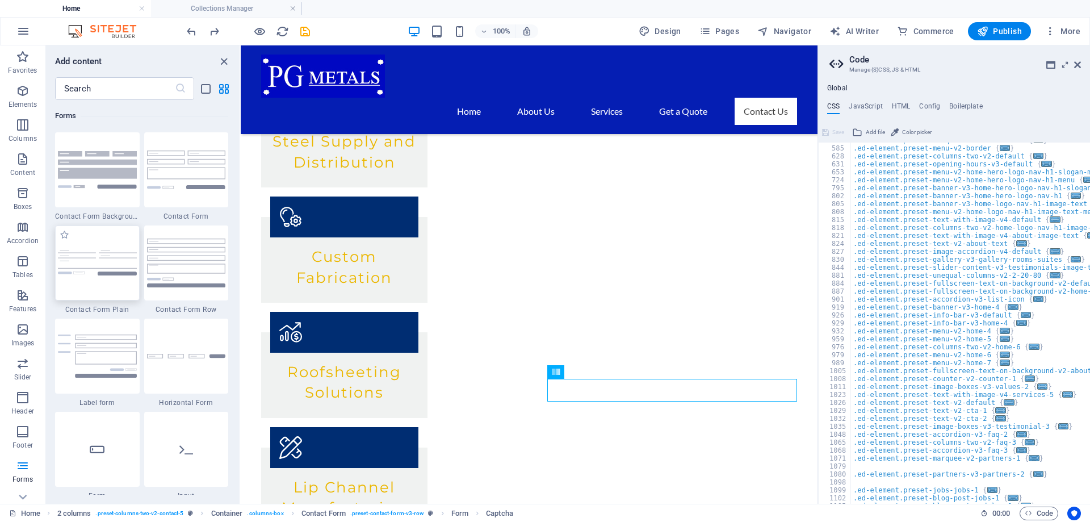
click at [112, 250] on img at bounding box center [97, 262] width 79 height 25
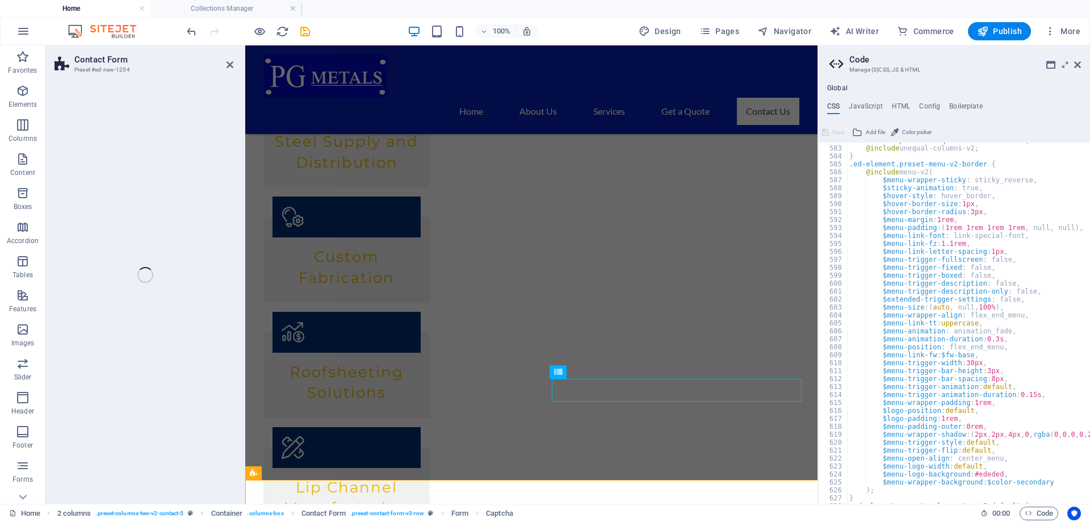
select select "rem"
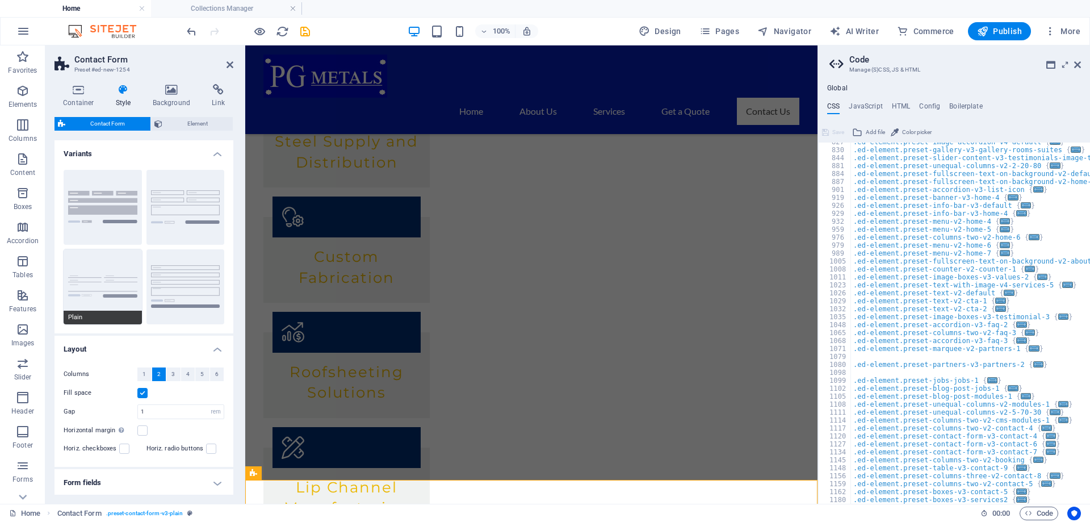
scroll to position [569, 0]
click at [116, 268] on button "Plain" at bounding box center [103, 286] width 78 height 75
click at [115, 217] on button "Background" at bounding box center [103, 207] width 78 height 75
click at [199, 288] on button "Row" at bounding box center [185, 286] width 78 height 75
click at [1079, 63] on icon at bounding box center [1077, 64] width 7 height 9
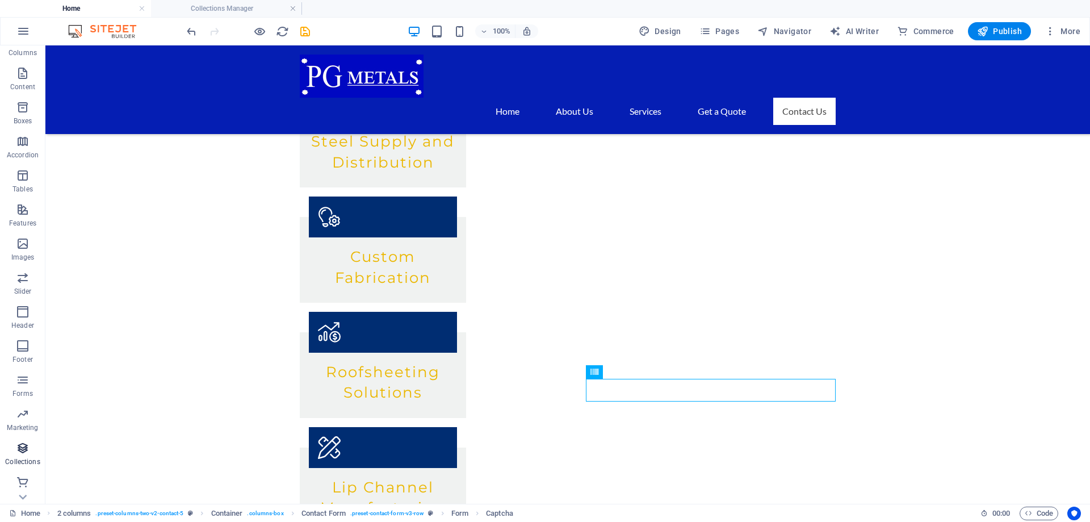
scroll to position [87, 0]
click at [25, 388] on p "Forms" at bounding box center [22, 392] width 20 height 9
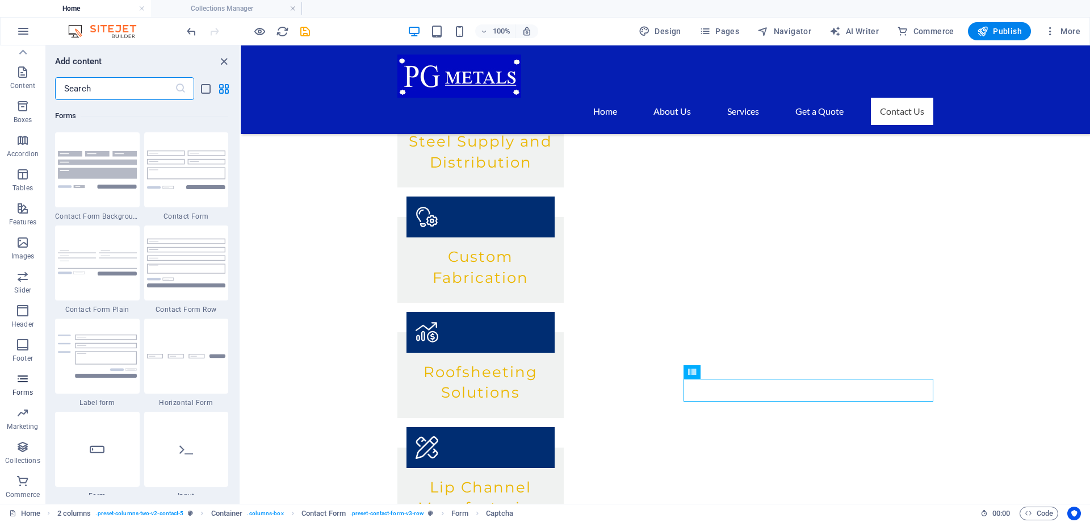
scroll to position [8288, 0]
click at [116, 182] on img at bounding box center [97, 169] width 79 height 37
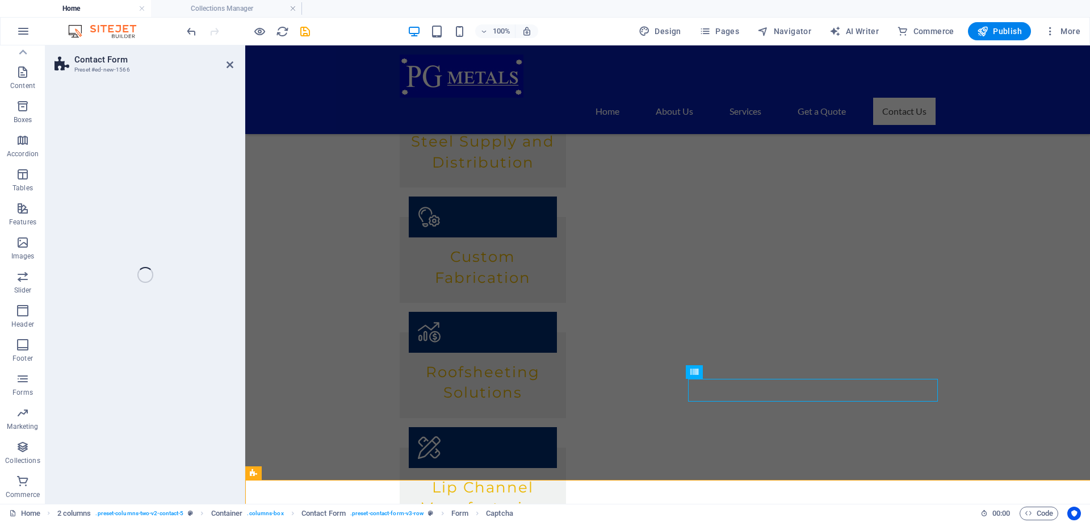
scroll to position [87, 0]
select select "rem"
select select "preset-contact-form-v3-background"
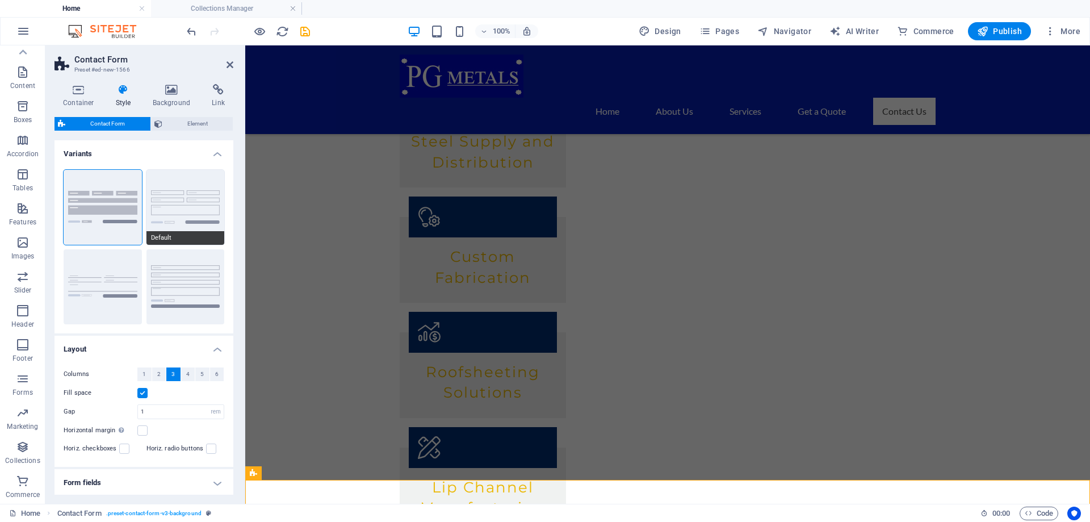
click at [184, 203] on button "Default" at bounding box center [185, 207] width 78 height 75
click at [109, 288] on button "Plain" at bounding box center [103, 286] width 78 height 75
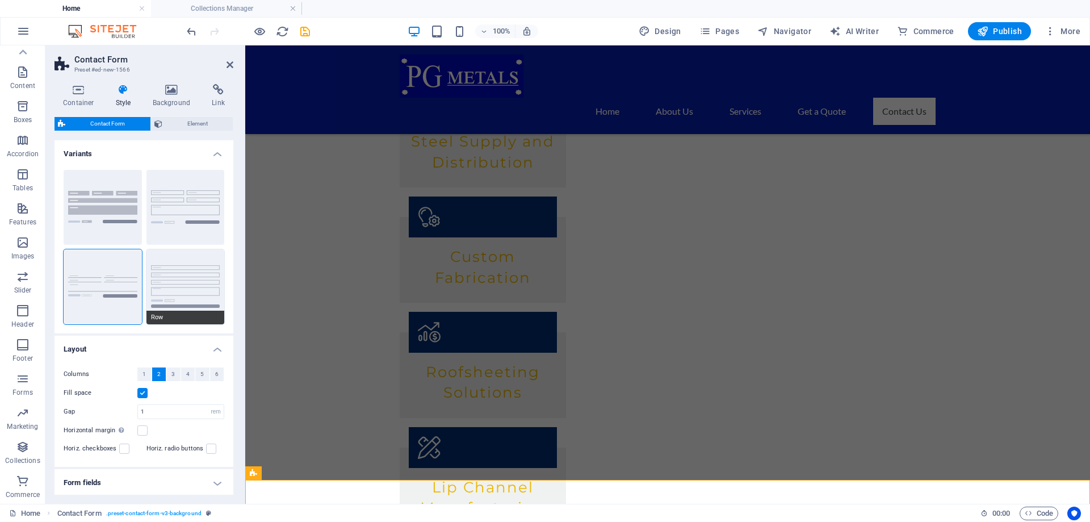
scroll to position [77, 0]
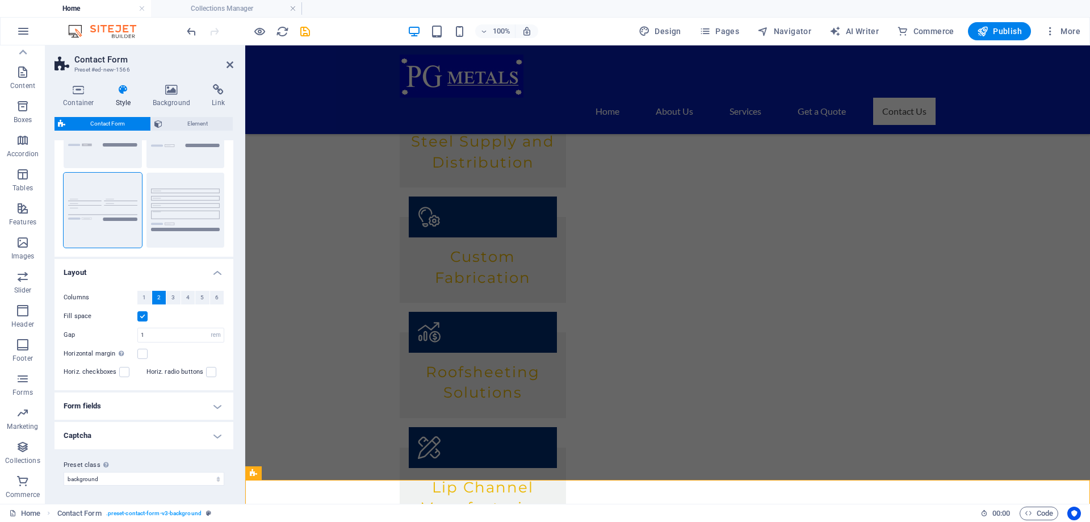
click at [209, 443] on h4 "Captcha" at bounding box center [143, 435] width 179 height 27
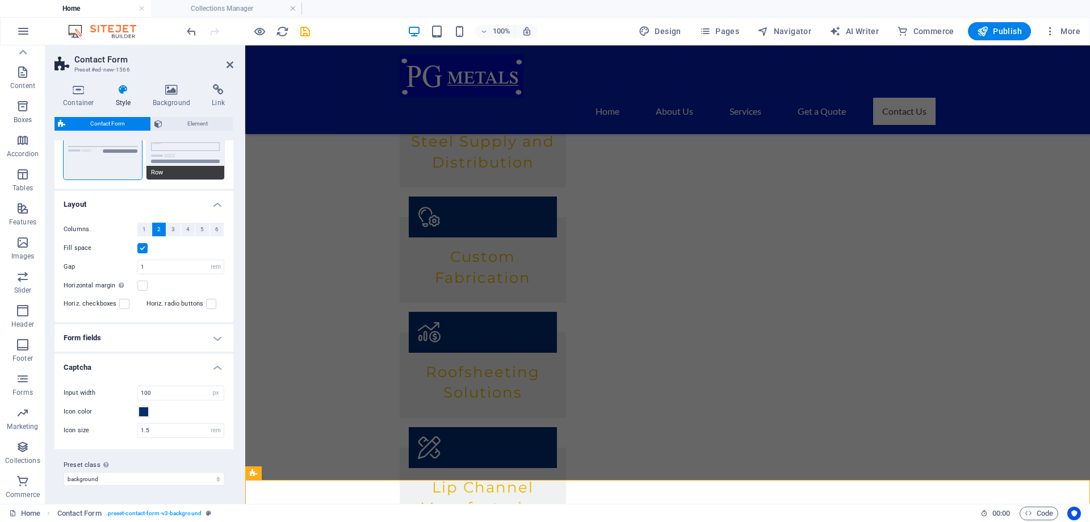
scroll to position [0, 0]
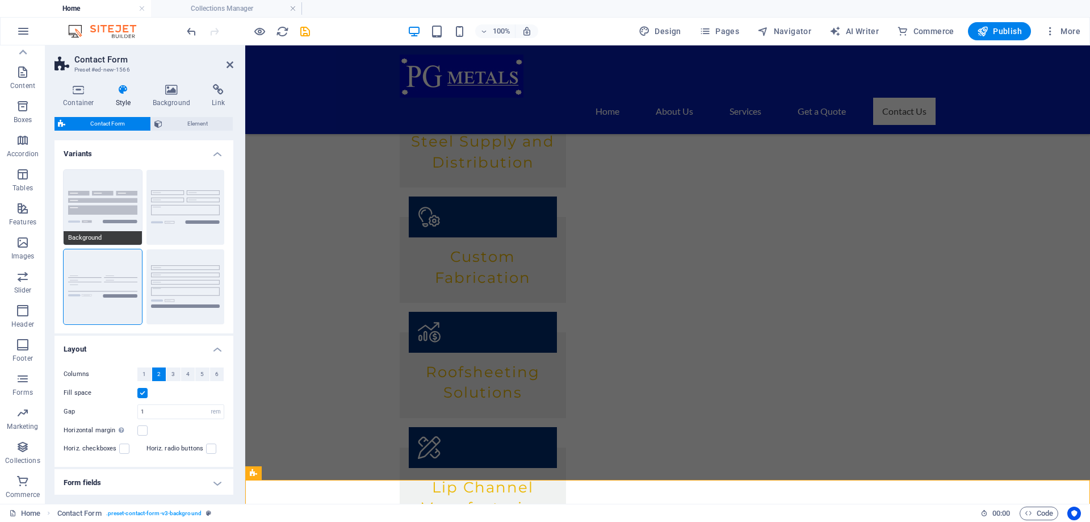
click at [128, 223] on button "Background" at bounding box center [103, 207] width 78 height 75
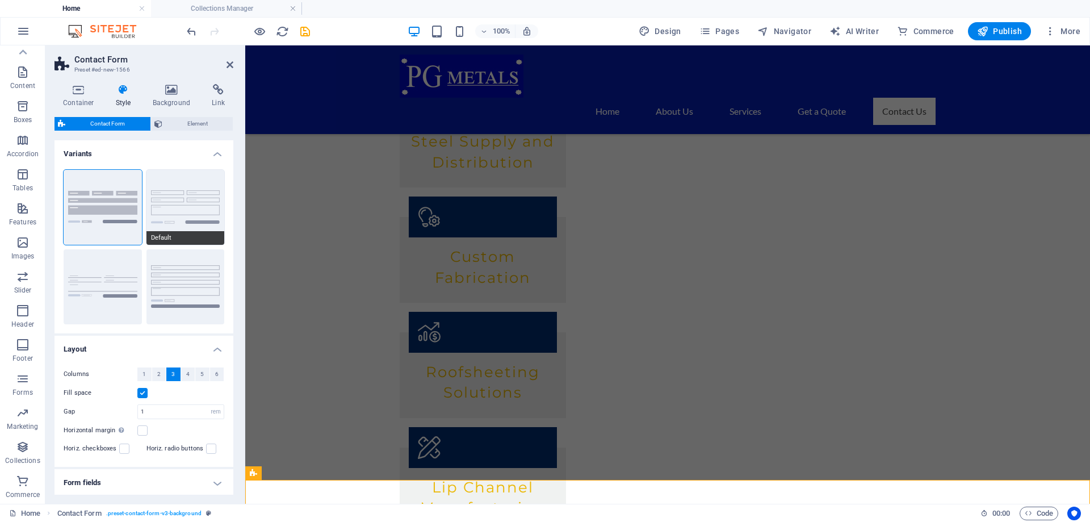
click at [174, 209] on button "Default" at bounding box center [185, 207] width 78 height 75
click at [82, 92] on icon at bounding box center [78, 89] width 48 height 11
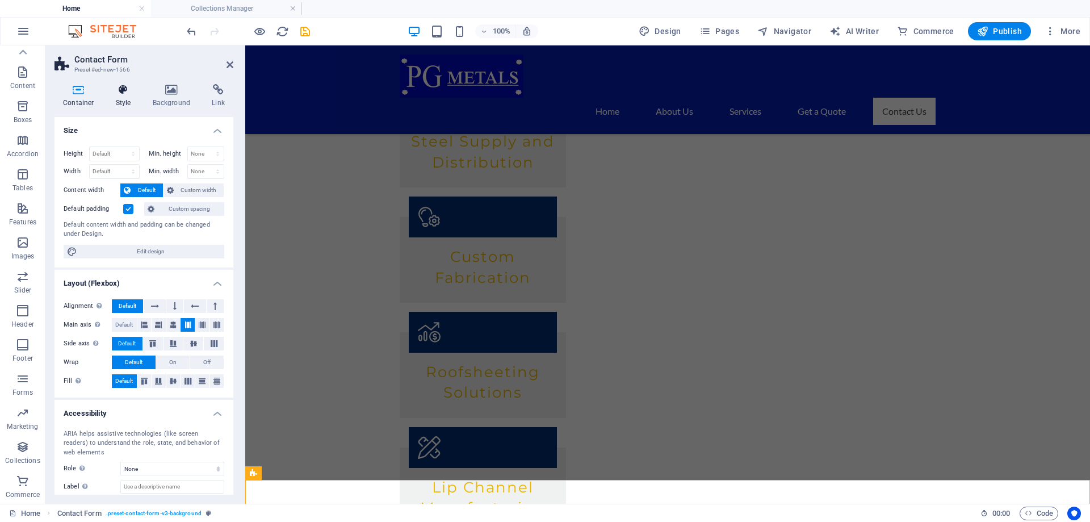
click at [131, 94] on icon at bounding box center [123, 89] width 32 height 11
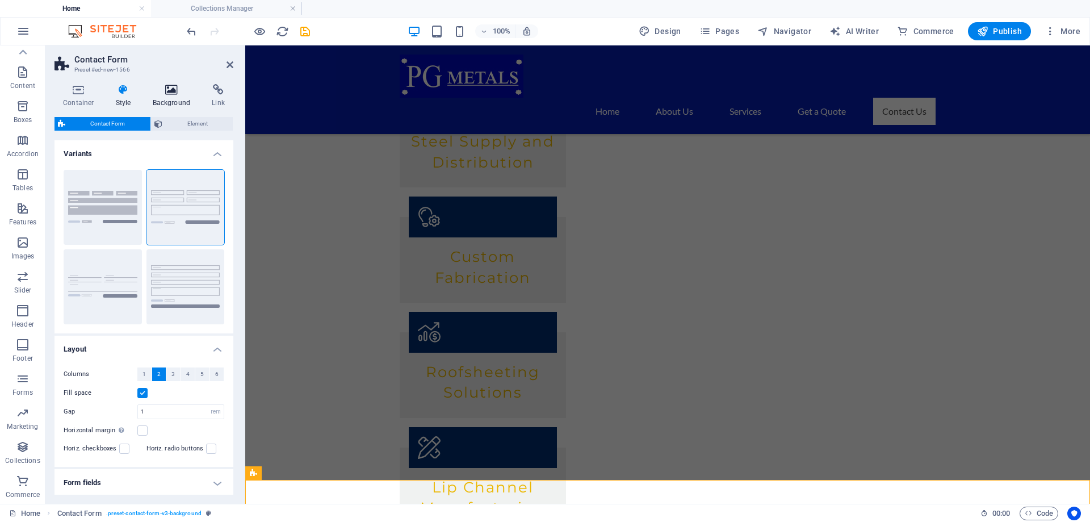
click at [174, 94] on icon at bounding box center [171, 89] width 55 height 11
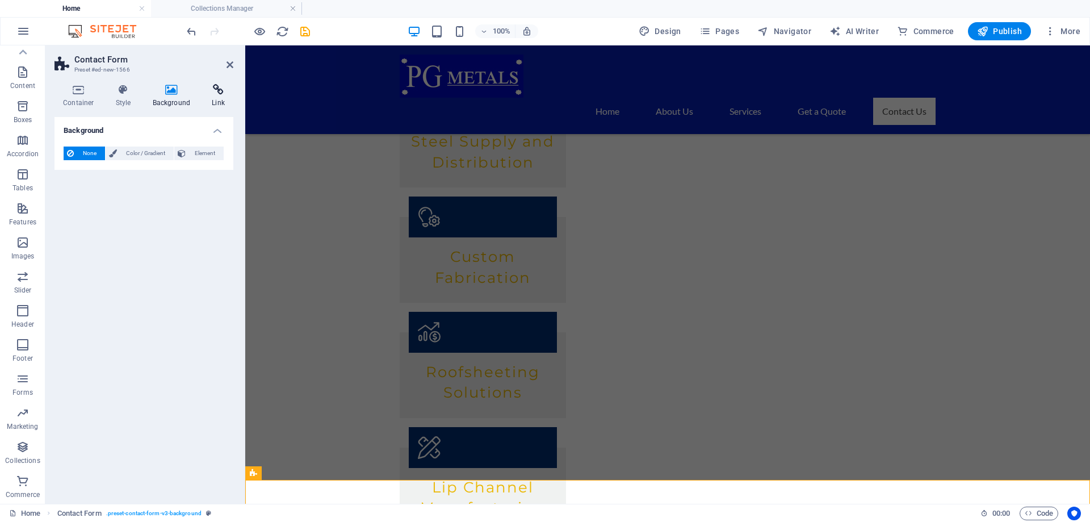
click at [217, 99] on h4 "Link" at bounding box center [218, 96] width 30 height 24
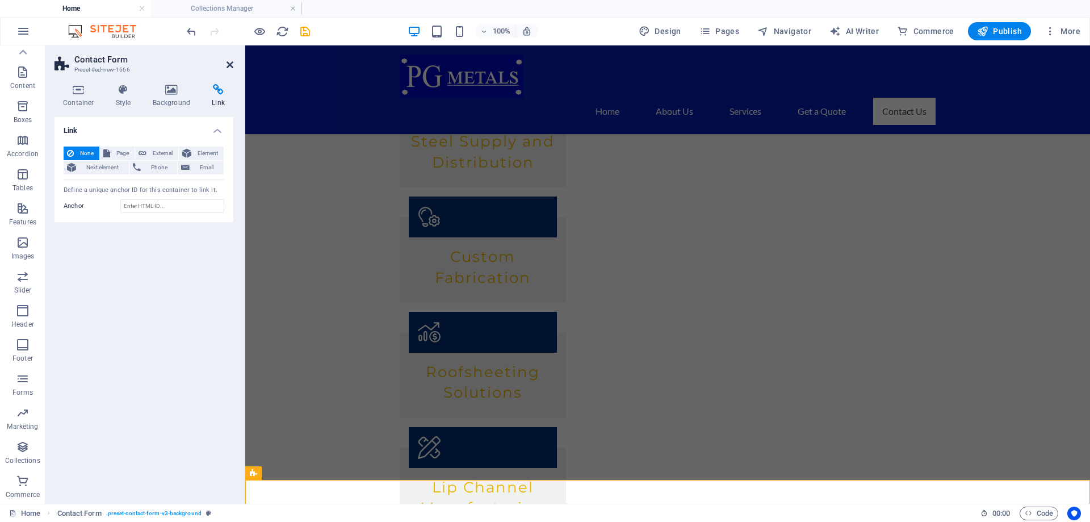
click at [229, 62] on icon at bounding box center [229, 64] width 7 height 9
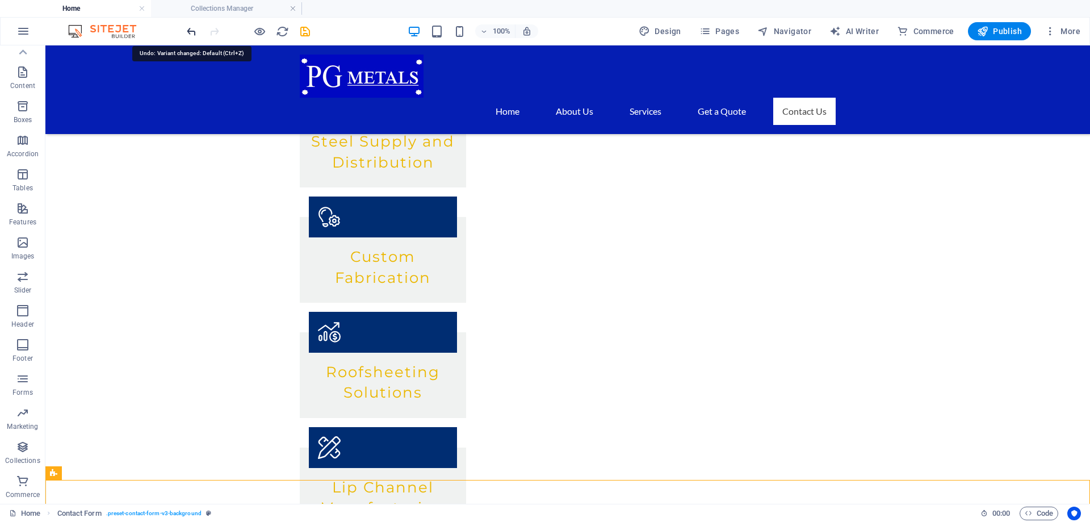
click at [192, 30] on icon "undo" at bounding box center [191, 31] width 13 height 13
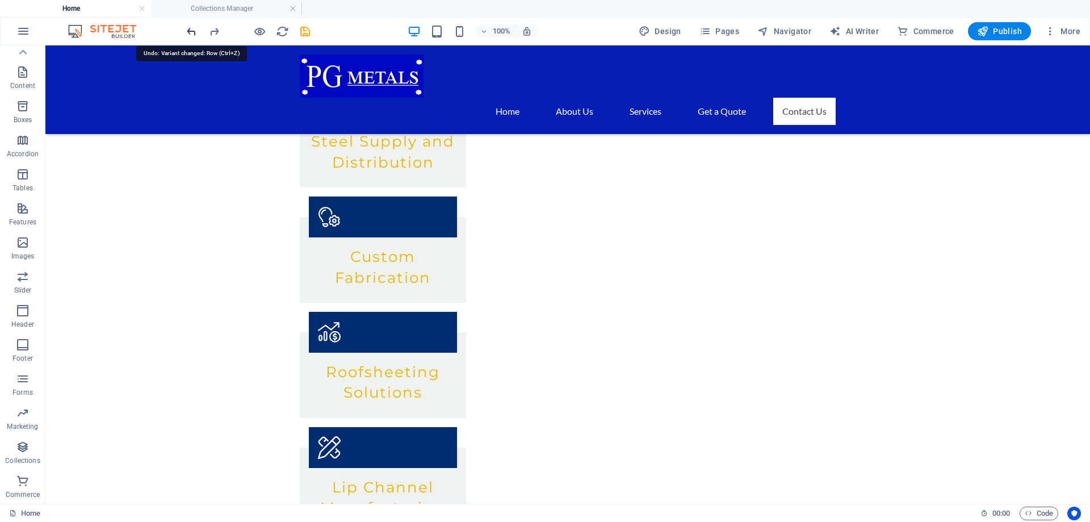
click at [192, 30] on icon "undo" at bounding box center [191, 31] width 13 height 13
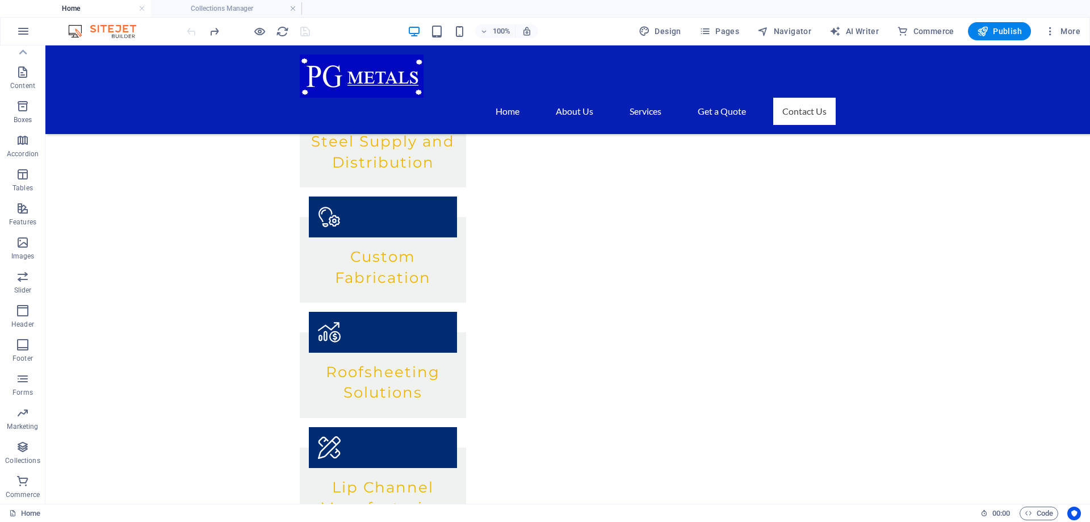
click at [192, 30] on div at bounding box center [247, 31] width 127 height 18
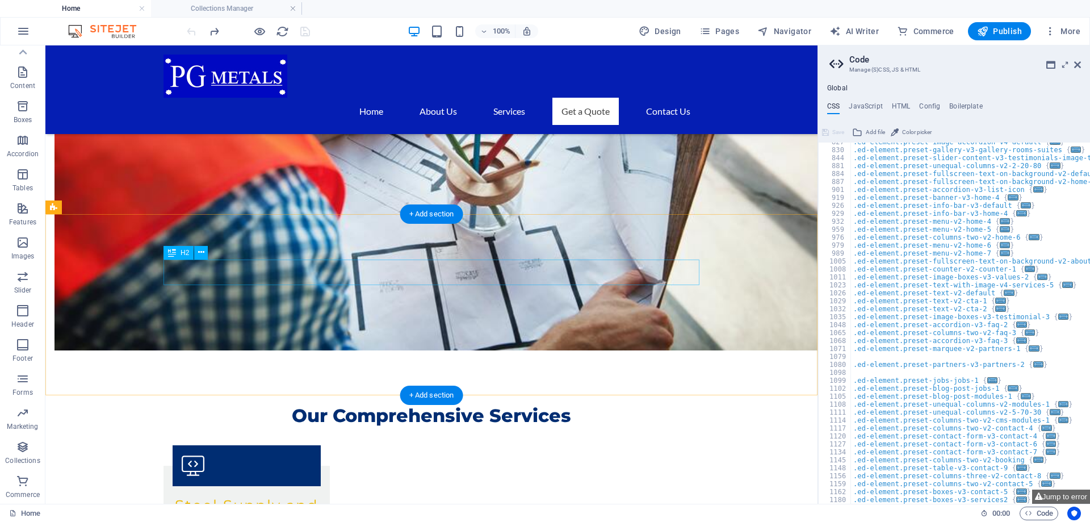
scroll to position [851, 0]
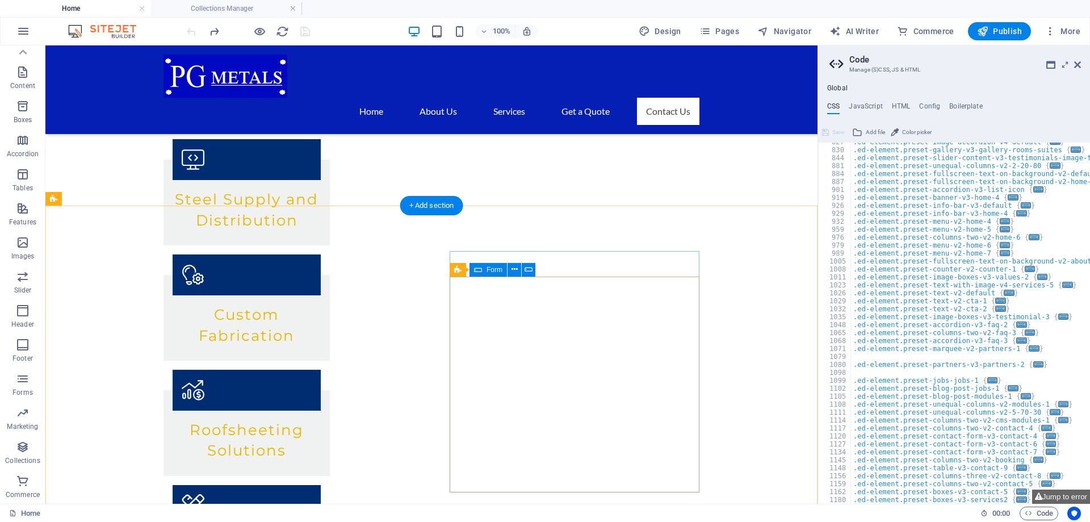
scroll to position [1430, 0]
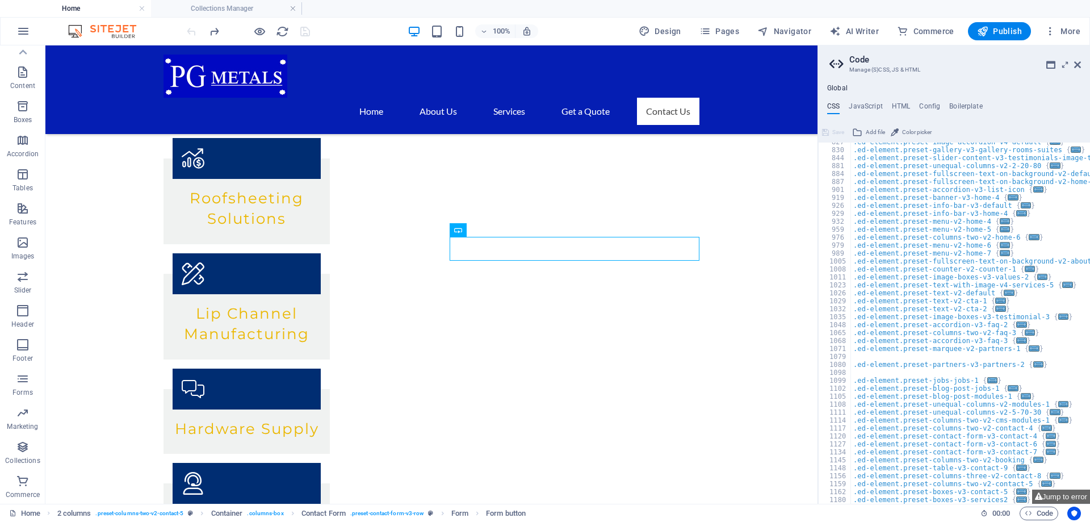
click at [100, 31] on img at bounding box center [107, 31] width 85 height 14
click at [301, 10] on h4 "Collections Manager" at bounding box center [226, 8] width 151 height 12
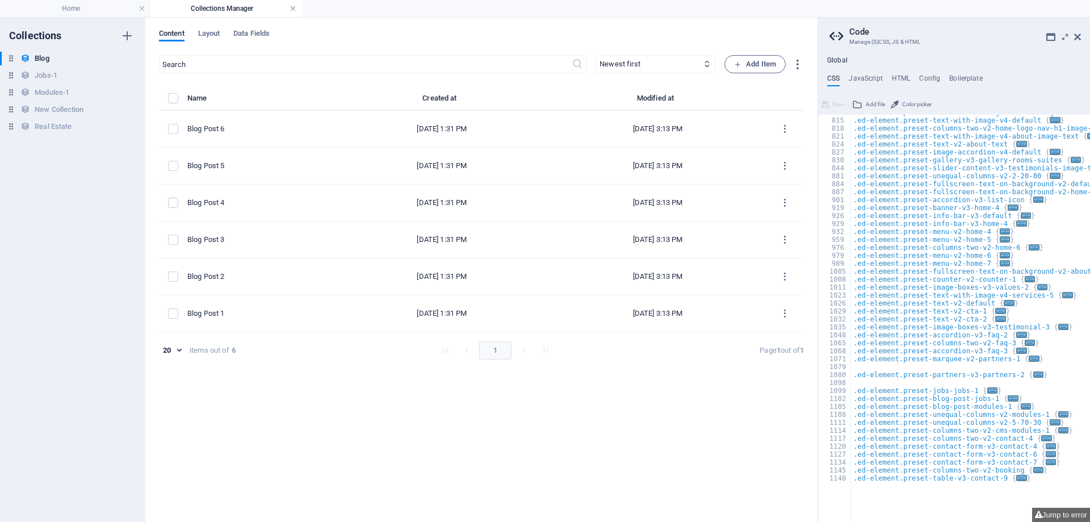
scroll to position [531, 0]
click at [297, 10] on h4 "Collections Manager" at bounding box center [226, 8] width 151 height 12
click at [294, 9] on link at bounding box center [293, 8] width 7 height 11
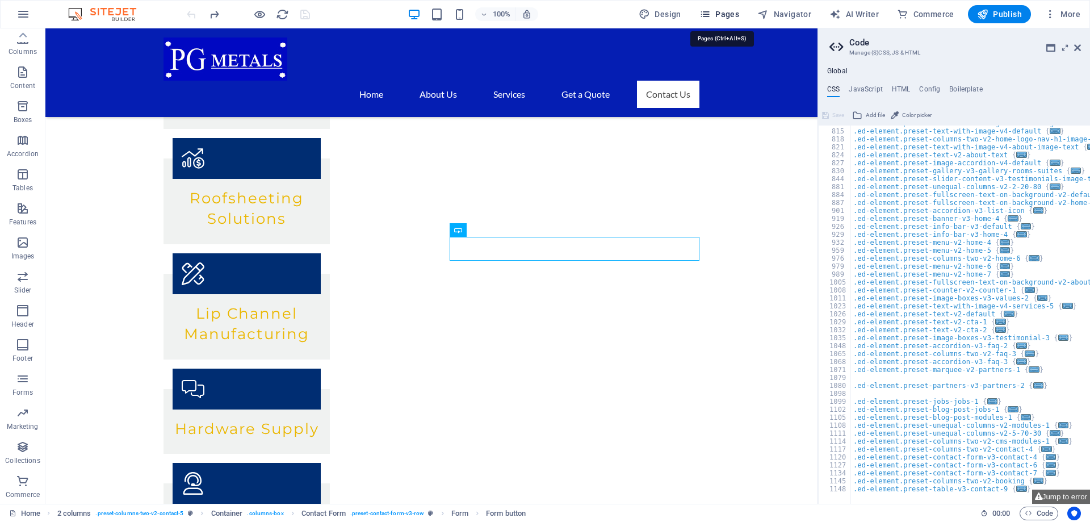
click at [711, 11] on icon "button" at bounding box center [704, 14] width 11 height 11
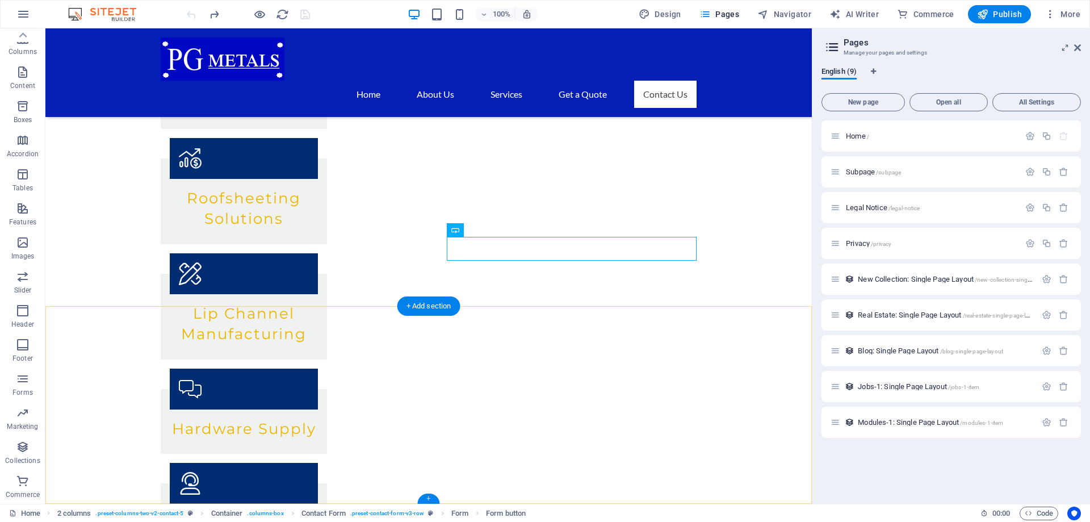
click at [429, 495] on div "+" at bounding box center [428, 498] width 22 height 10
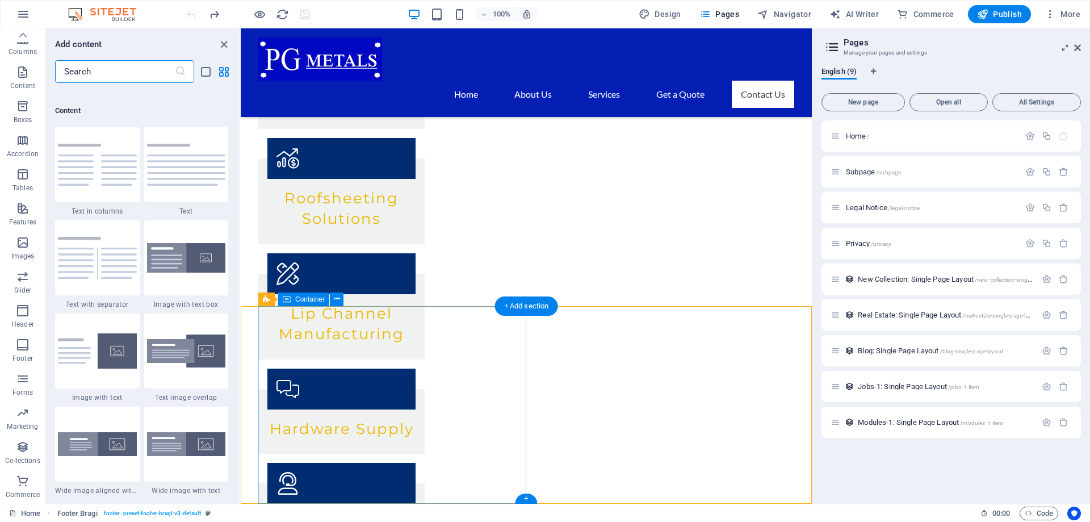
scroll to position [1986, 0]
